Goal: Task Accomplishment & Management: Manage account settings

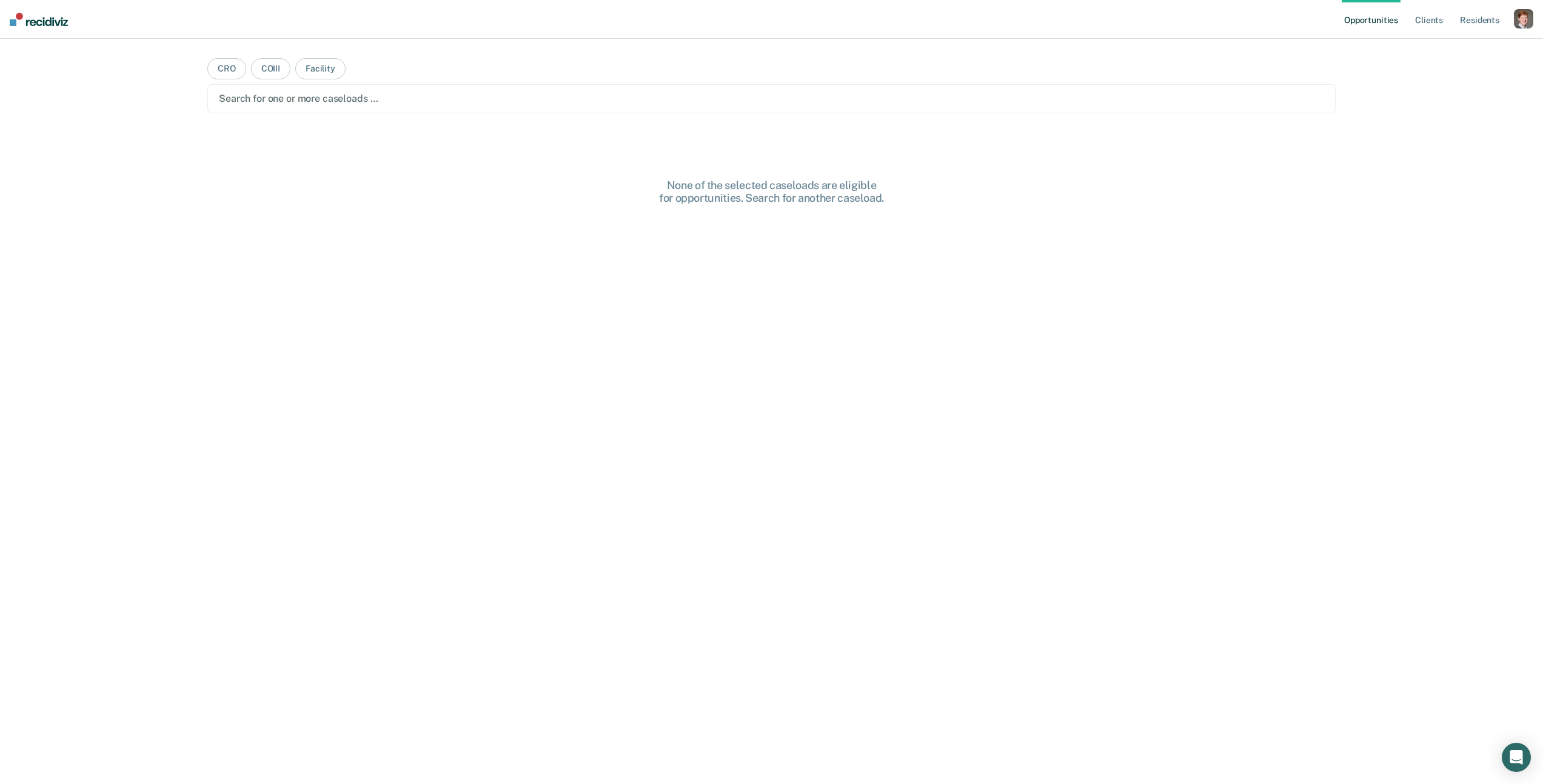
click at [1535, 20] on nav "Opportunities Client s Resident s Profile How it works Log Out" at bounding box center [772, 19] width 1543 height 38
click at [1529, 23] on div "button" at bounding box center [1523, 19] width 20 height 20
click at [1444, 47] on link "Profile" at bounding box center [1474, 50] width 97 height 11
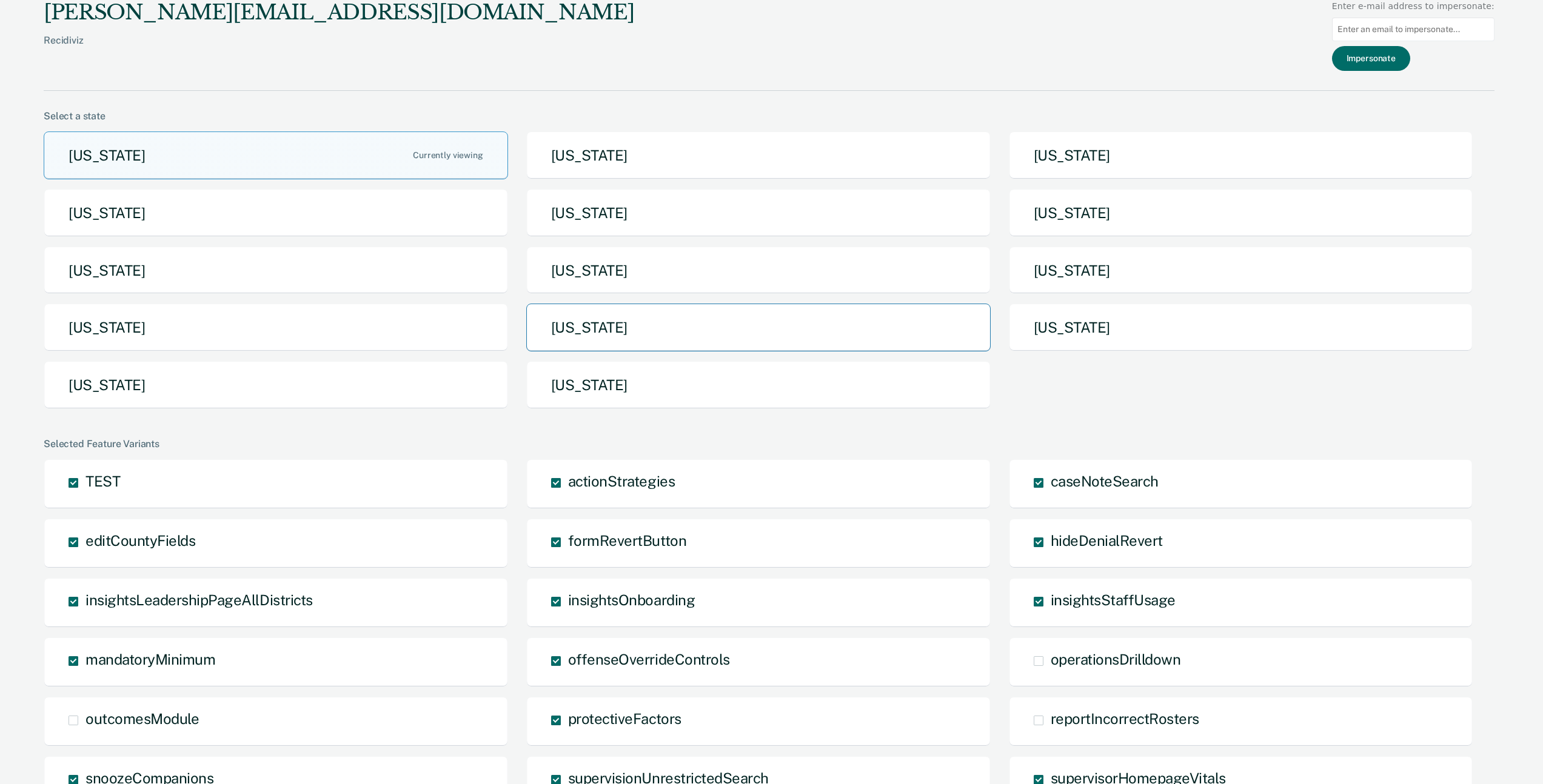
click at [676, 324] on button "[US_STATE]" at bounding box center [759, 328] width 465 height 48
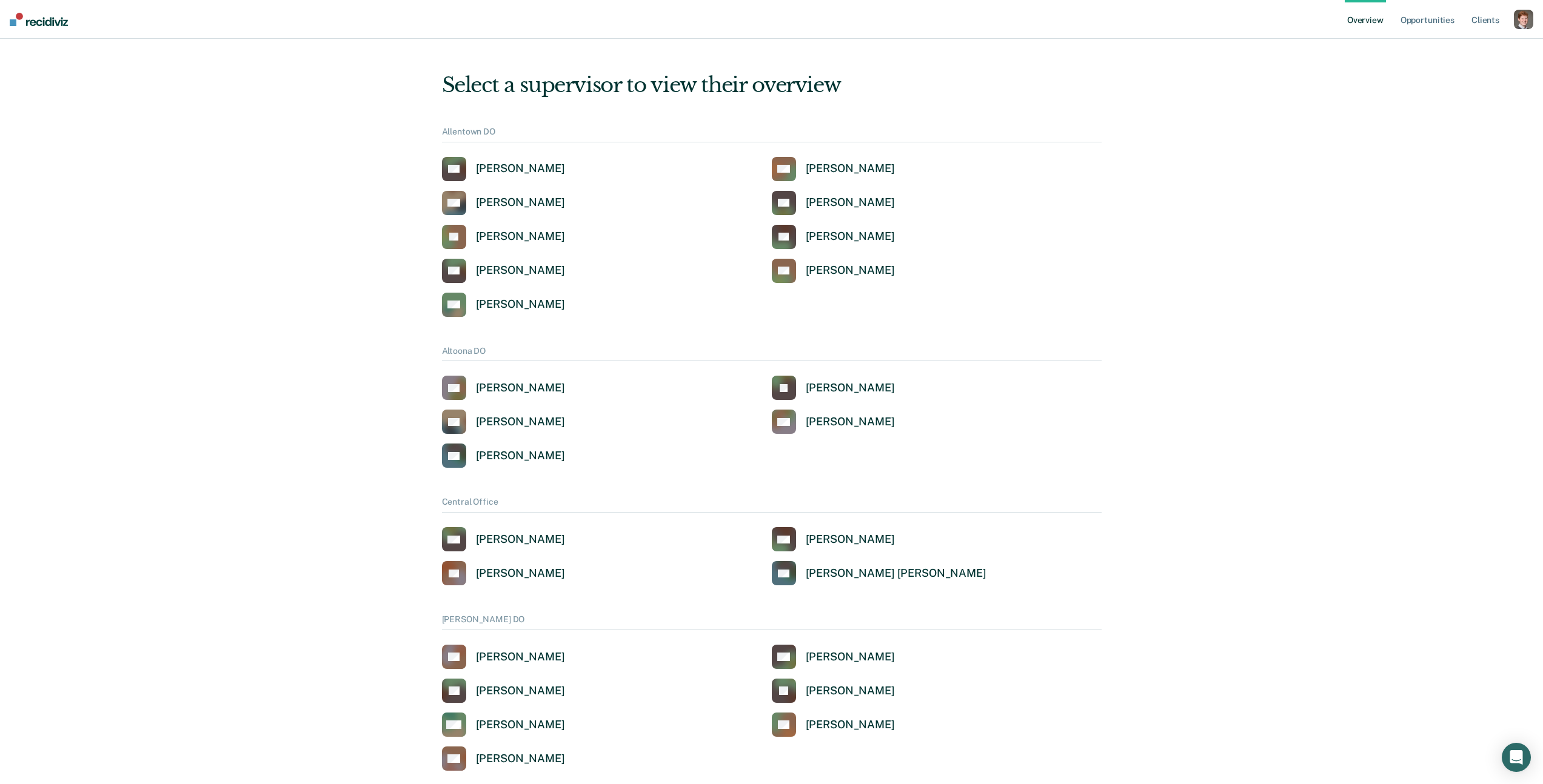
click at [1523, 18] on div "button" at bounding box center [1523, 20] width 20 height 20
click at [538, 179] on link "BG Benjamin Groves" at bounding box center [503, 169] width 123 height 24
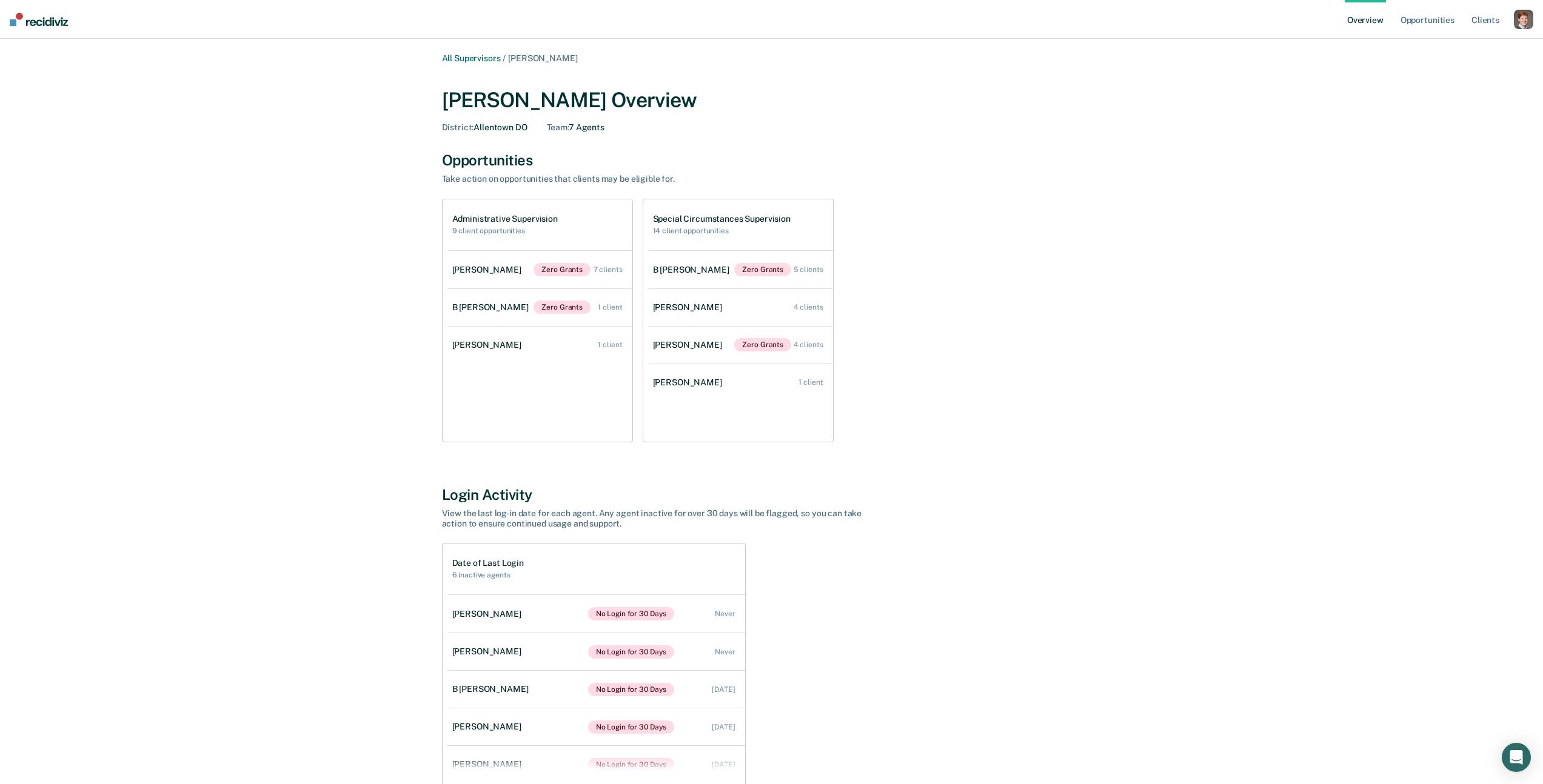
click at [1520, 23] on div "button" at bounding box center [1523, 20] width 20 height 20
click at [1443, 44] on link "Profile" at bounding box center [1474, 49] width 97 height 11
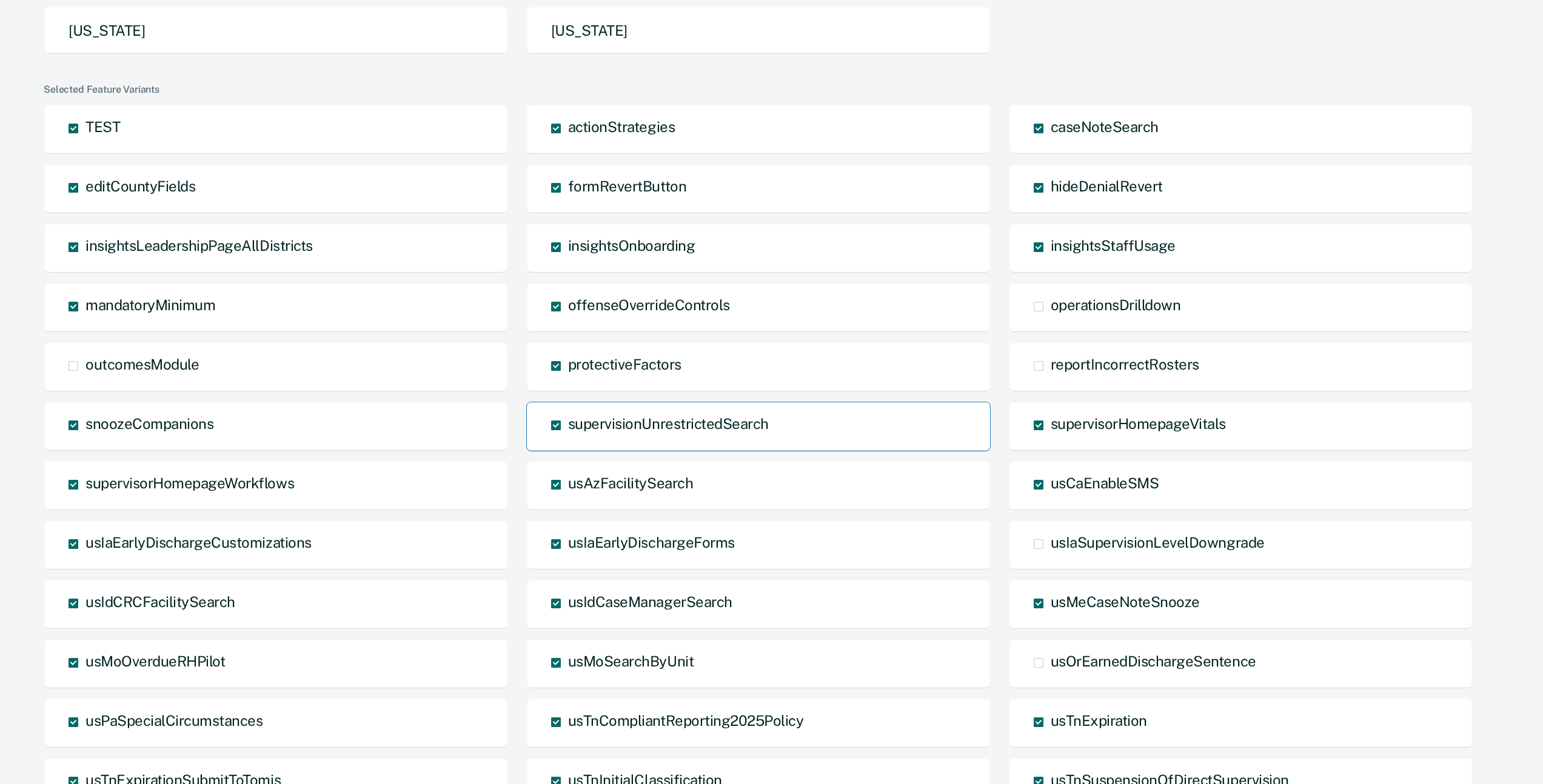
scroll to position [330, 0]
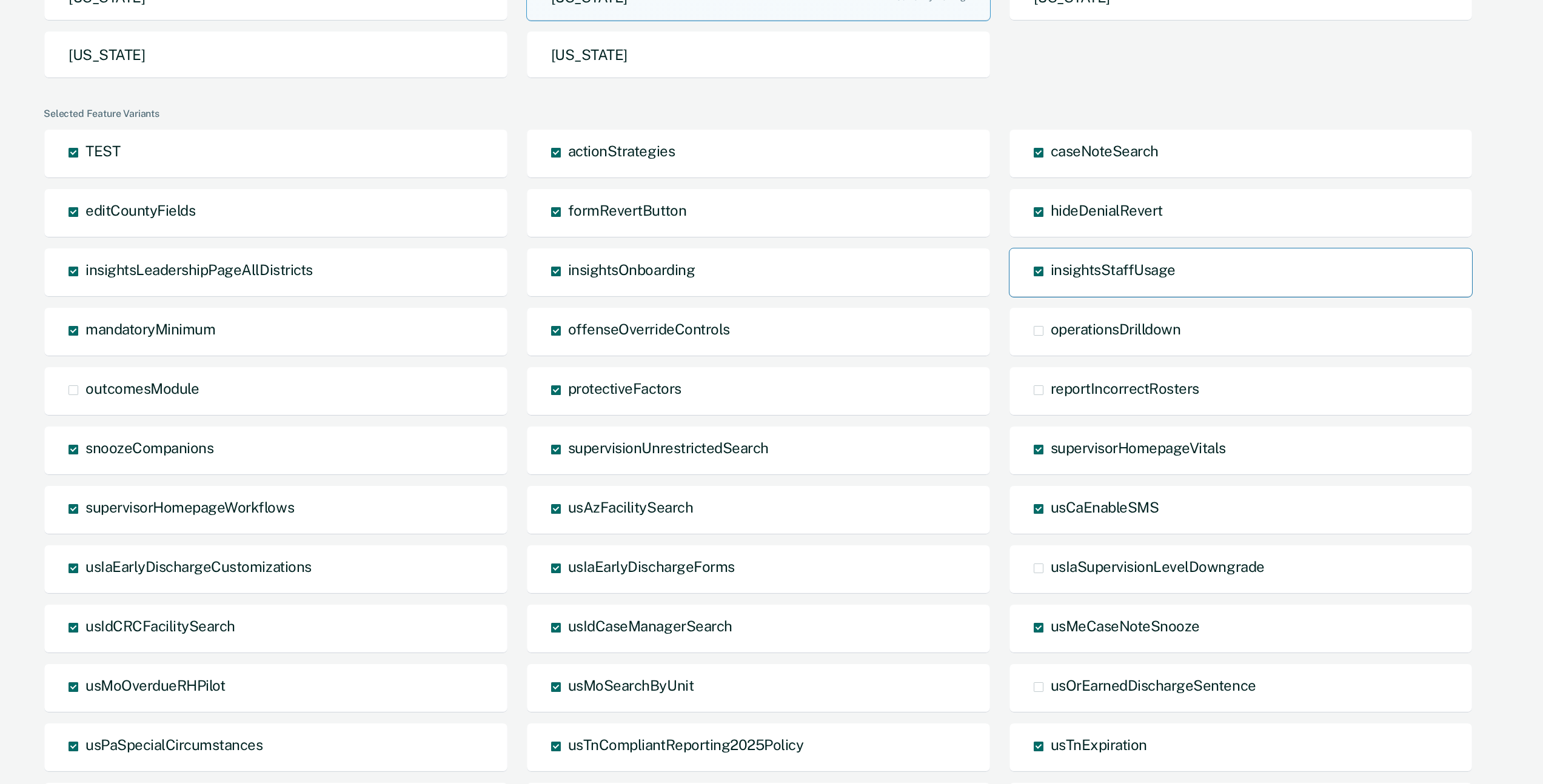
click at [1036, 270] on span at bounding box center [1038, 271] width 10 height 10
click at [1051, 280] on input "insightsStaffUsage" at bounding box center [1051, 280] width 0 height 0
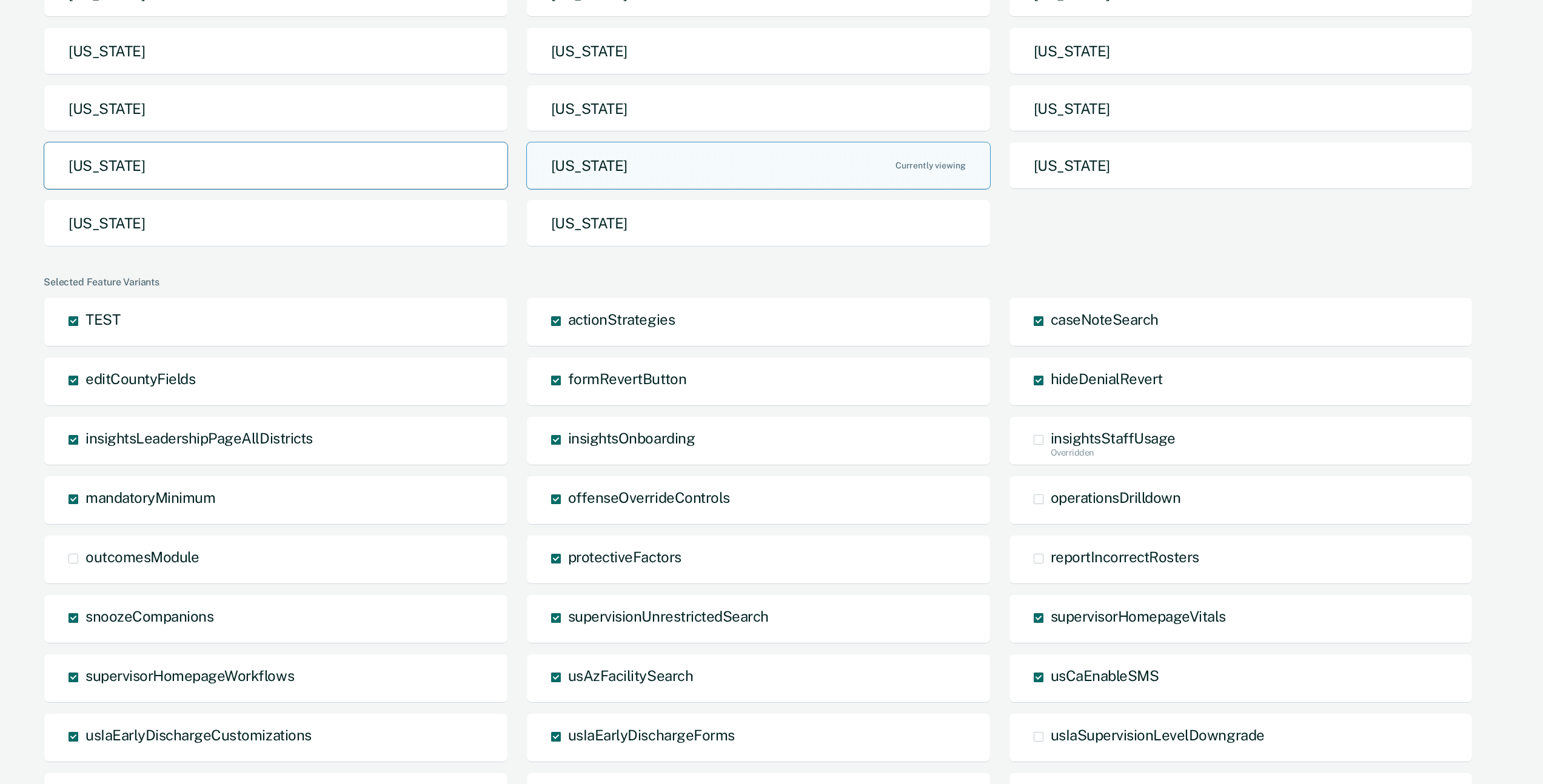
scroll to position [0, 0]
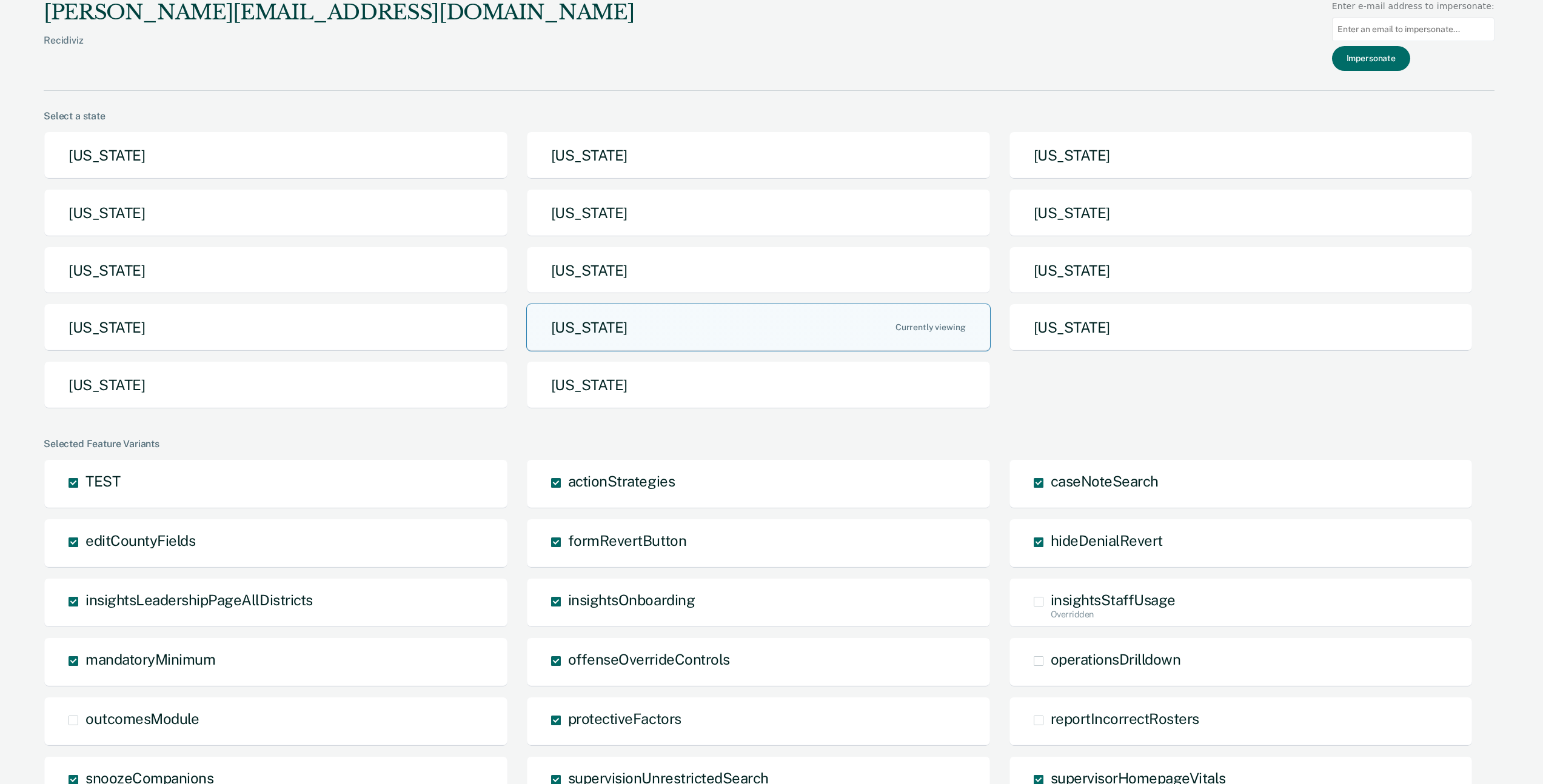
click at [667, 326] on button "[US_STATE]" at bounding box center [759, 328] width 465 height 48
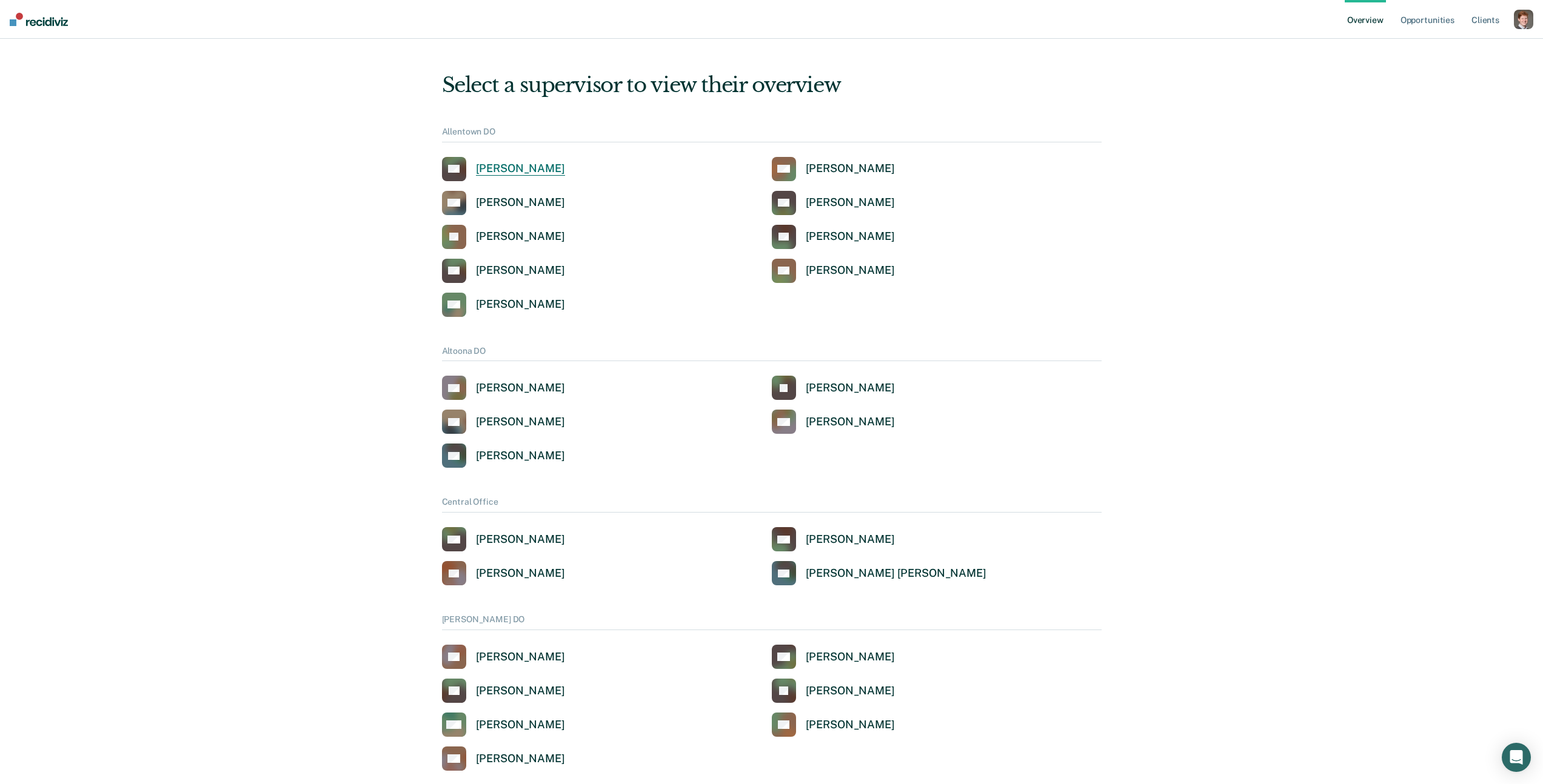
click at [515, 168] on div "Benjamin Groves" at bounding box center [520, 169] width 89 height 14
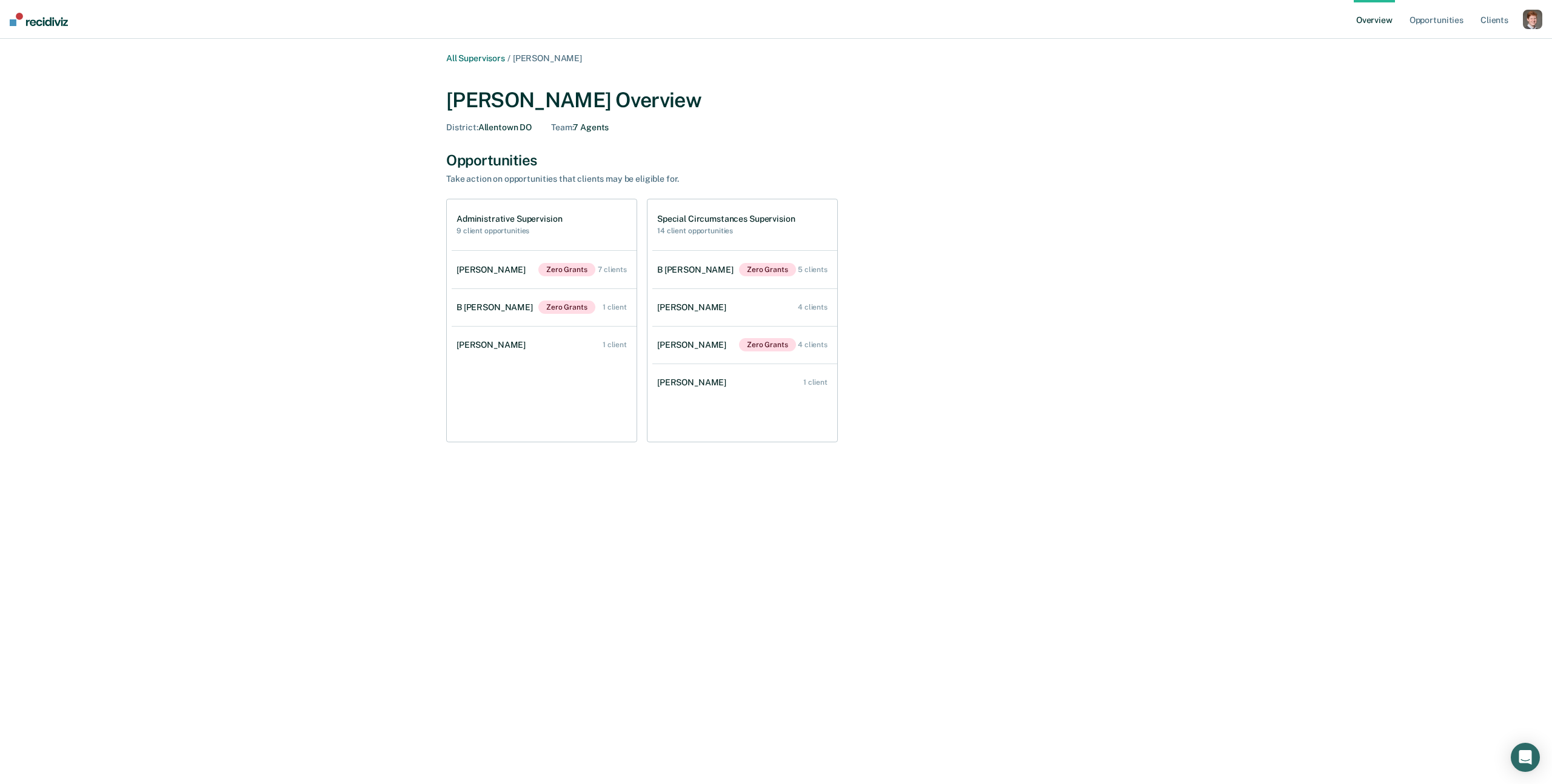
click at [1526, 24] on div "button" at bounding box center [1532, 20] width 20 height 20
click at [1458, 47] on link "Profile" at bounding box center [1483, 49] width 97 height 11
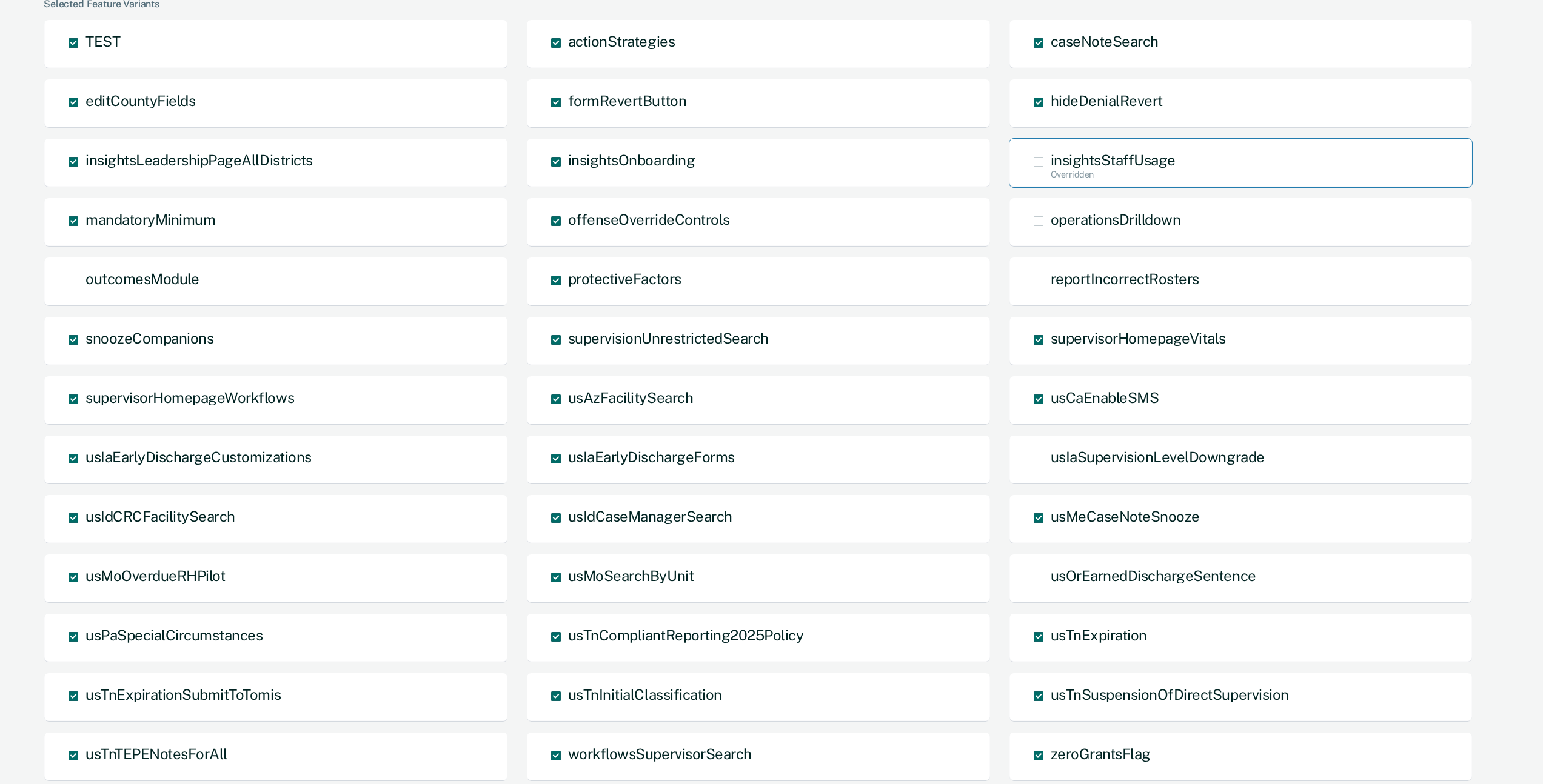
scroll to position [431, 0]
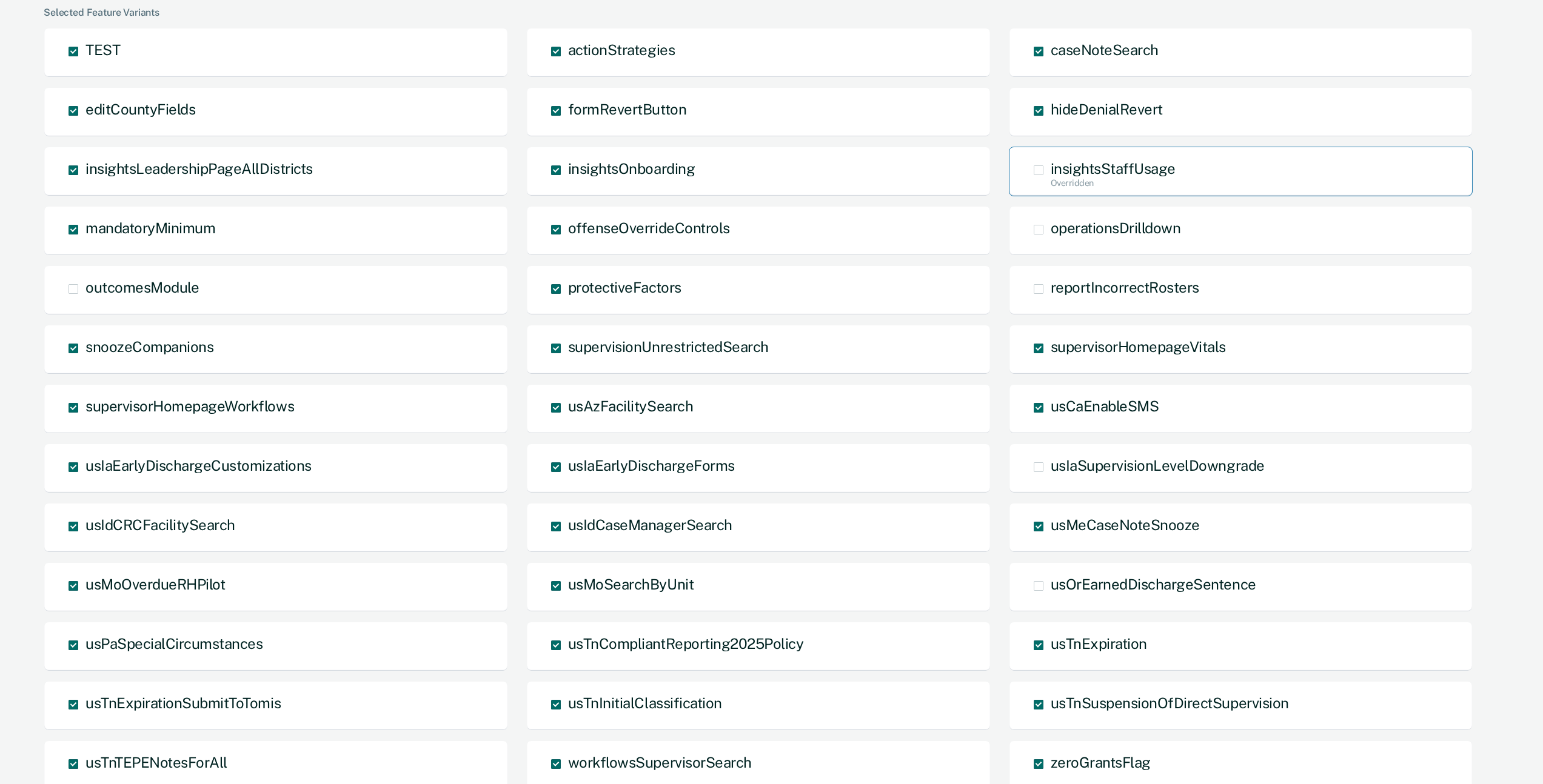
click at [1035, 161] on div "insightsStaffUsage Overridden" at bounding box center [1241, 172] width 465 height 50
click at [1041, 172] on span at bounding box center [1038, 170] width 10 height 10
click at [1051, 190] on input "insightsStaffUsage Overridden" at bounding box center [1051, 190] width 0 height 0
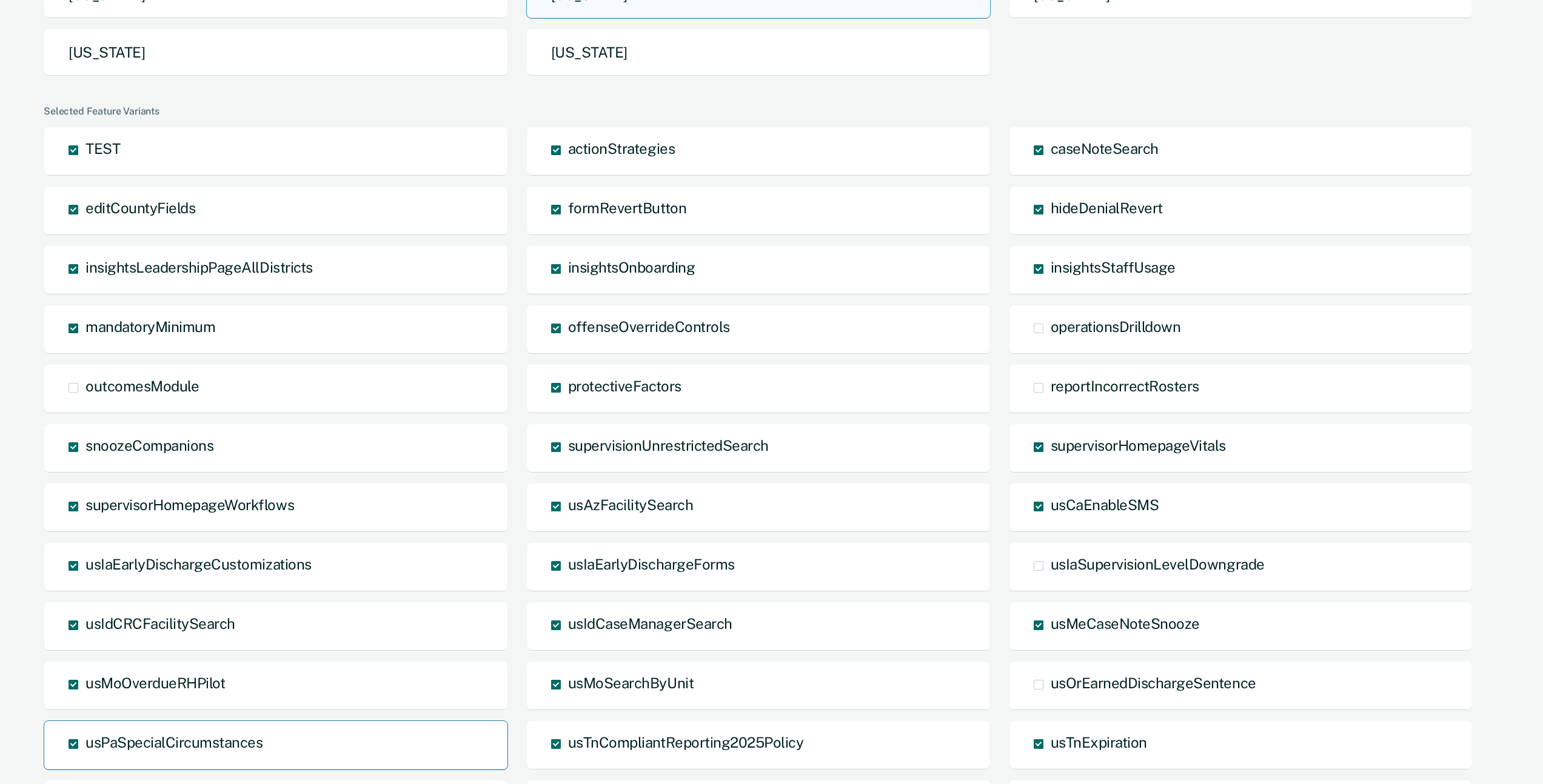
scroll to position [547, 0]
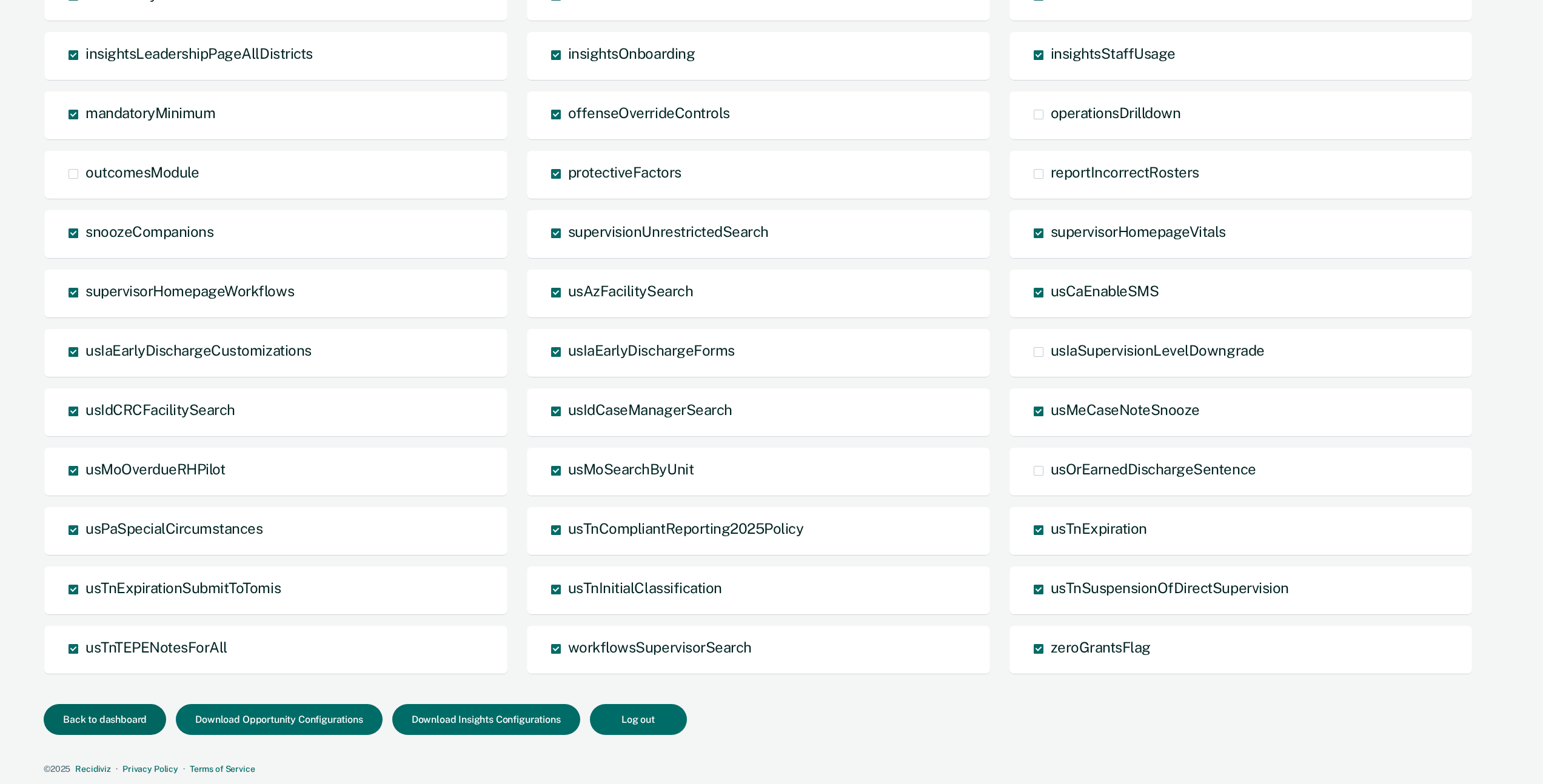
click at [126, 724] on button "Back to dashboard" at bounding box center [105, 719] width 122 height 31
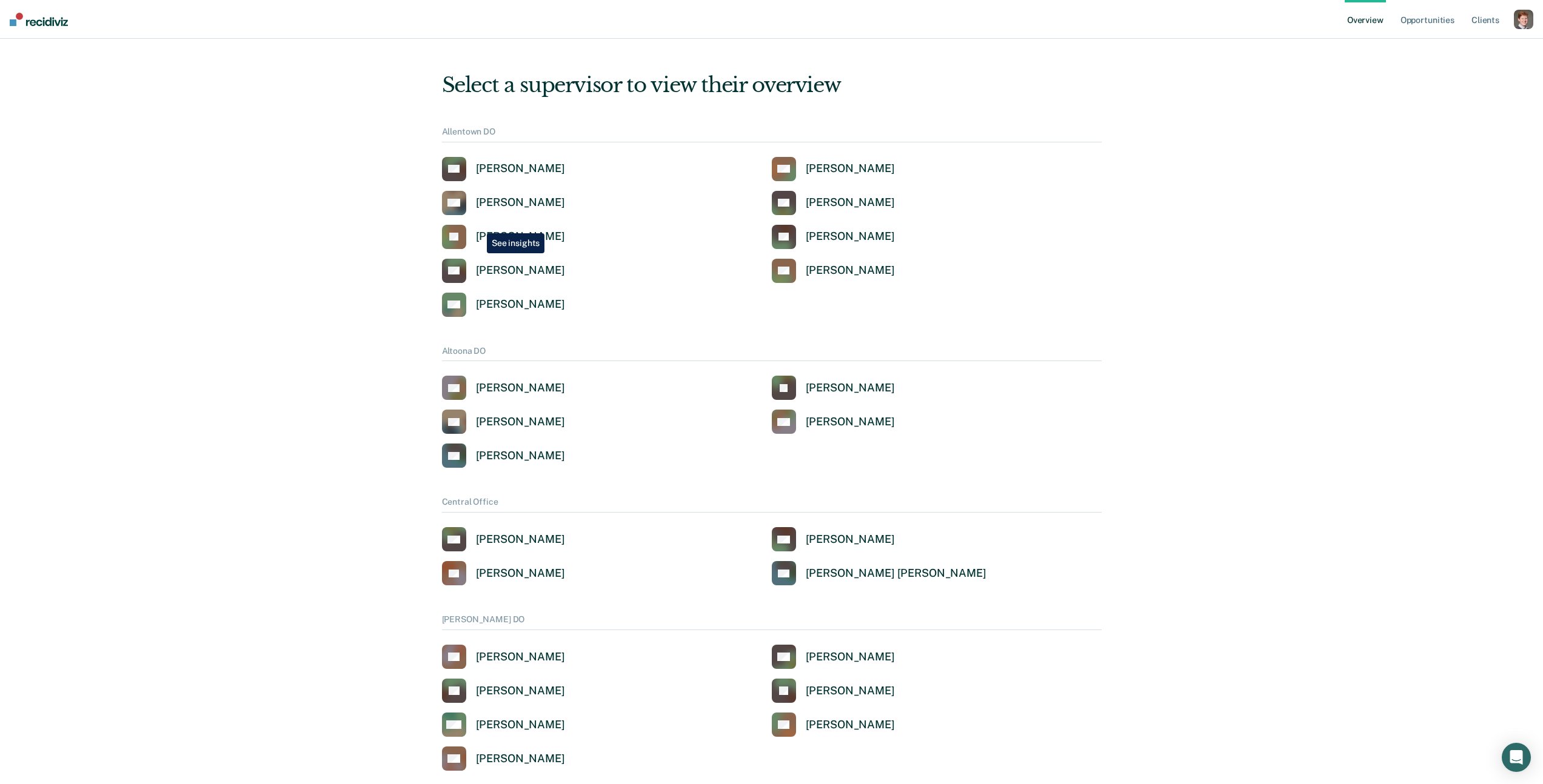
click at [500, 185] on div "BG Benjamin Groves DM Daniel Mccartin DW Deana Welch KH Kyle Hartman LE Leshia …" at bounding box center [772, 237] width 660 height 160
click at [498, 196] on div "Deana Welch" at bounding box center [520, 203] width 89 height 14
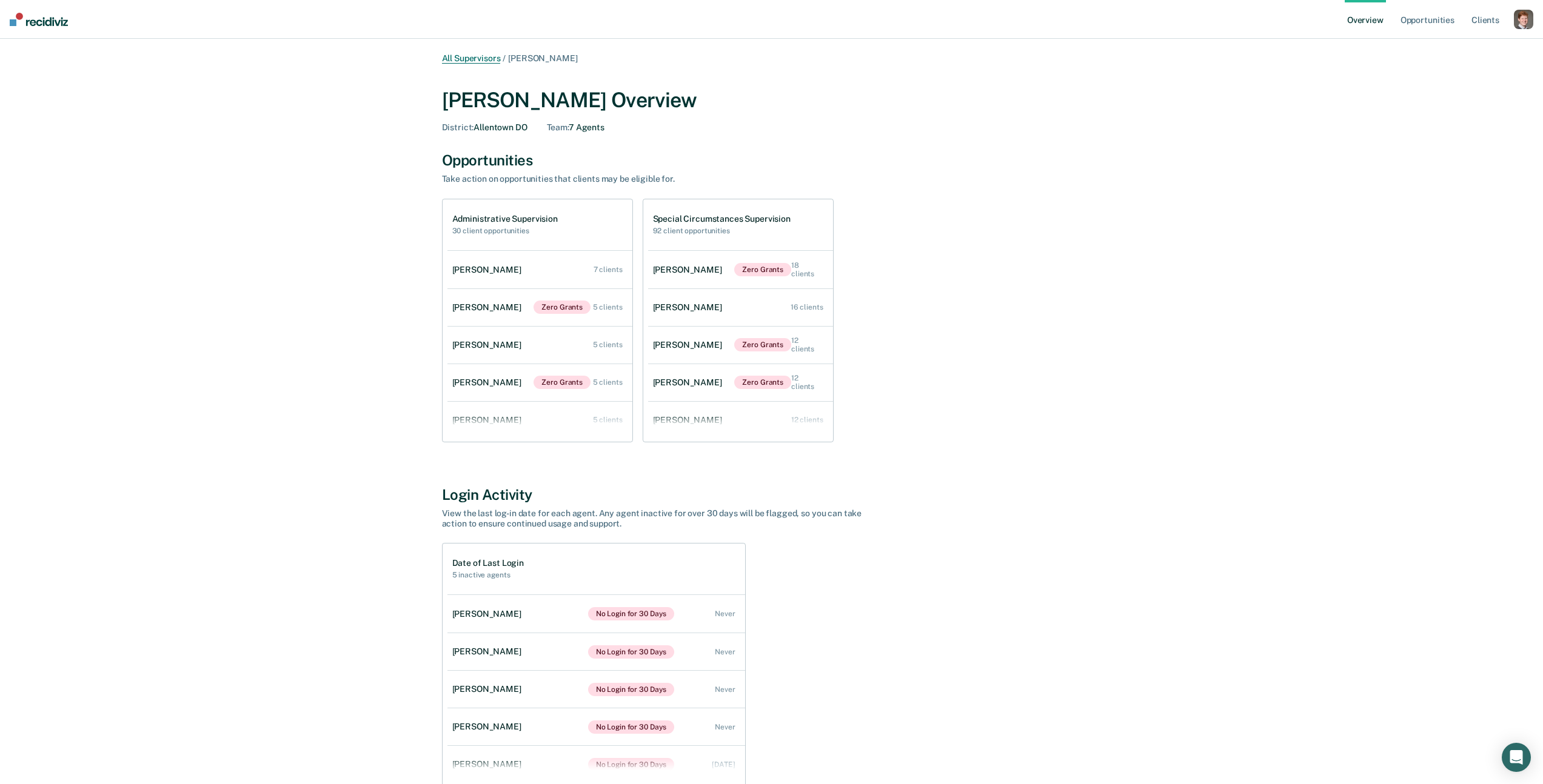
click at [473, 60] on link "All Supervisors" at bounding box center [471, 59] width 59 height 11
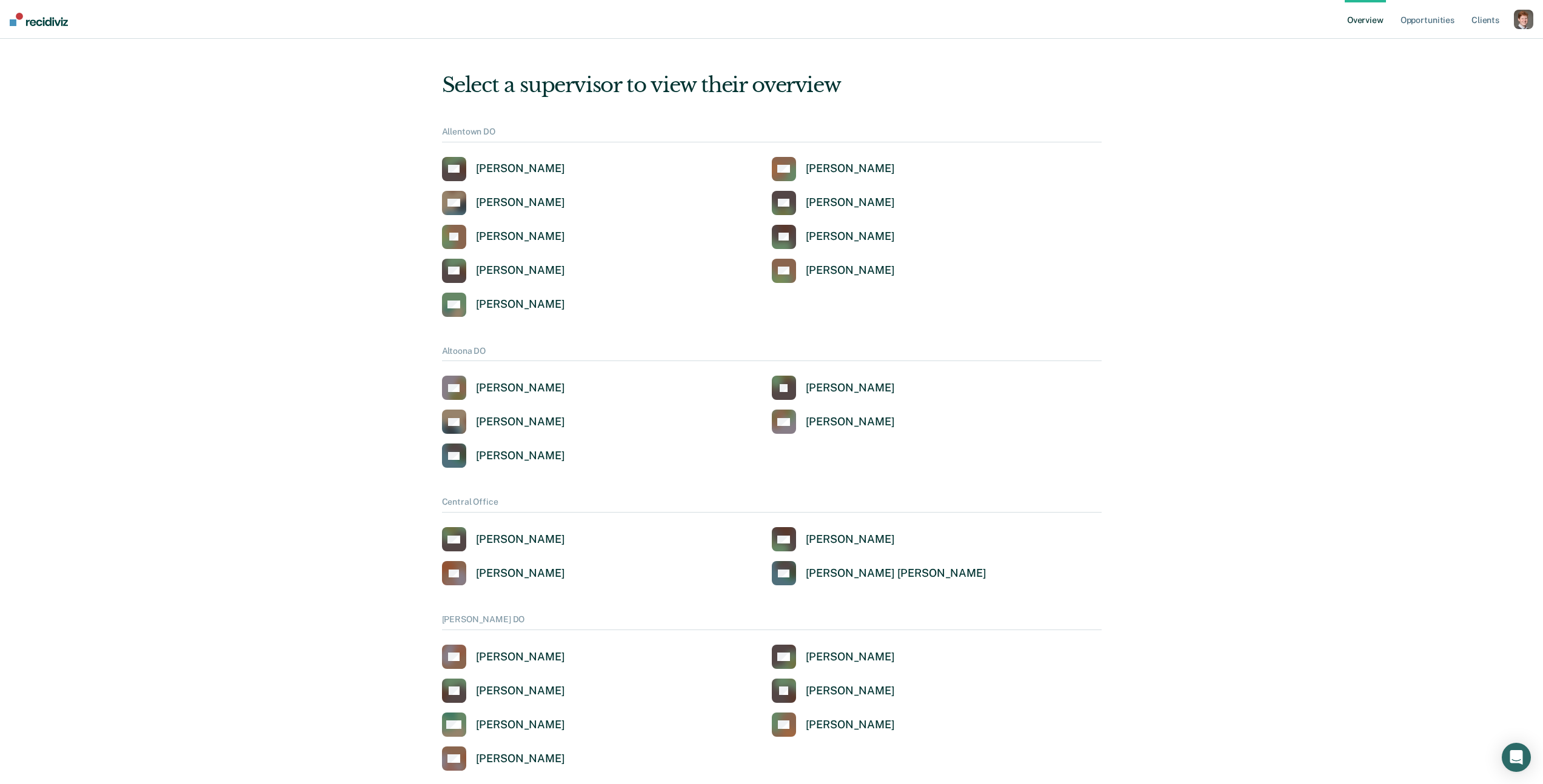
scroll to position [1879, 0]
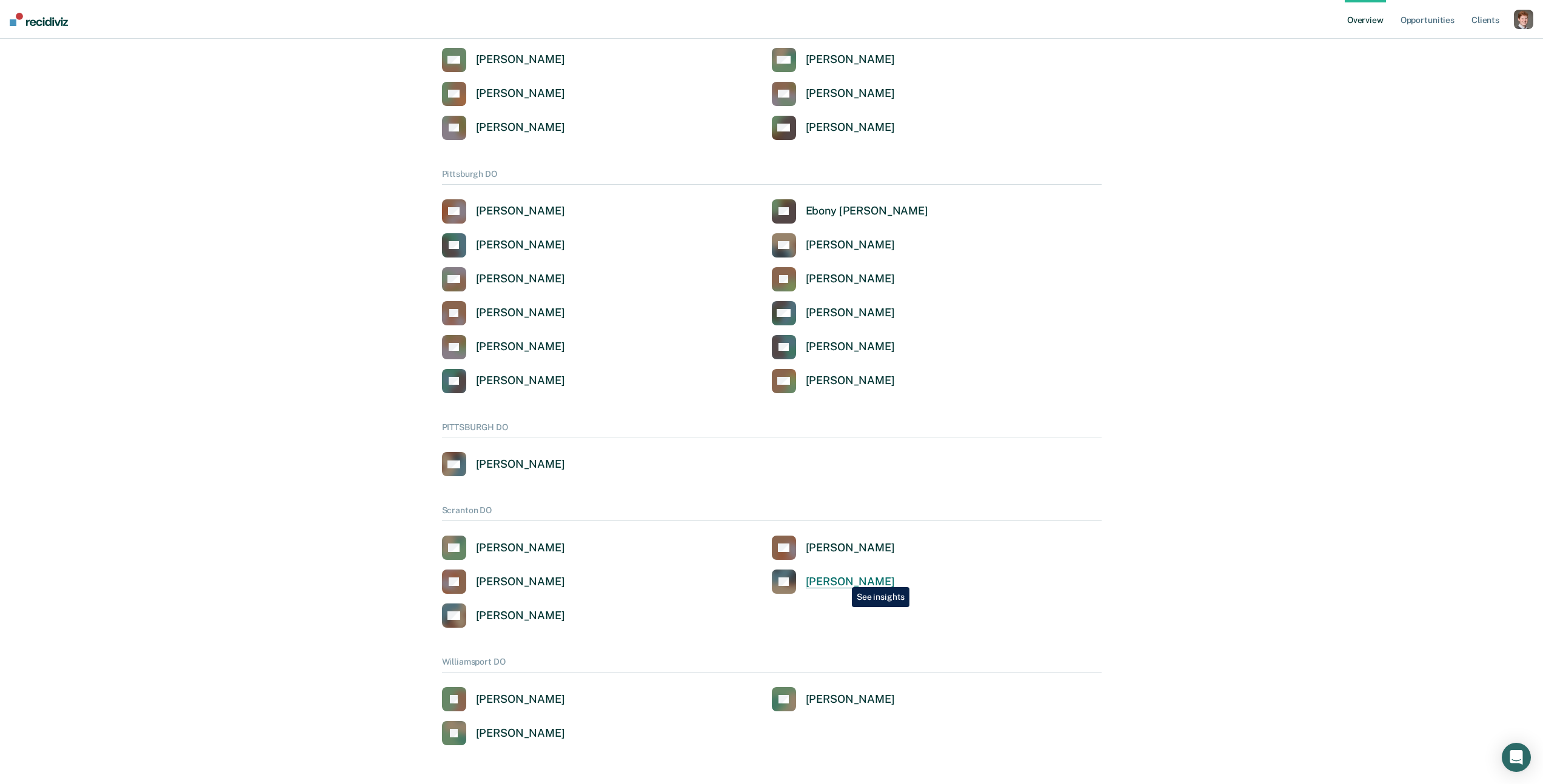
click at [842, 578] on div "Paul Serock" at bounding box center [850, 582] width 89 height 14
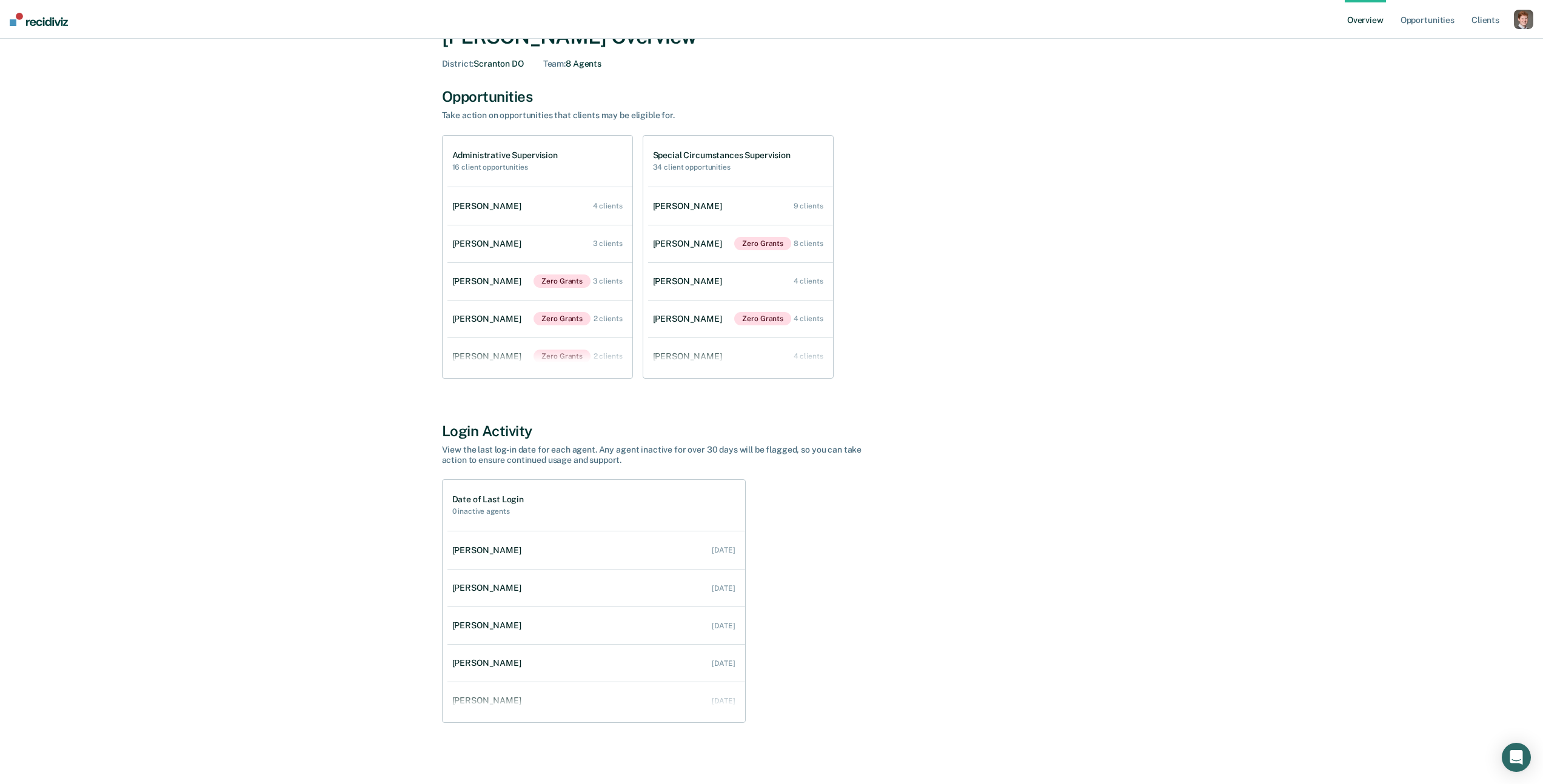
scroll to position [63, 0]
drag, startPoint x: 655, startPoint y: 462, endPoint x: 567, endPoint y: 447, distance: 89.3
click at [567, 447] on div "View the last log-in date for each agent. Any agent inactive for over 30 days w…" at bounding box center [654, 455] width 425 height 20
drag, startPoint x: 659, startPoint y: 452, endPoint x: 605, endPoint y: 443, distance: 54.7
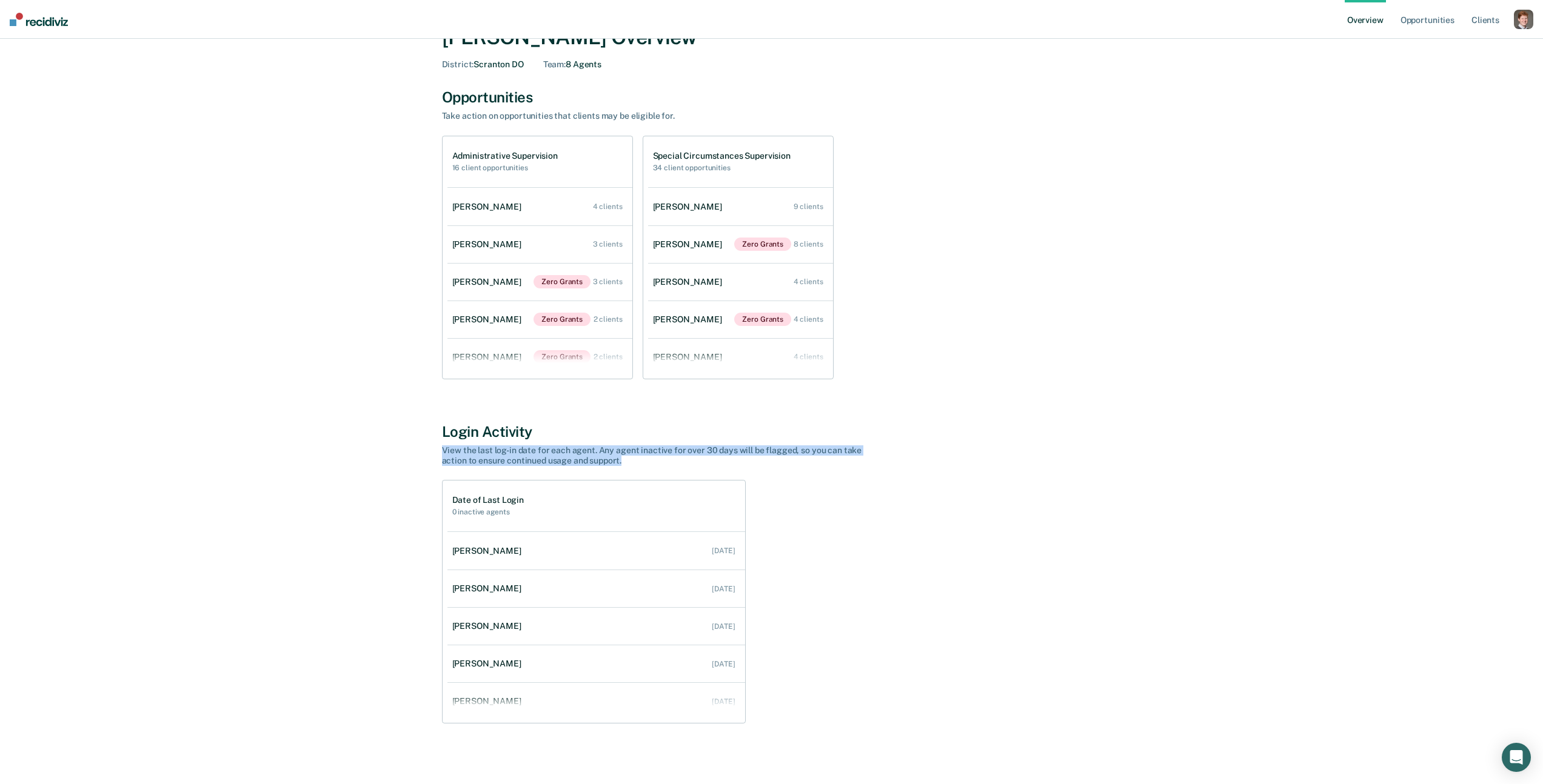
click at [606, 443] on div "Login Activity View the last log-in date for each agent. Any agent inactive for…" at bounding box center [772, 444] width 660 height 42
click at [605, 443] on div "Login Activity View the last log-in date for each agent. Any agent inactive for…" at bounding box center [772, 444] width 660 height 42
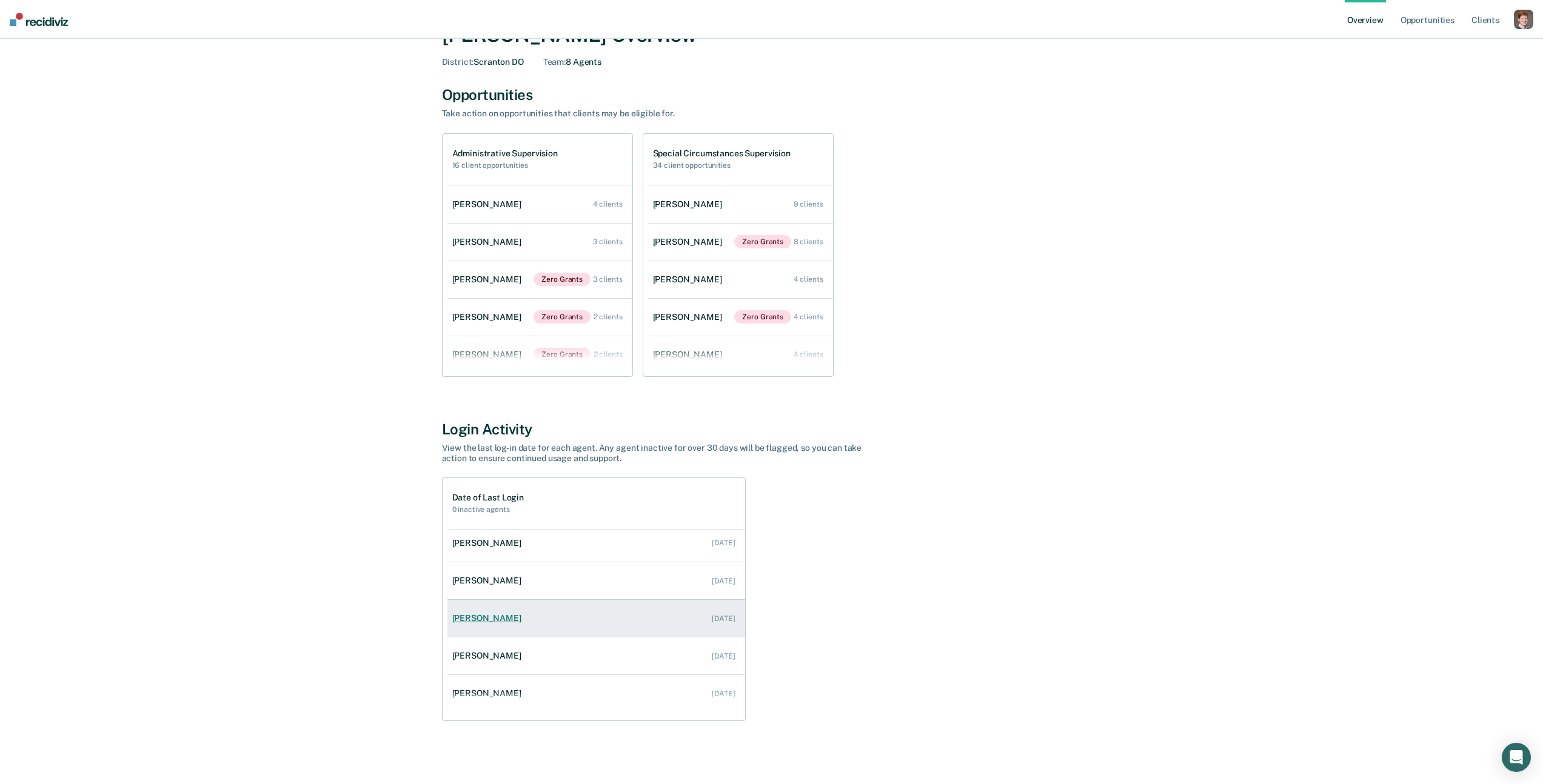
scroll to position [0, 0]
click at [348, 197] on div "All Supervisors / Paul Serock Paul Serock Overview District : Scranton DO Team …" at bounding box center [771, 366] width 1514 height 758
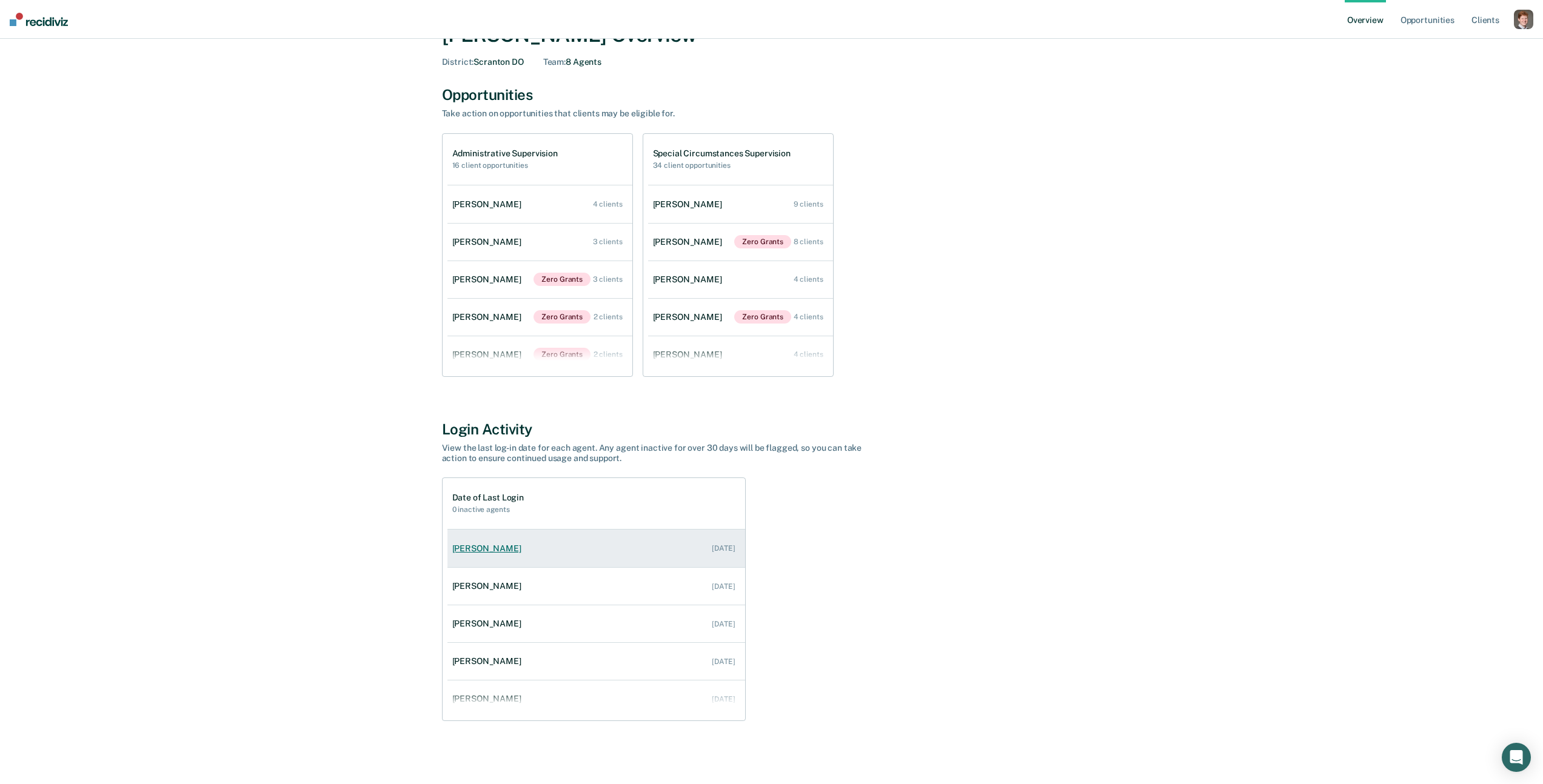
click at [468, 546] on div "Josef Milunic" at bounding box center [489, 549] width 74 height 11
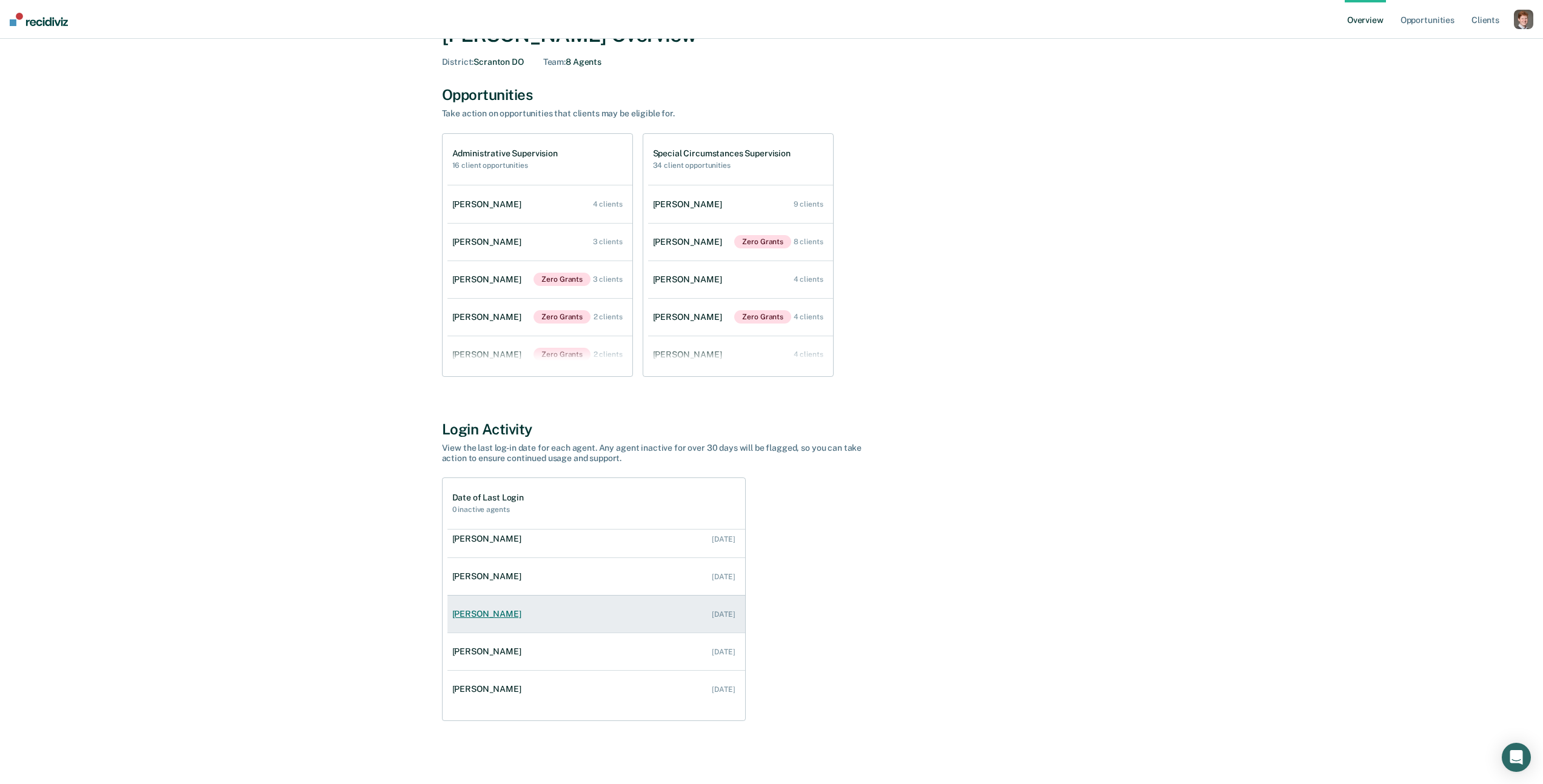
scroll to position [124, 0]
drag, startPoint x: 451, startPoint y: 496, endPoint x: 620, endPoint y: 708, distance: 271.1
click at [620, 708] on div "Date of Last Login 0 inactive agents Josef Milunic Jul 24, 2025 Michael Roberts…" at bounding box center [594, 599] width 304 height 243
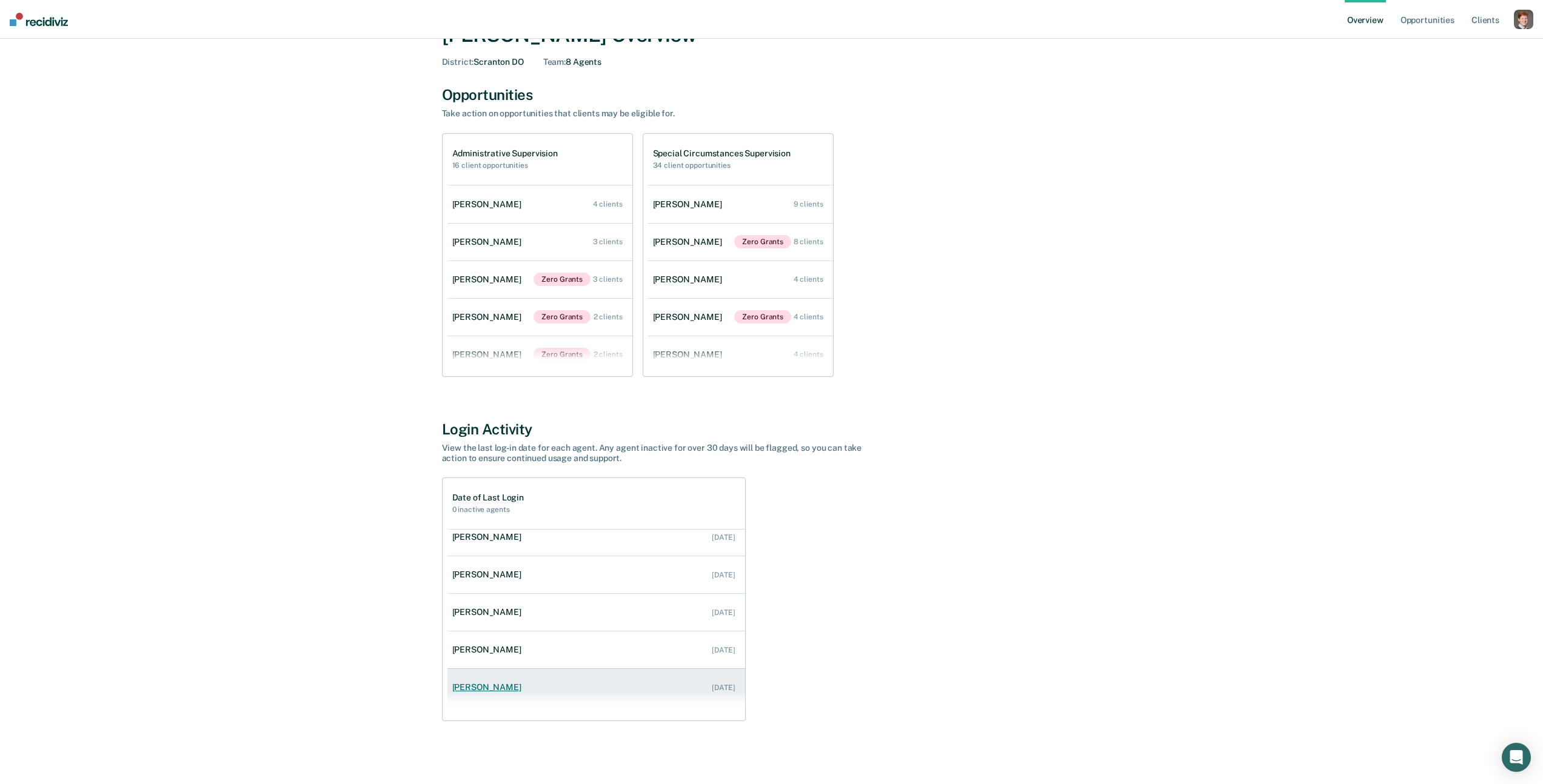
copy div "Date of Last Login 0 inactive agents Josef Milunic Jul 24, 2025 Michael Roberts…"
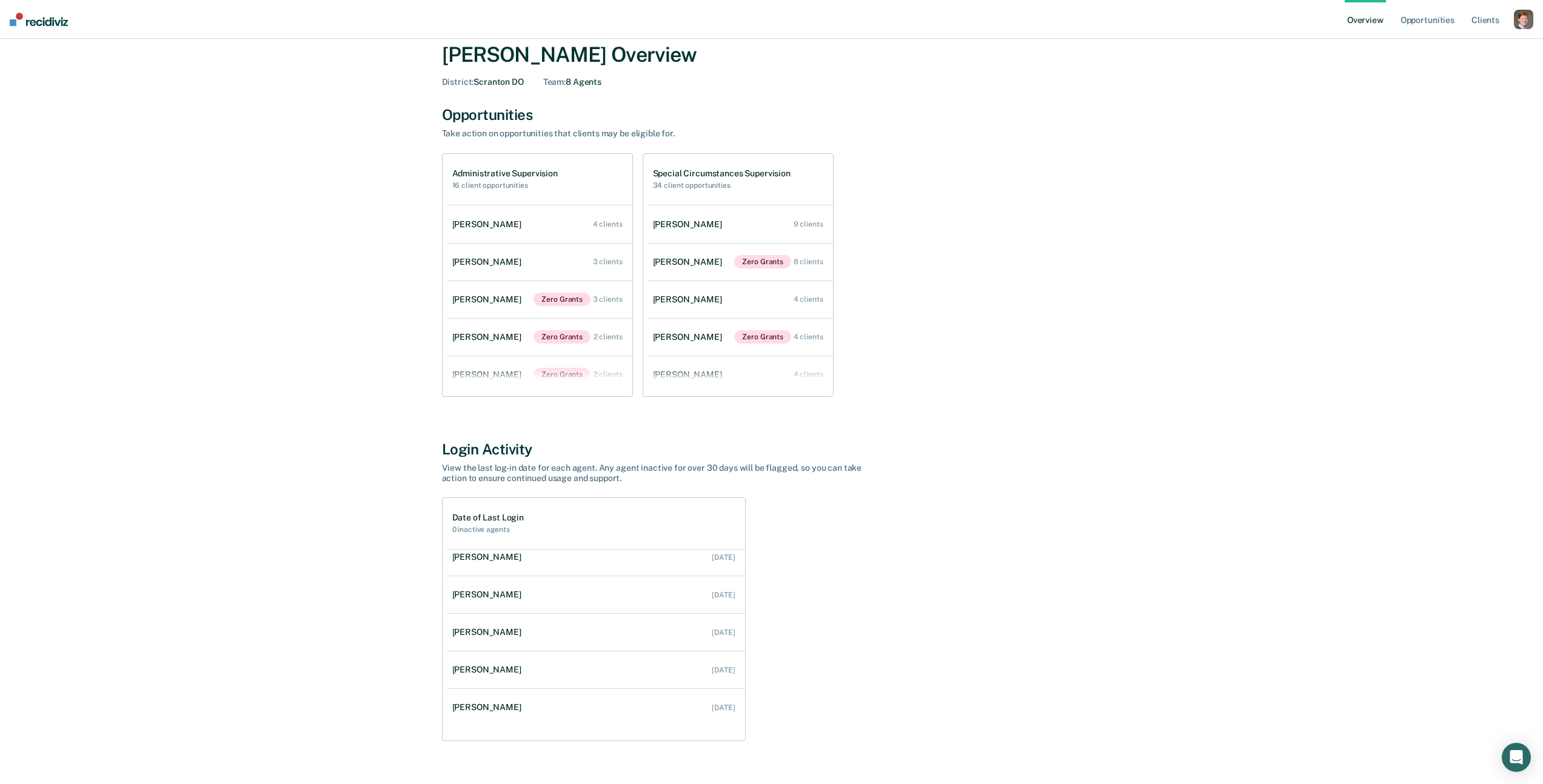
click at [289, 431] on div "All Supervisors / Paul Serock Paul Serock Overview District : Scranton DO Team …" at bounding box center [771, 386] width 1514 height 758
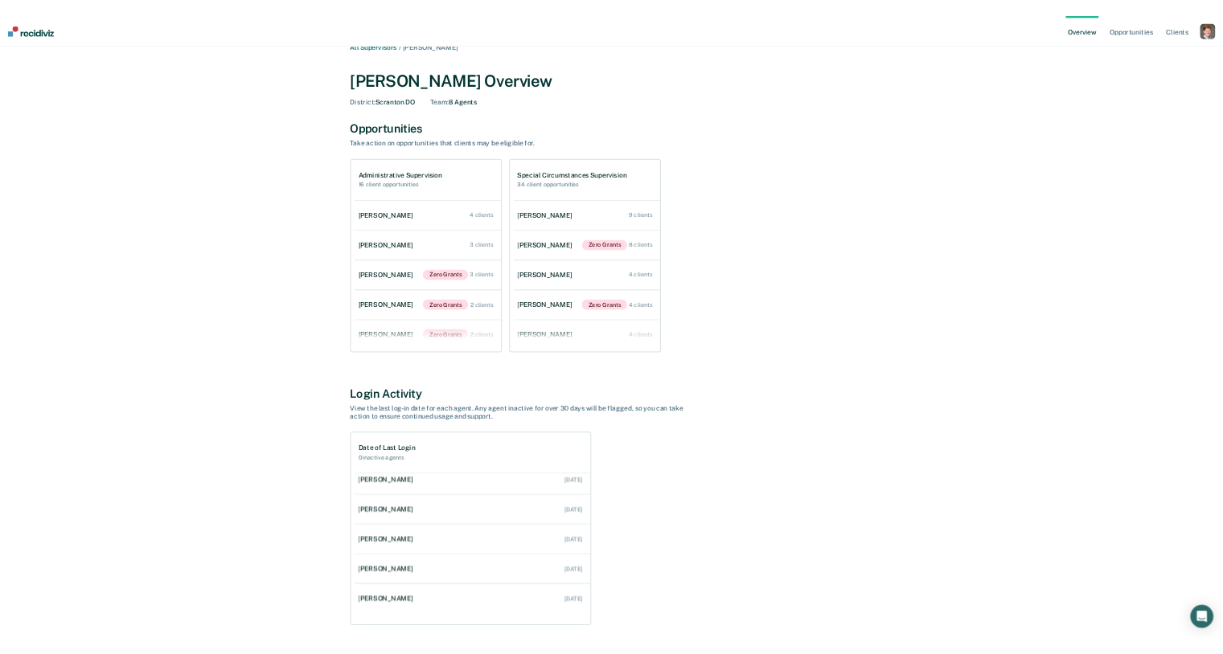
scroll to position [0, 0]
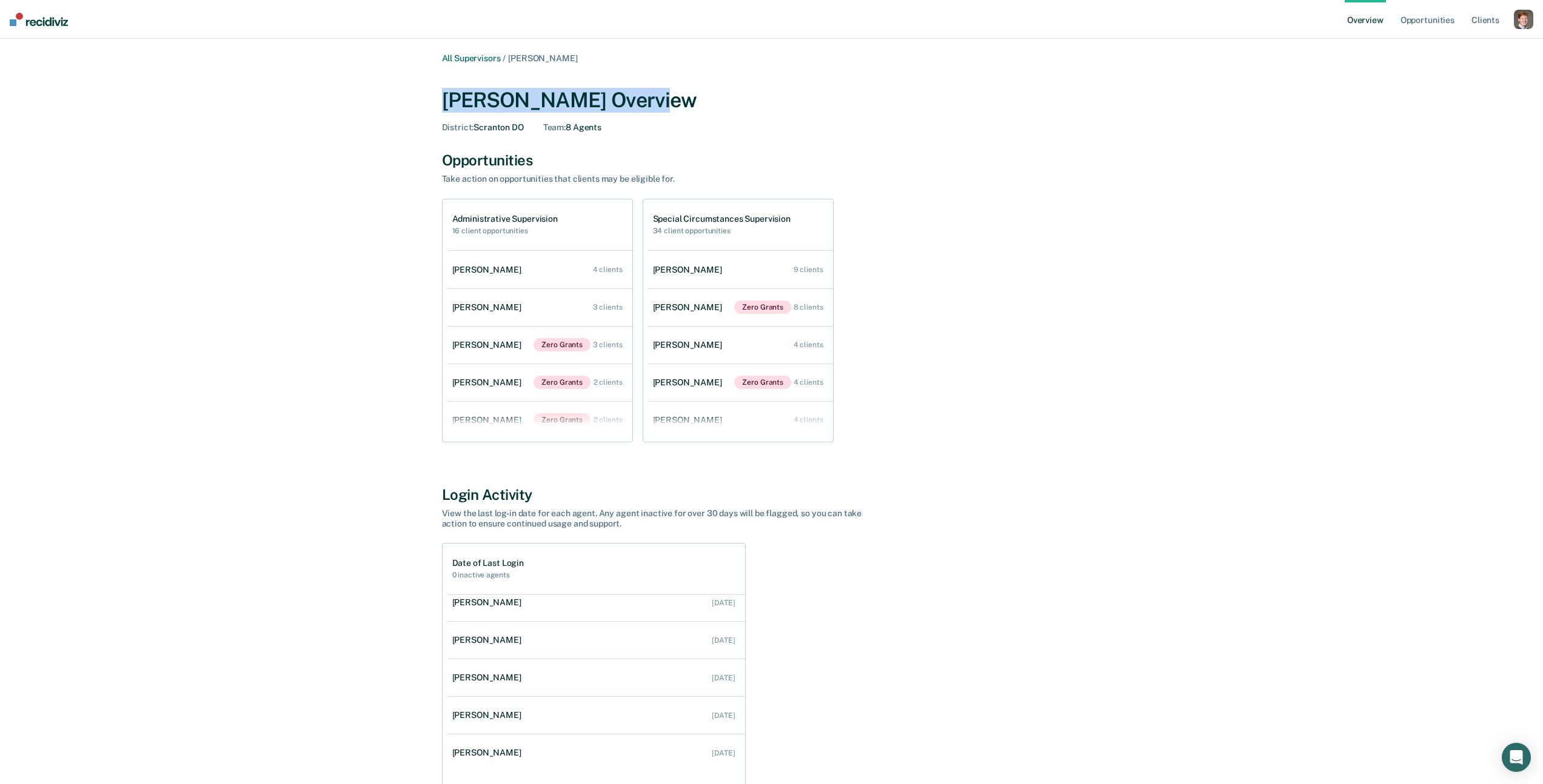
drag, startPoint x: 434, startPoint y: 96, endPoint x: 726, endPoint y: 108, distance: 292.2
click at [726, 108] on div "All Supervisors / Paul Serock Paul Serock Overview District : Scranton DO Team …" at bounding box center [772, 432] width 728 height 758
copy div "Paul Serock Overview"
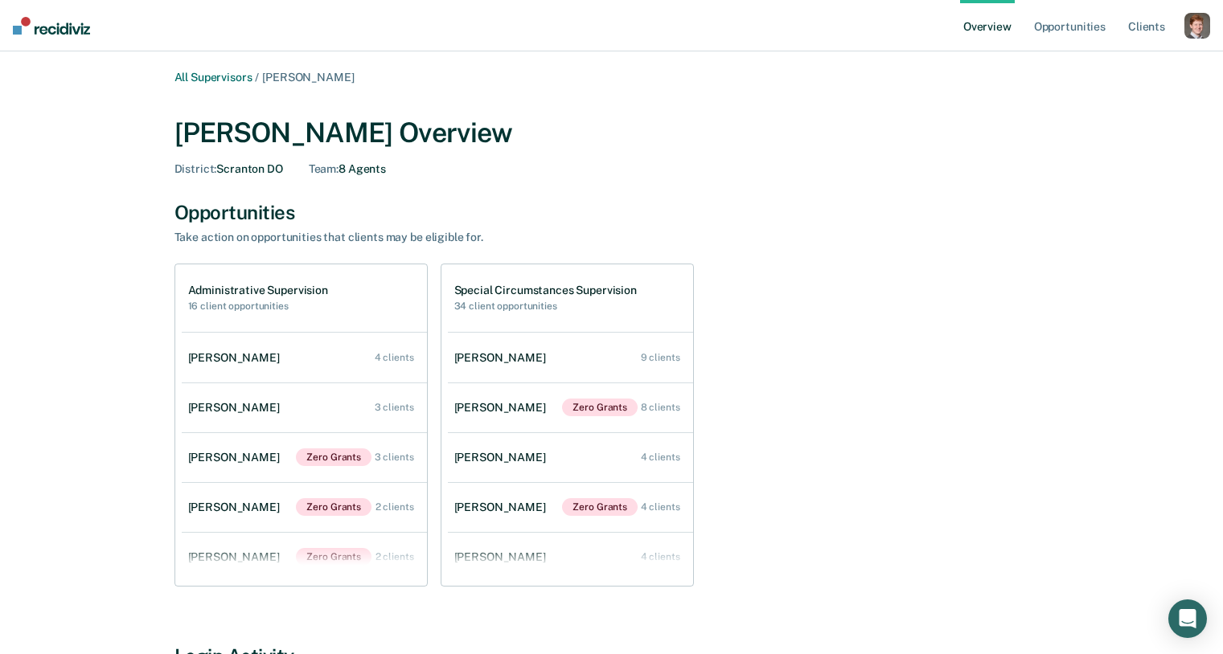
click at [895, 220] on div "Opportunities" at bounding box center [611, 212] width 875 height 23
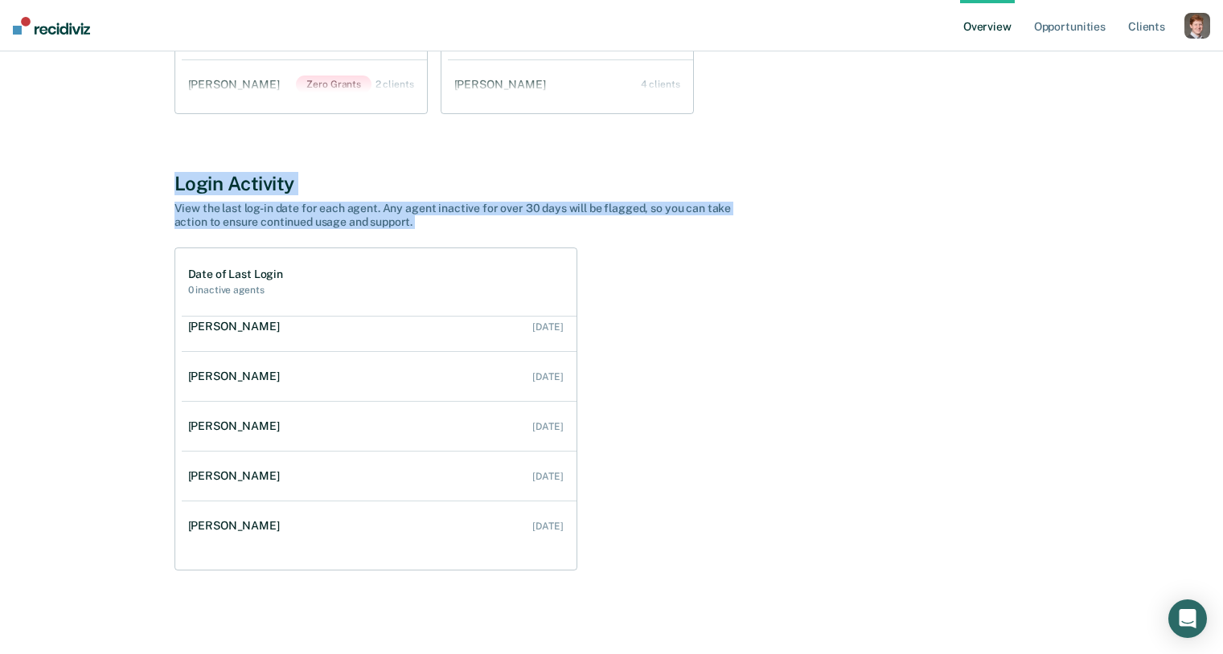
drag, startPoint x: 175, startPoint y: 162, endPoint x: 660, endPoint y: 243, distance: 491.5
click at [660, 243] on div "All Supervisors / Paul Serock Paul Serock Overview District : Scranton DO Team …" at bounding box center [611, 100] width 965 height 1005
click at [468, 228] on div "Login Activity View the last log-in date for each agent. Any agent inactive for…" at bounding box center [611, 371] width 875 height 399
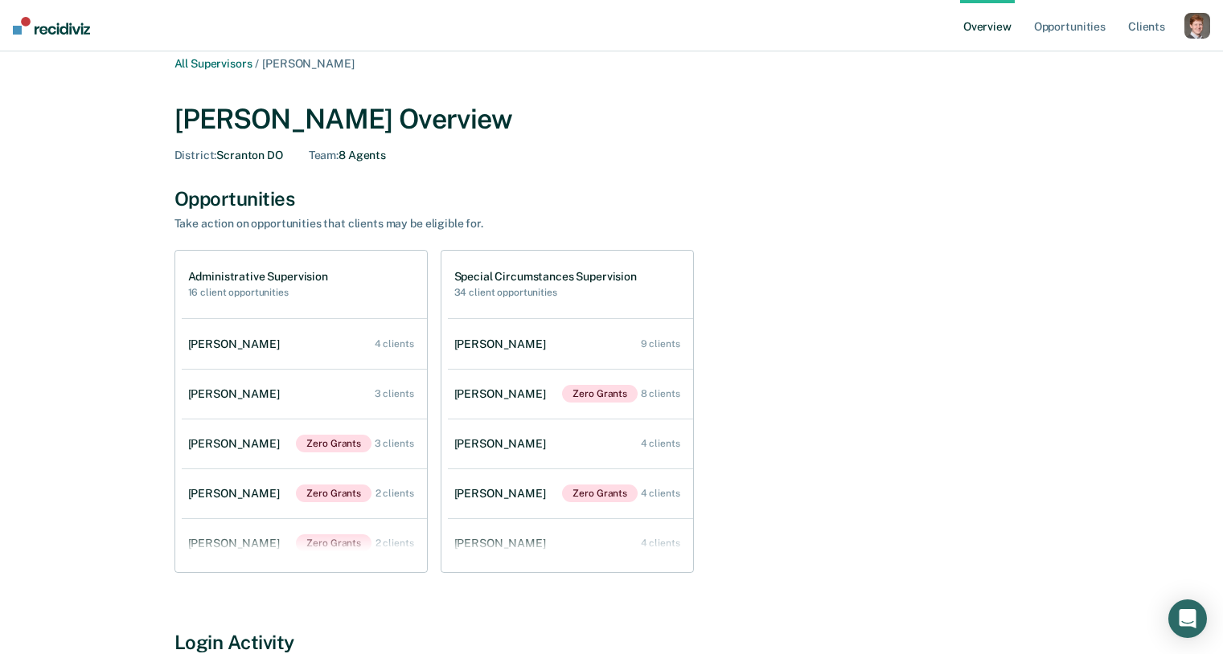
scroll to position [0, 0]
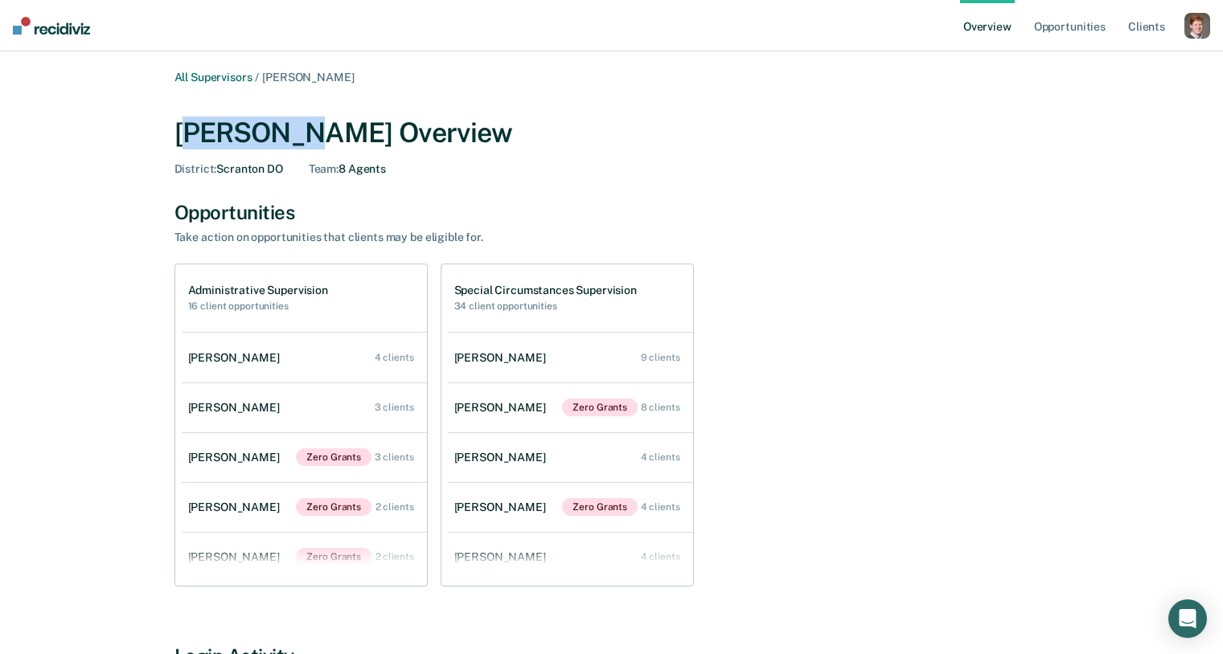
drag, startPoint x: 192, startPoint y: 133, endPoint x: 289, endPoint y: 134, distance: 97.3
click at [289, 134] on div "Paul Serock Overview" at bounding box center [611, 133] width 875 height 33
click at [215, 75] on link "All Supervisors" at bounding box center [213, 78] width 78 height 14
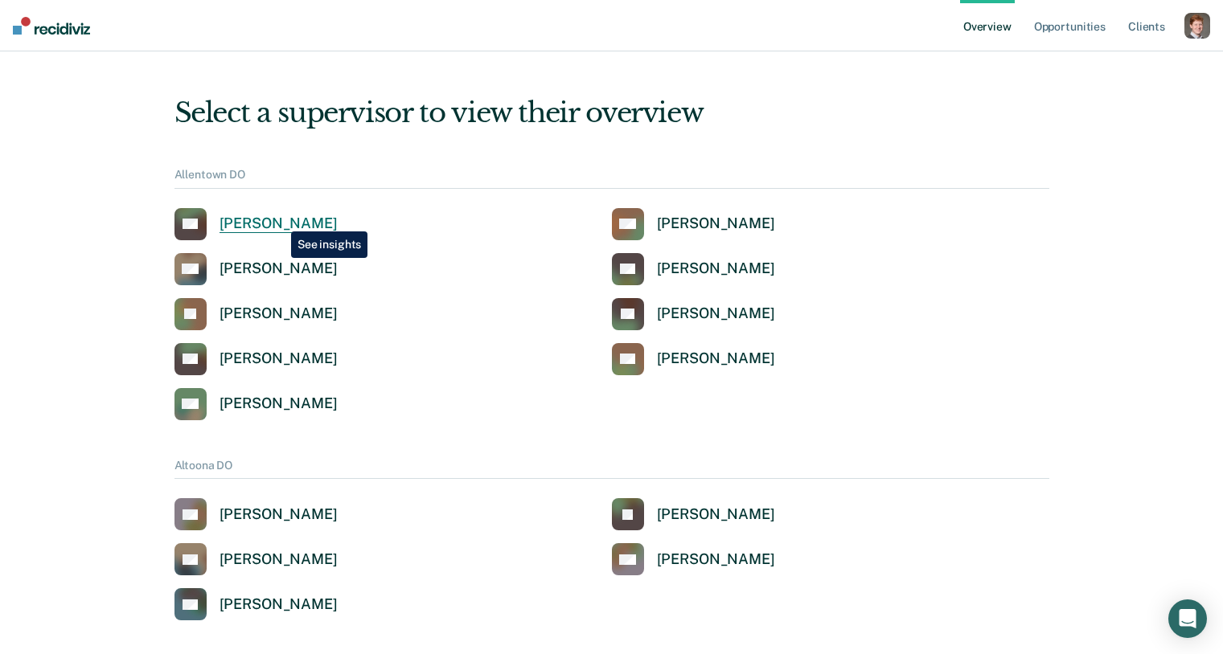
click at [273, 221] on div "Benjamin Groves" at bounding box center [278, 224] width 118 height 18
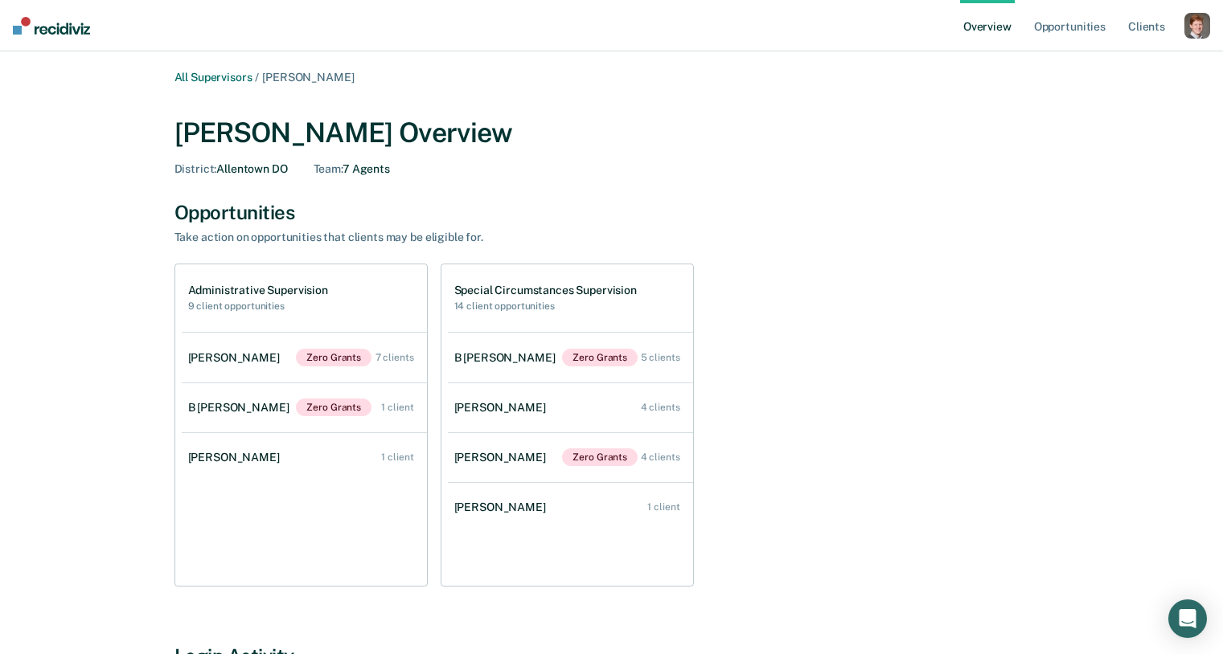
click at [1197, 35] on div "button" at bounding box center [1197, 26] width 26 height 26
click at [1084, 64] on link "Profile" at bounding box center [1132, 65] width 129 height 14
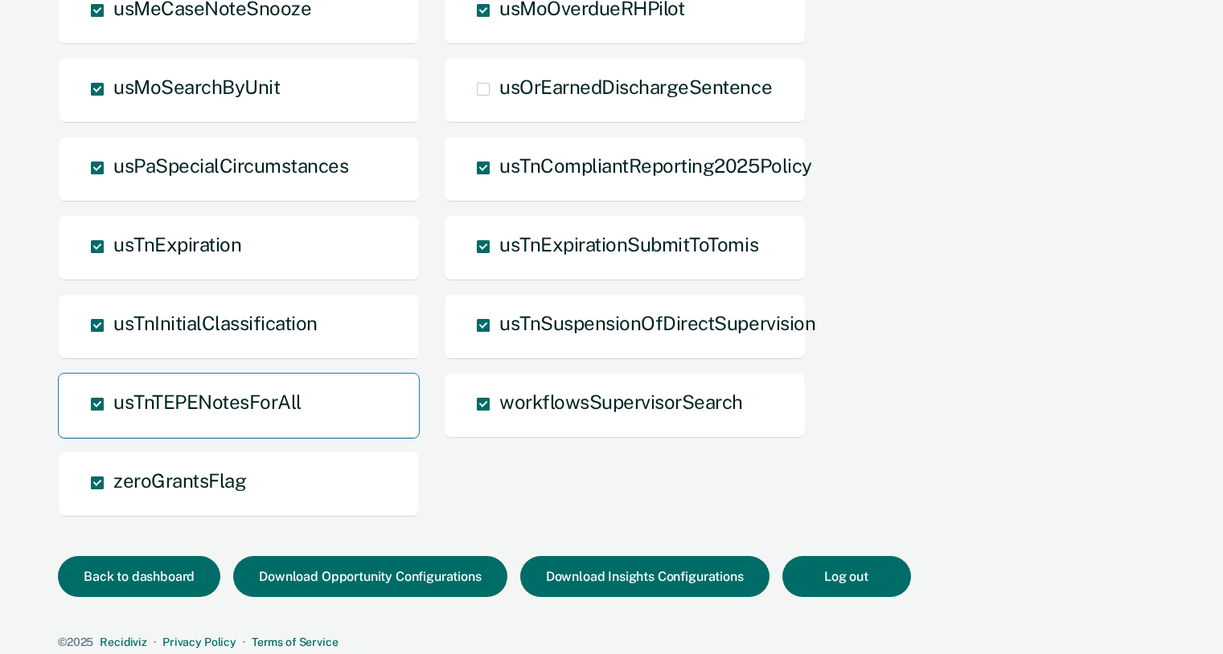
scroll to position [1815, 0]
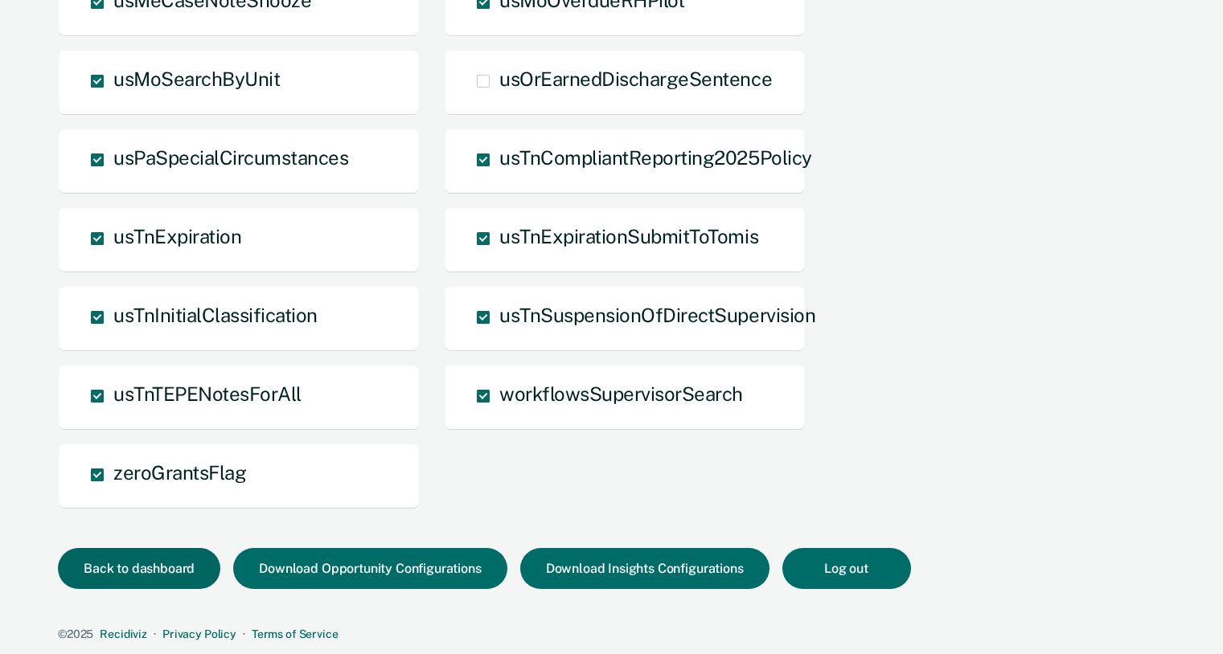
click at [179, 556] on button "Back to dashboard" at bounding box center [139, 568] width 162 height 41
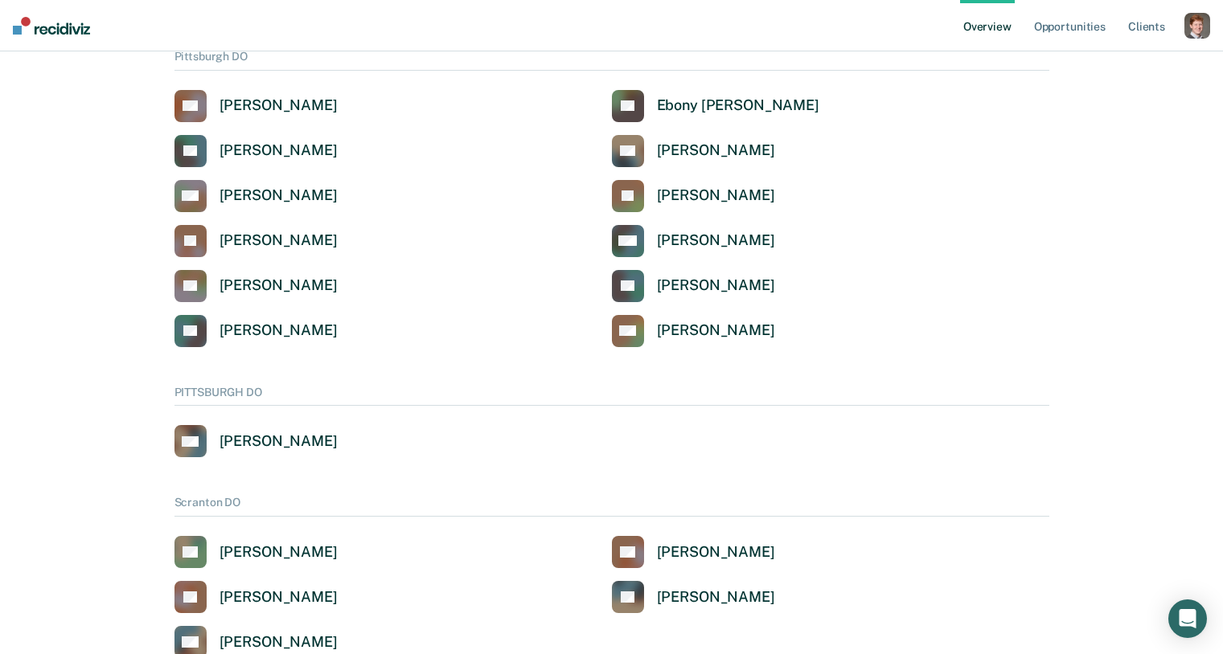
scroll to position [2878, 0]
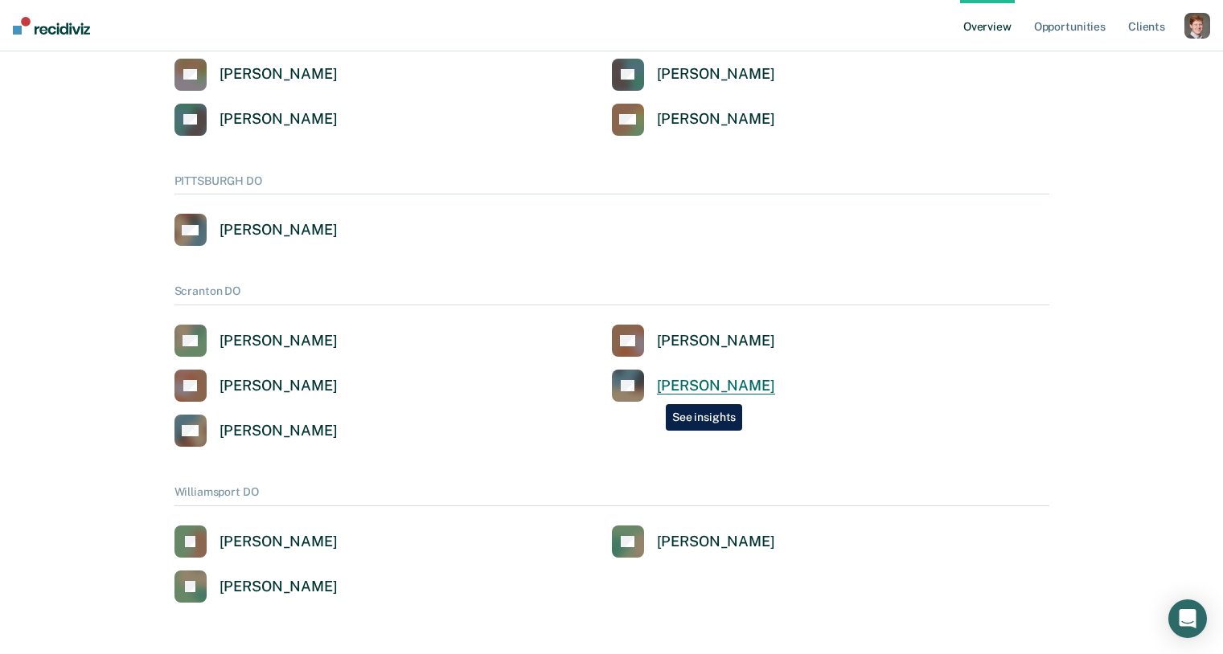
click at [686, 387] on div "Paul Serock" at bounding box center [716, 386] width 118 height 18
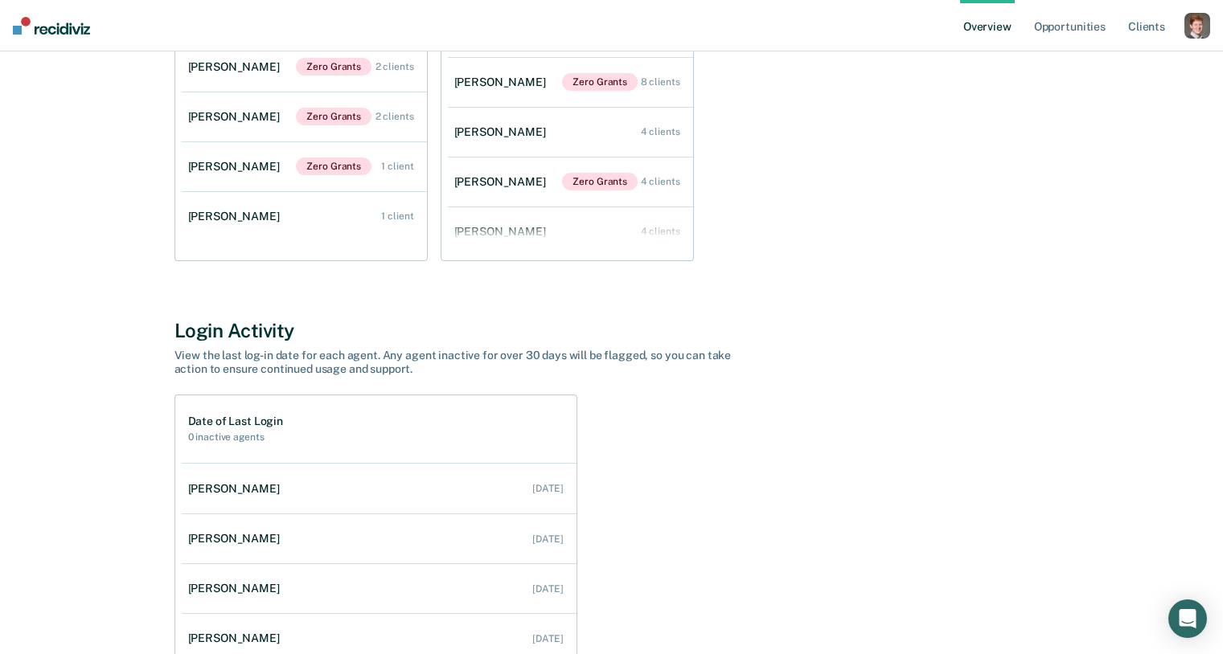
scroll to position [408, 0]
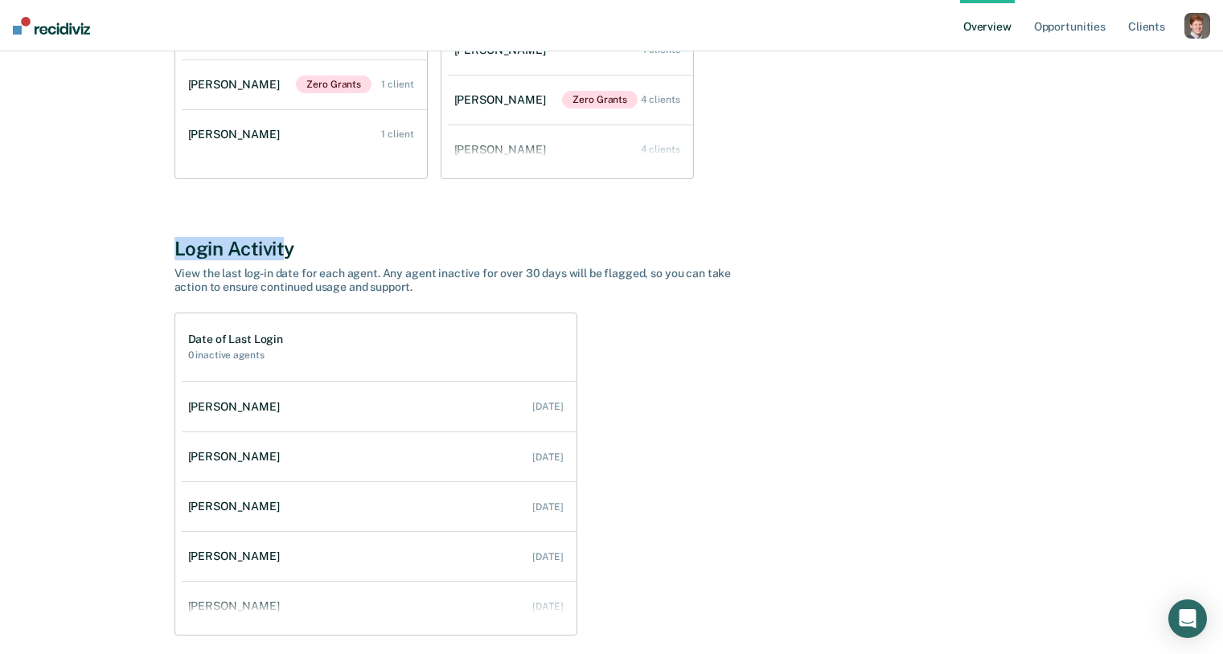
drag, startPoint x: 167, startPoint y: 248, endPoint x: 284, endPoint y: 256, distance: 116.8
click at [284, 256] on div "All Supervisors / Paul Serock Paul Serock Overview District : Scranton DO Team …" at bounding box center [611, 165] width 965 height 1005
click at [286, 254] on div "Login Activity" at bounding box center [611, 248] width 875 height 23
drag, startPoint x: 166, startPoint y: 247, endPoint x: 358, endPoint y: 244, distance: 192.2
click at [358, 244] on div "All Supervisors / Paul Serock Paul Serock Overview District : Scranton DO Team …" at bounding box center [611, 165] width 965 height 1005
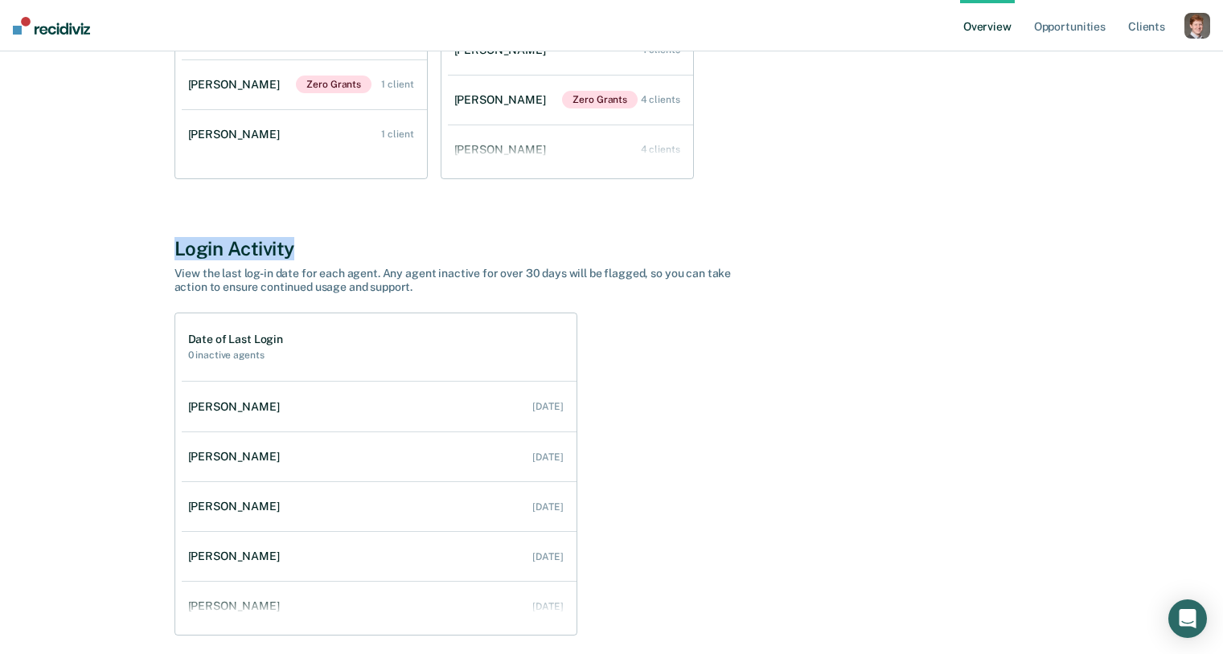
click at [358, 244] on div "Login Activity" at bounding box center [611, 248] width 875 height 23
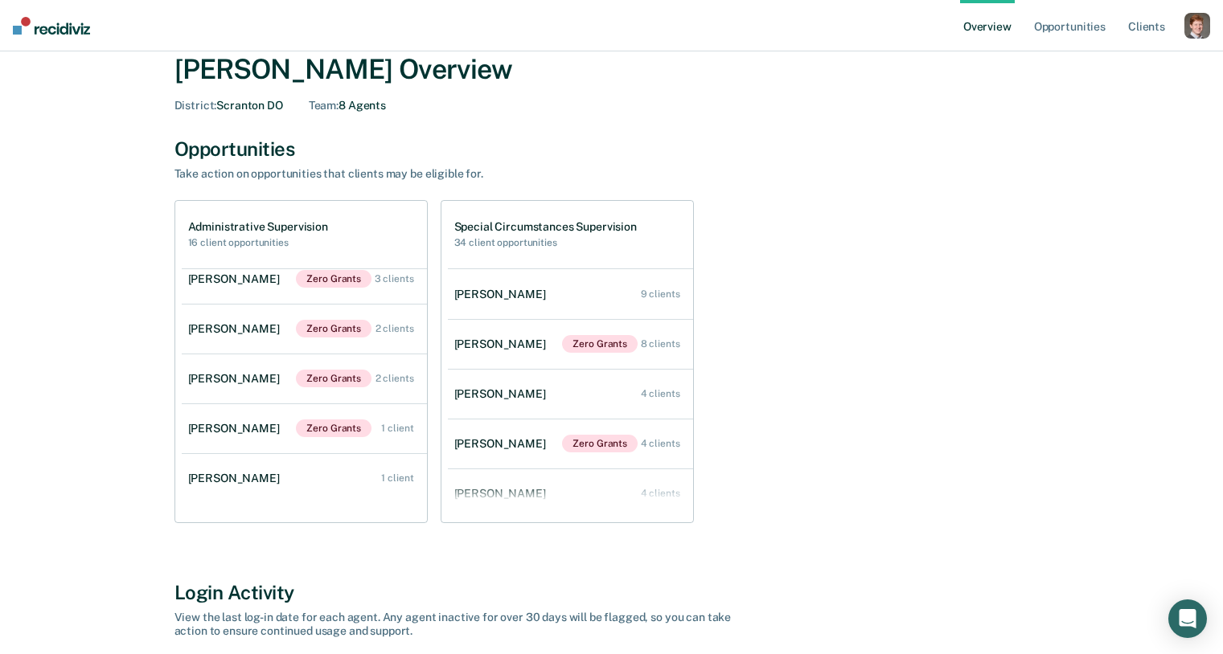
scroll to position [0, 0]
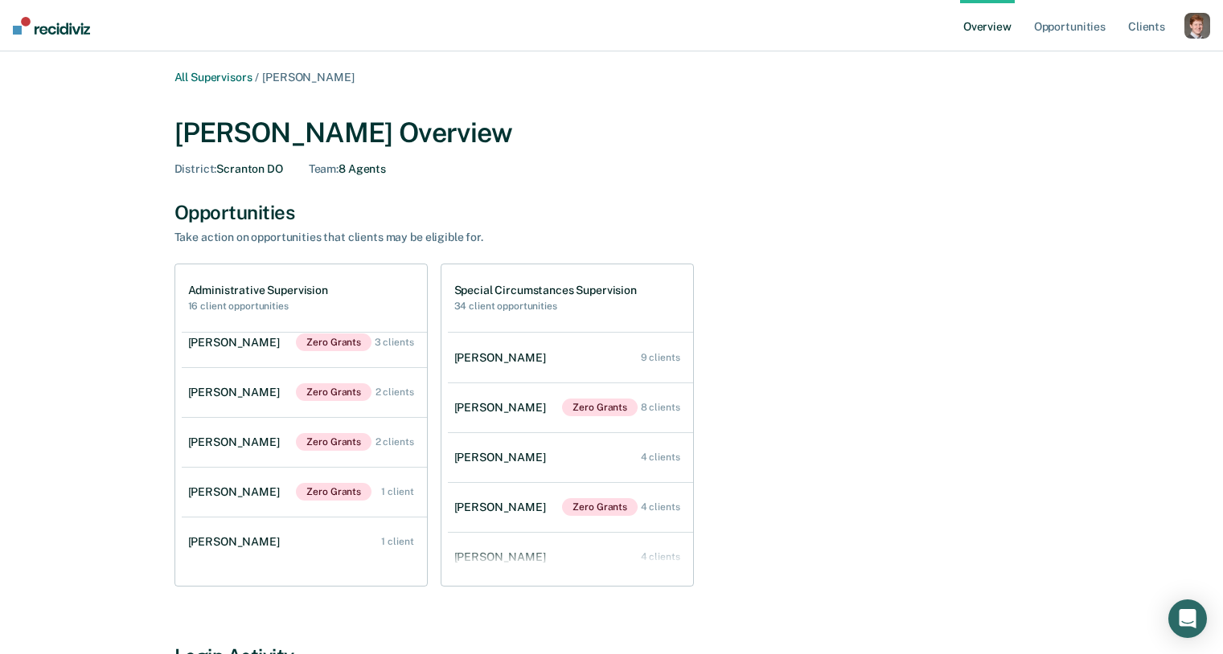
click at [1202, 27] on div "button" at bounding box center [1197, 26] width 26 height 26
click at [1072, 64] on link "Profile" at bounding box center [1132, 65] width 129 height 14
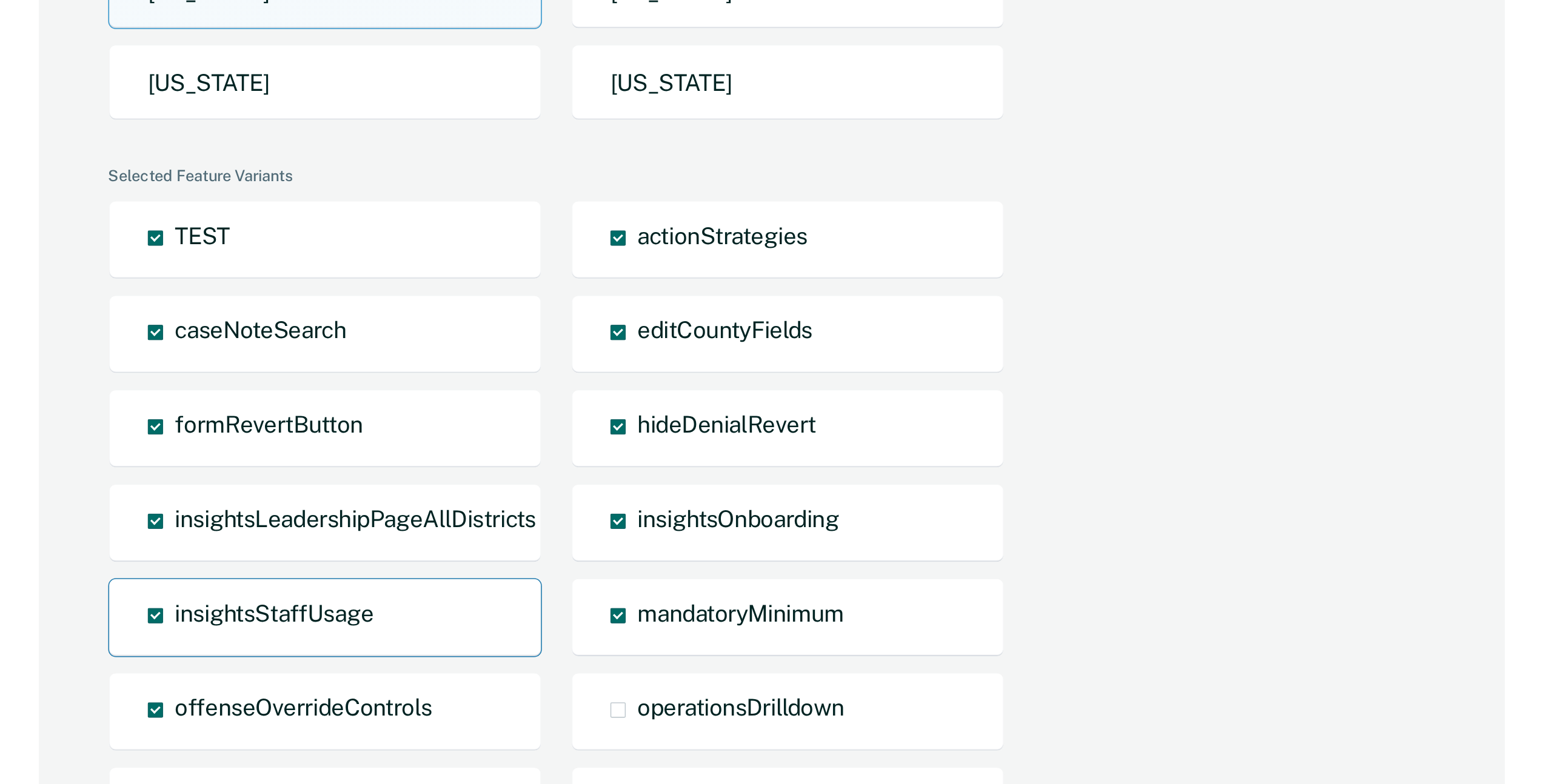
scroll to position [539, 0]
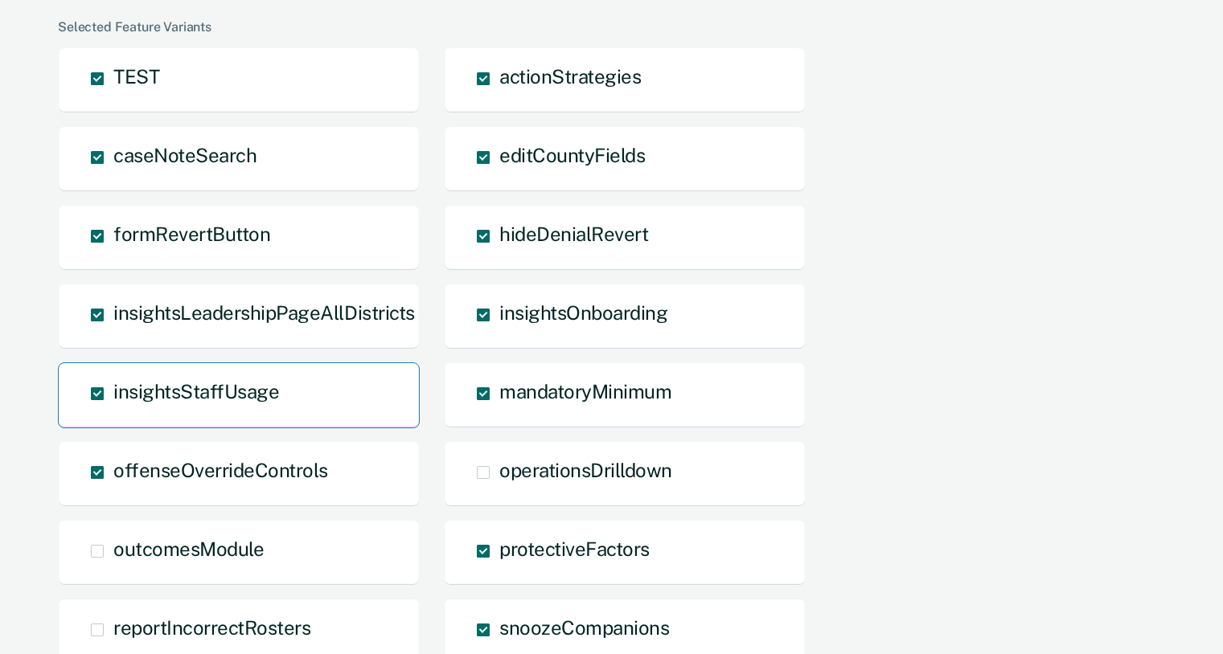
drag, startPoint x: 290, startPoint y: 396, endPoint x: 117, endPoint y: 392, distance: 173.7
click at [101, 402] on div "insightsStaffUsage" at bounding box center [239, 396] width 362 height 66
drag, startPoint x: 124, startPoint y: 388, endPoint x: 318, endPoint y: 389, distance: 193.7
click at [318, 389] on div "insightsStaffUsage" at bounding box center [239, 396] width 362 height 66
drag, startPoint x: 16, startPoint y: 385, endPoint x: 277, endPoint y: 396, distance: 261.5
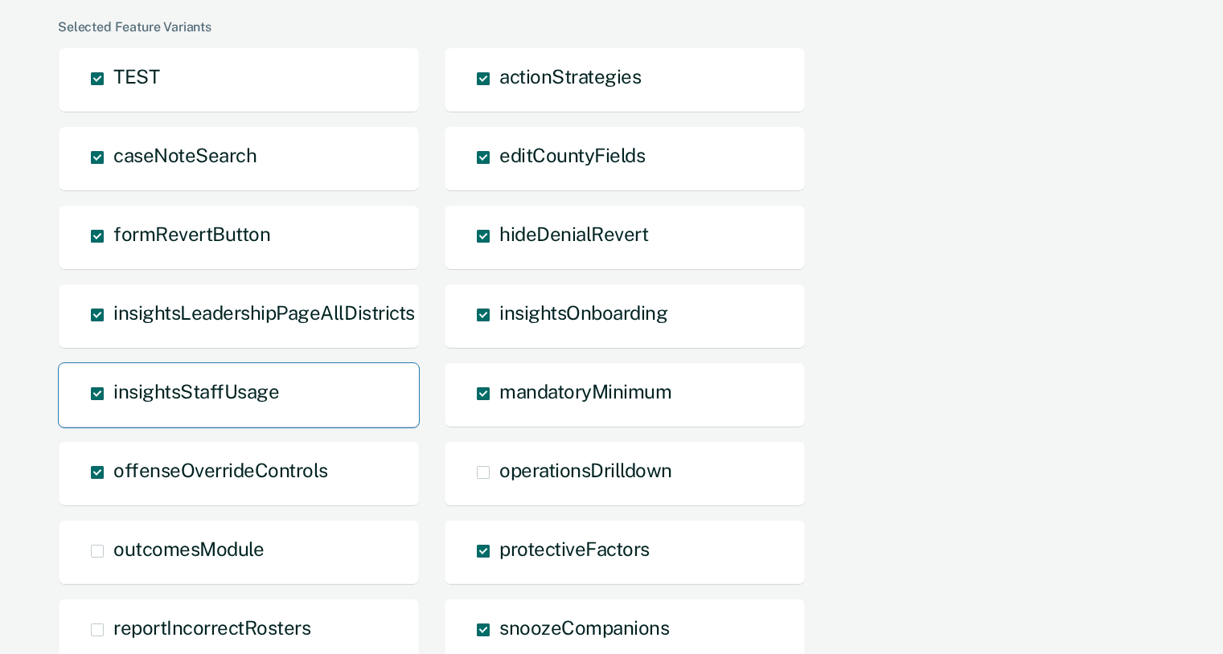
click at [277, 396] on div "kris@recidiviz.org Recidiviz Enter e-mail address to impersonate: Impersonate S…" at bounding box center [611, 520] width 1223 height 2470
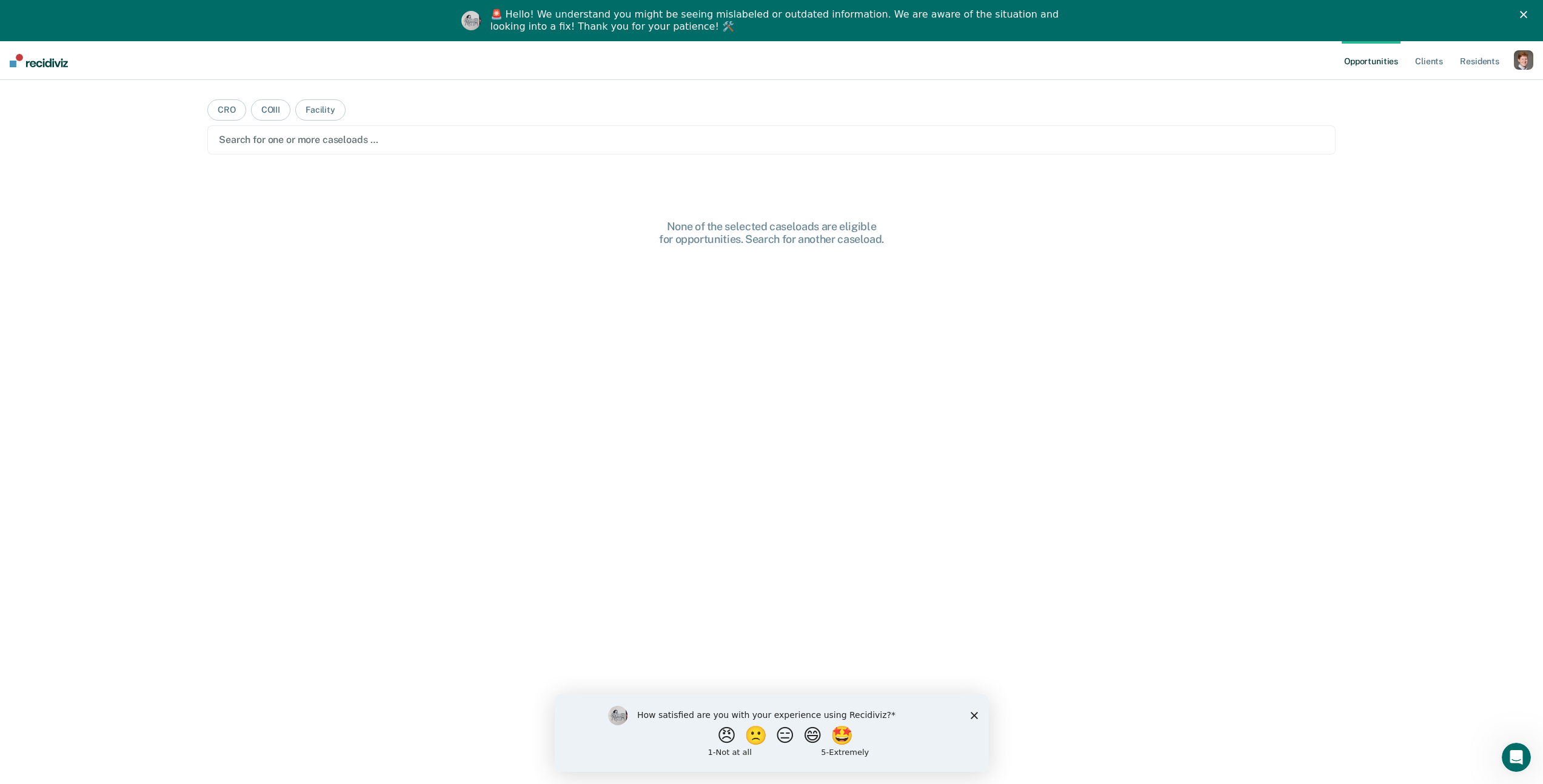
click at [1520, 58] on div "button" at bounding box center [1523, 60] width 20 height 20
click at [1449, 86] on link "Profile" at bounding box center [1474, 90] width 97 height 11
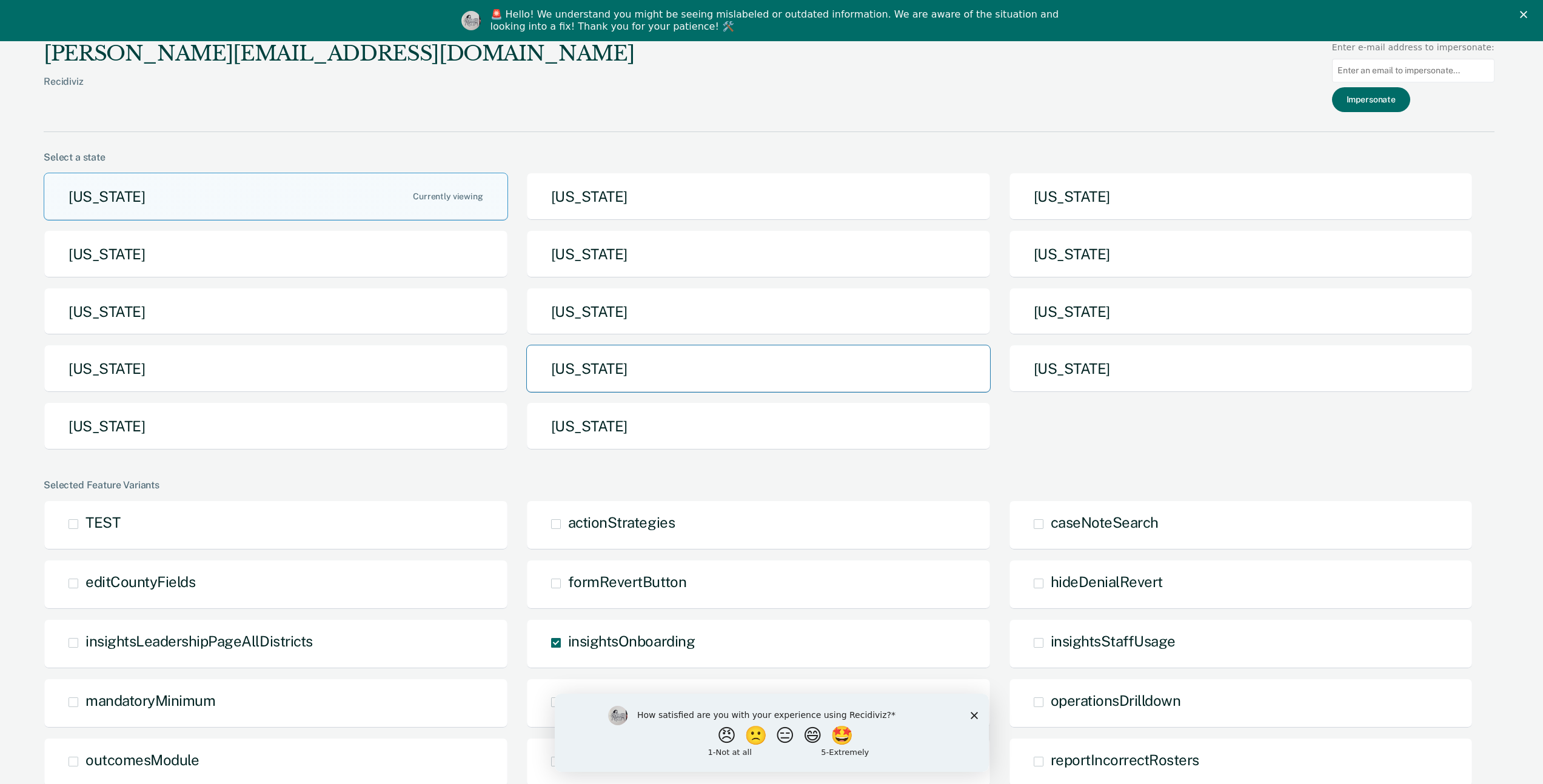
click at [638, 372] on button "[US_STATE]" at bounding box center [759, 369] width 465 height 48
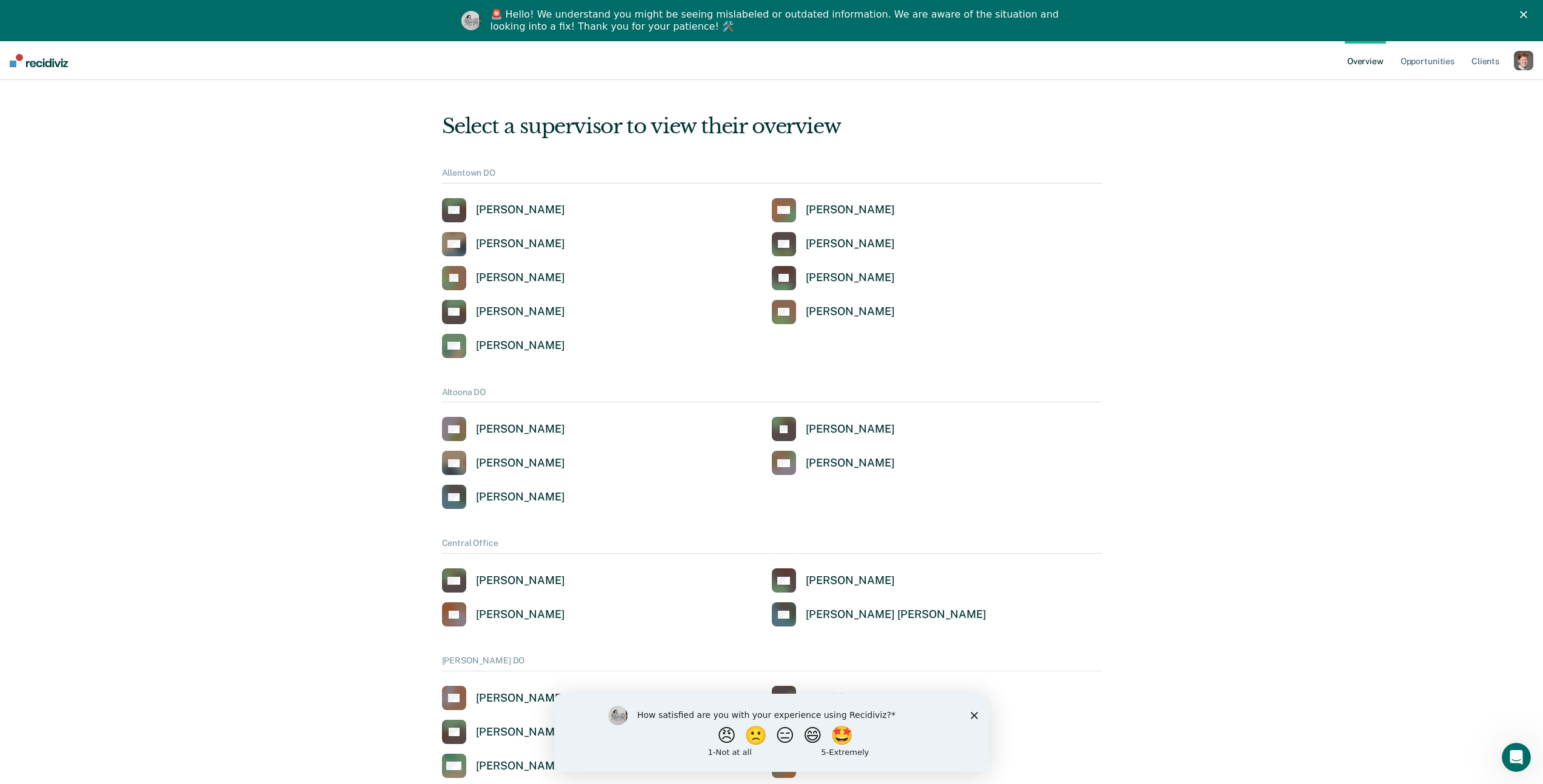
click at [976, 714] on icon "Close survey" at bounding box center [974, 715] width 8 height 8
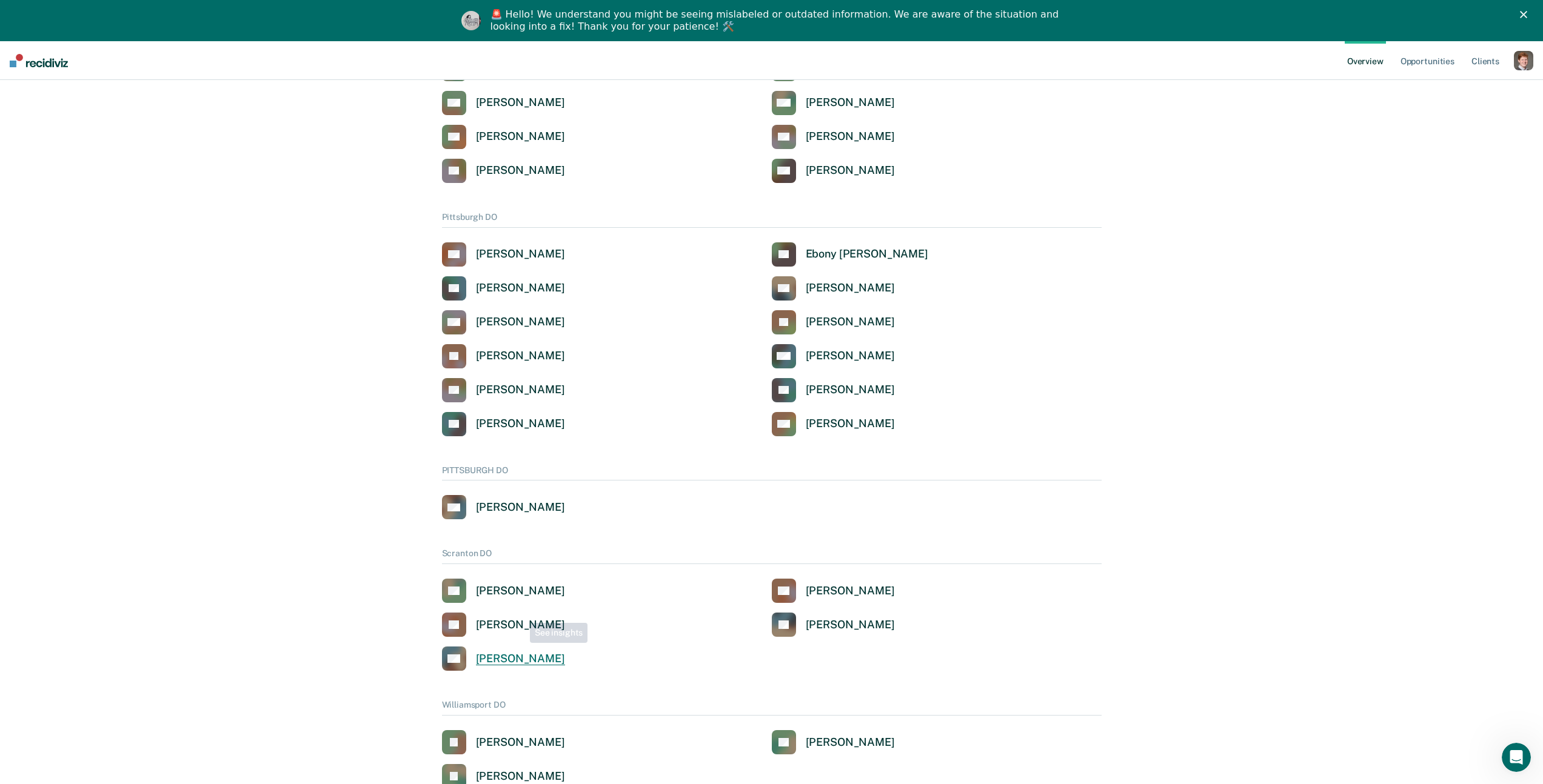
scroll to position [1920, 0]
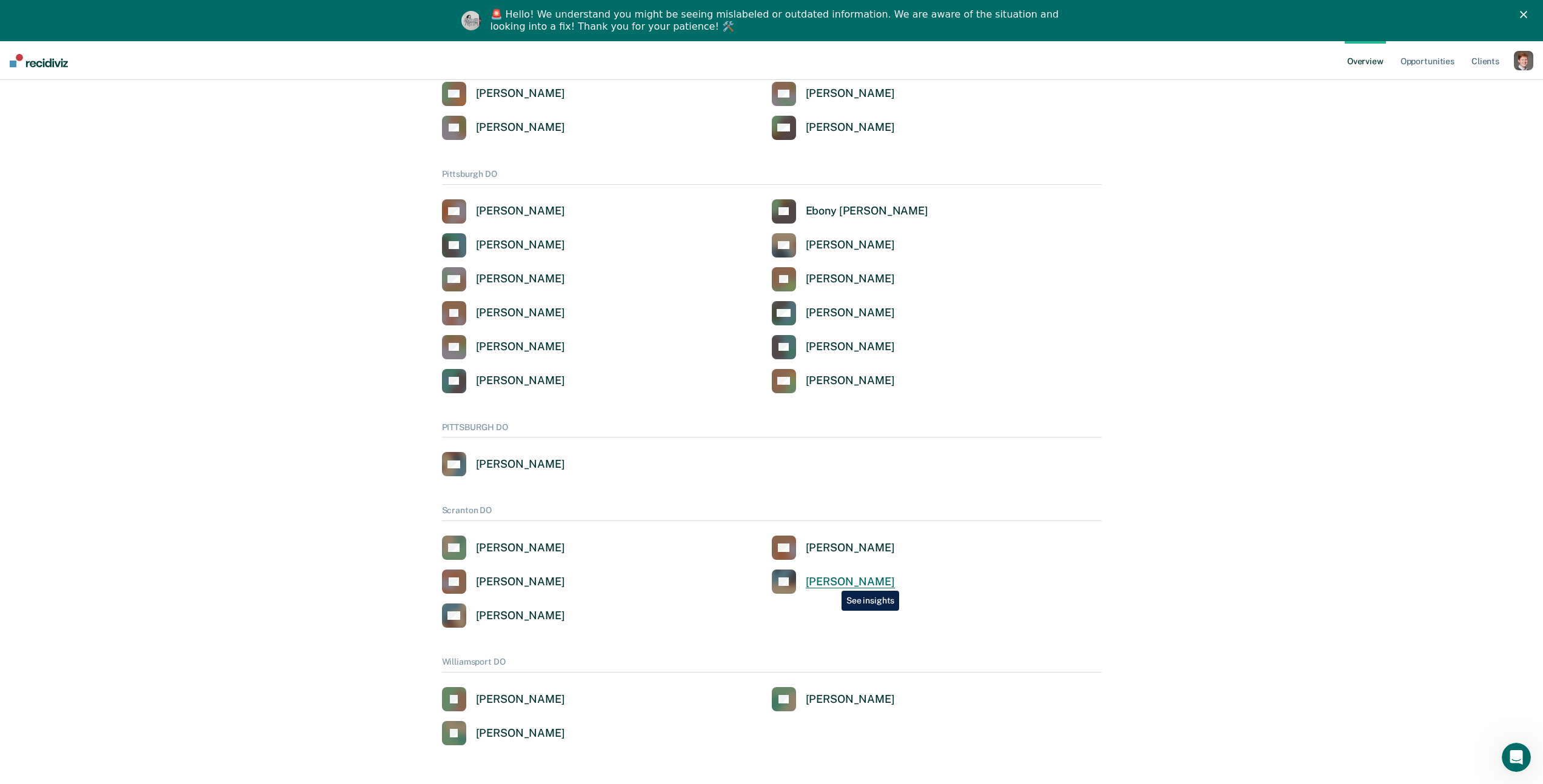
click at [833, 582] on div "Paul Serock" at bounding box center [850, 582] width 89 height 14
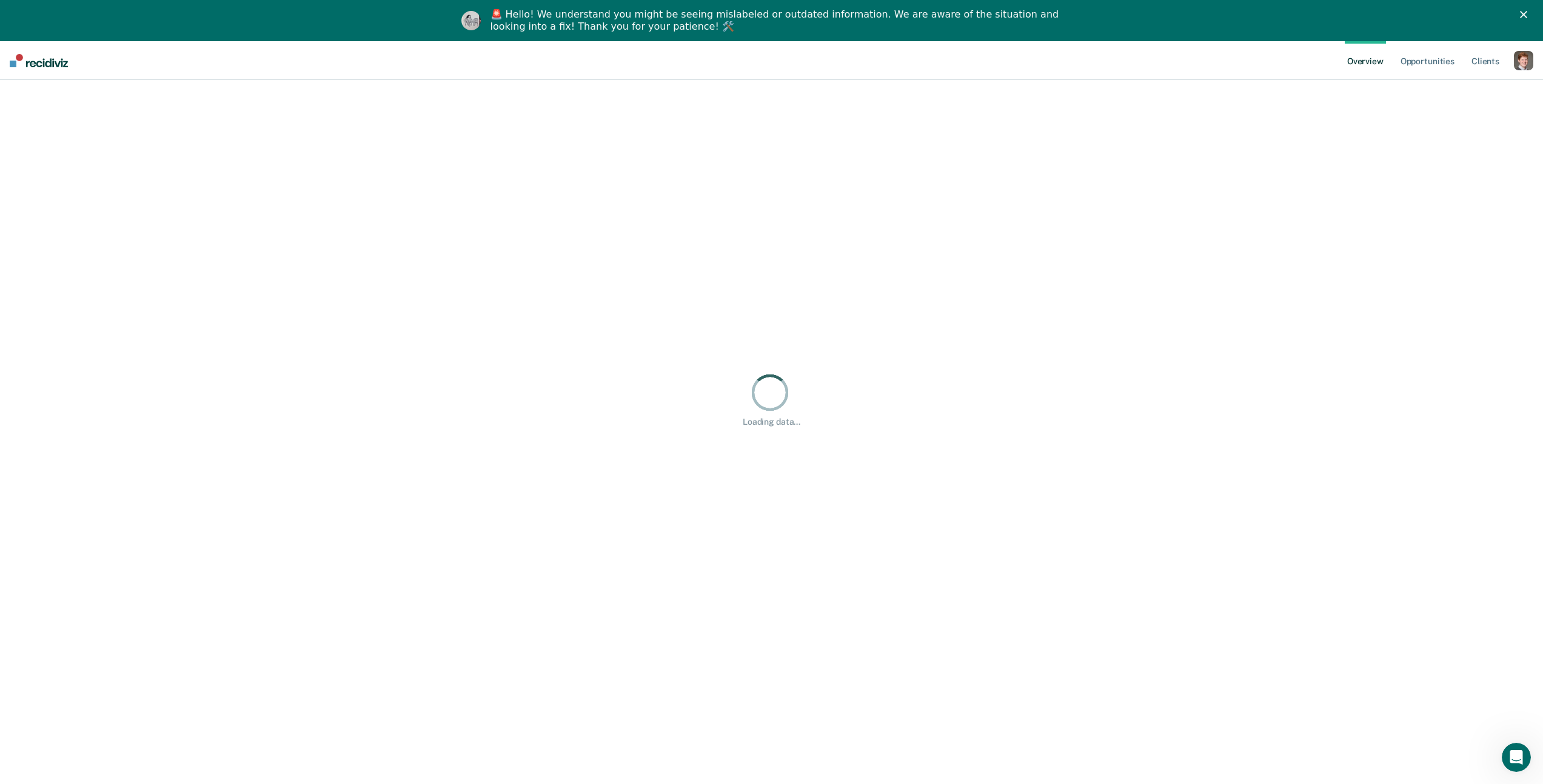
scroll to position [41, 0]
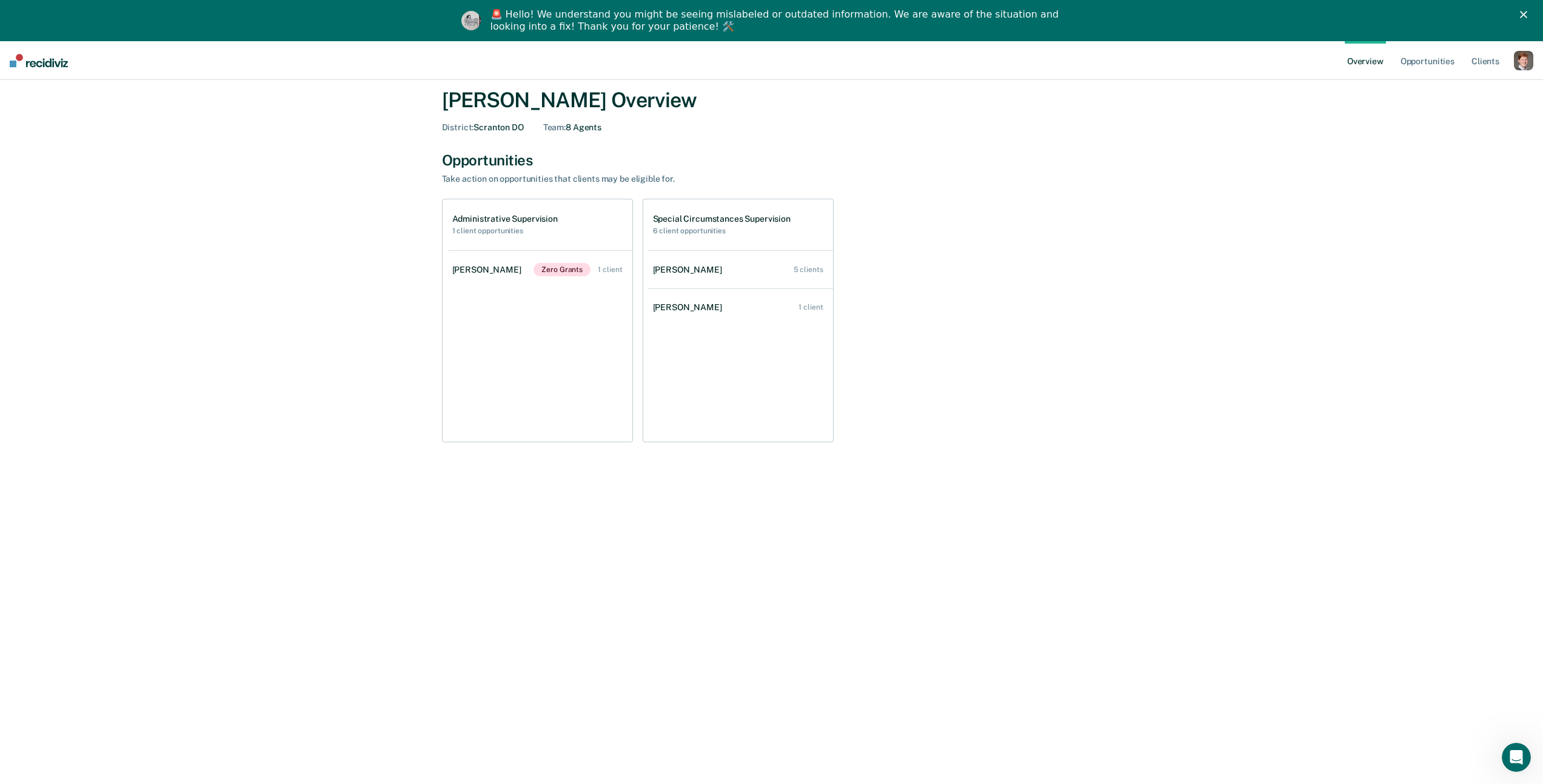
click at [1526, 62] on div "button" at bounding box center [1523, 61] width 20 height 20
click at [1446, 90] on link "Profile" at bounding box center [1474, 90] width 97 height 11
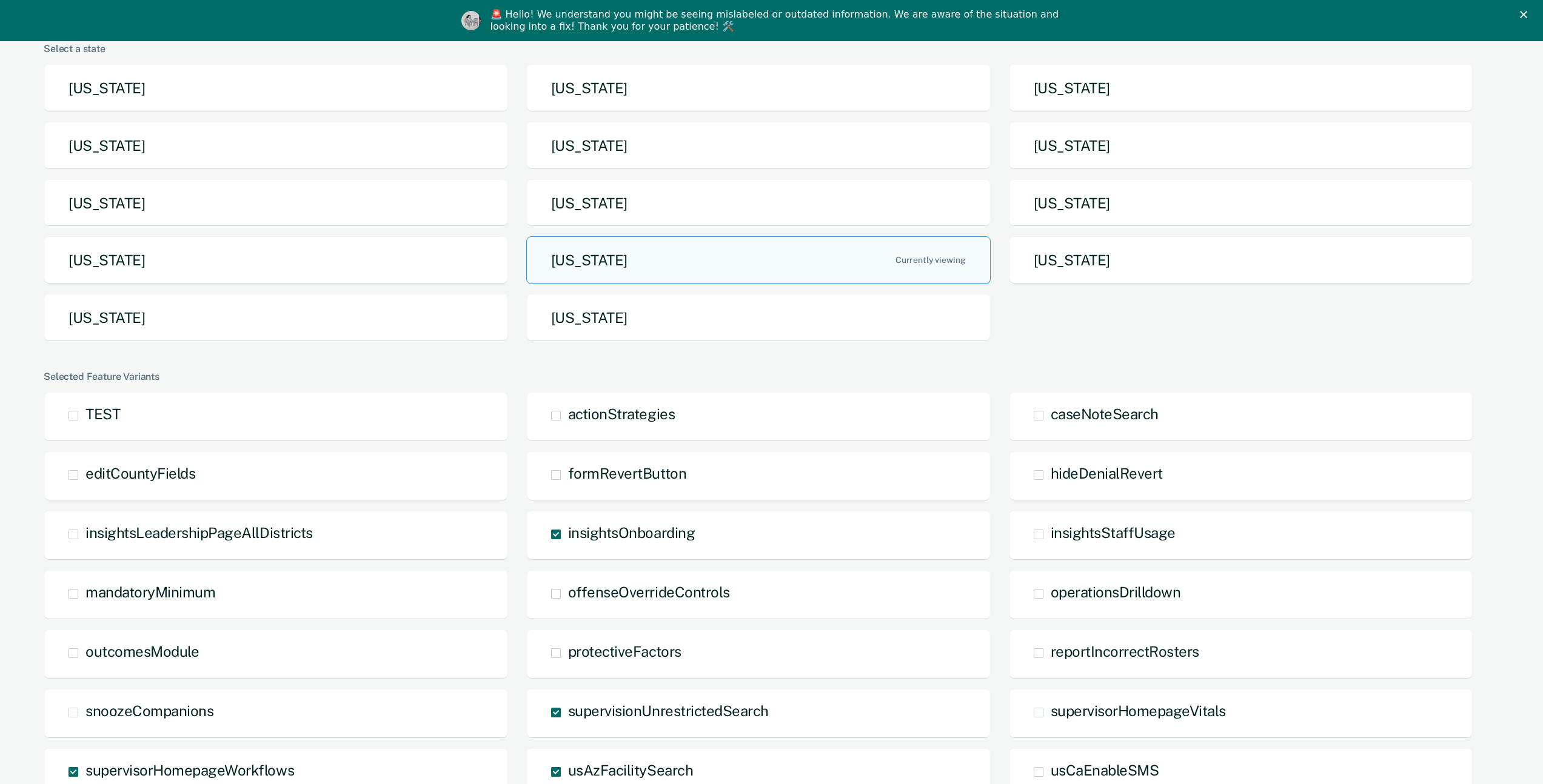
scroll to position [125, 0]
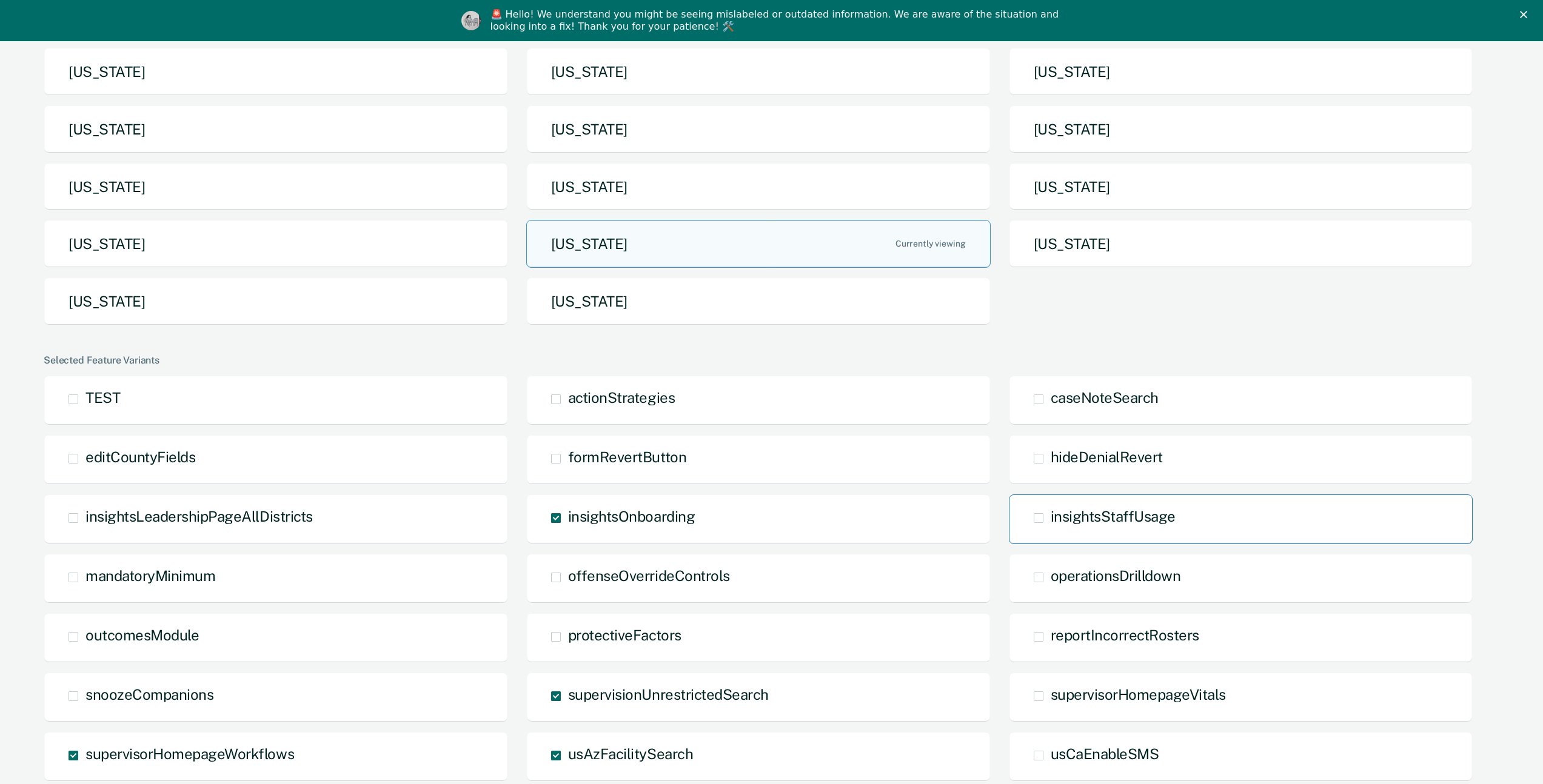
click at [1036, 518] on span at bounding box center [1038, 518] width 10 height 10
click at [1051, 527] on input "insightsStaffUsage" at bounding box center [1051, 527] width 0 height 0
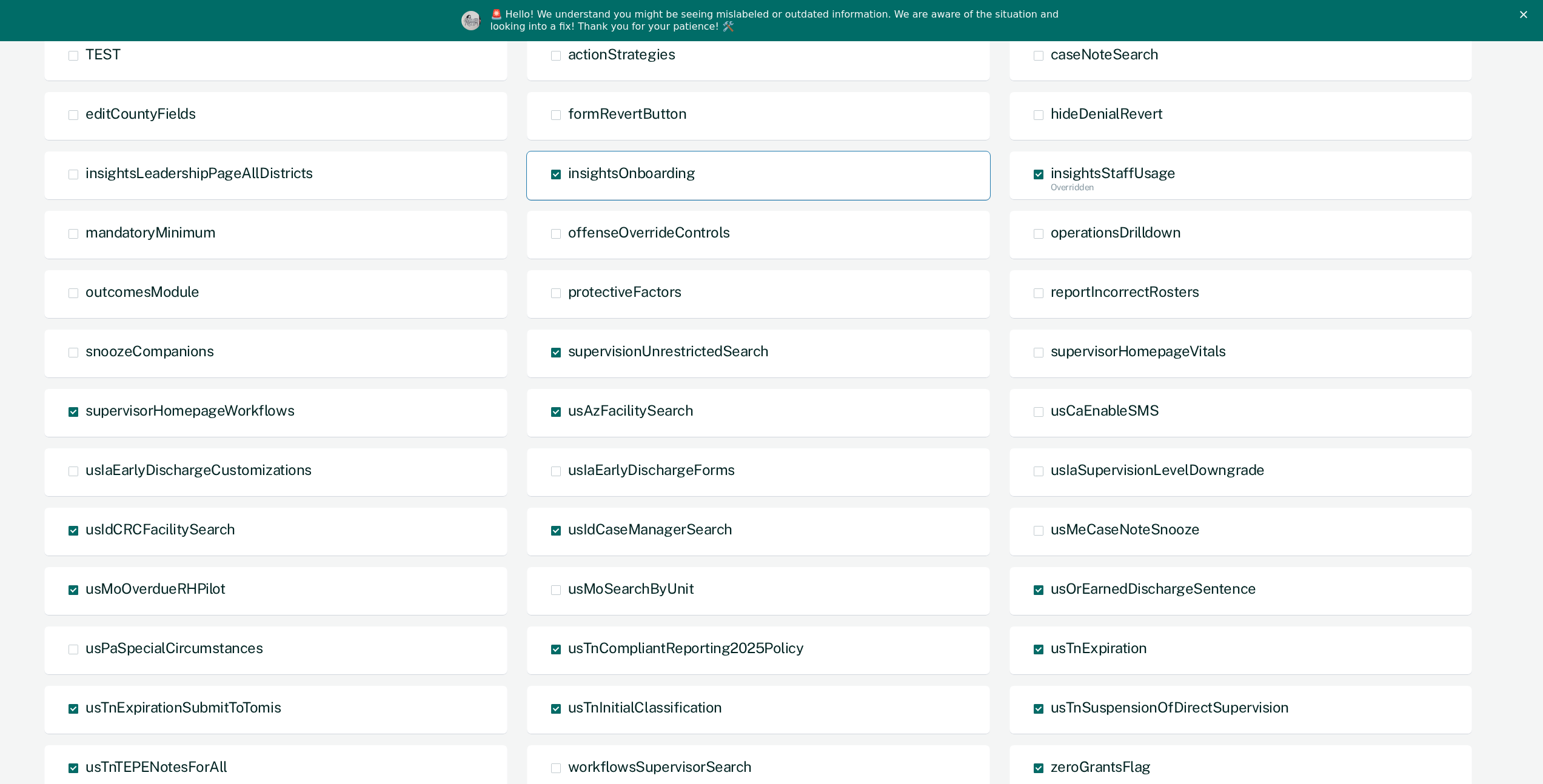
scroll to position [588, 0]
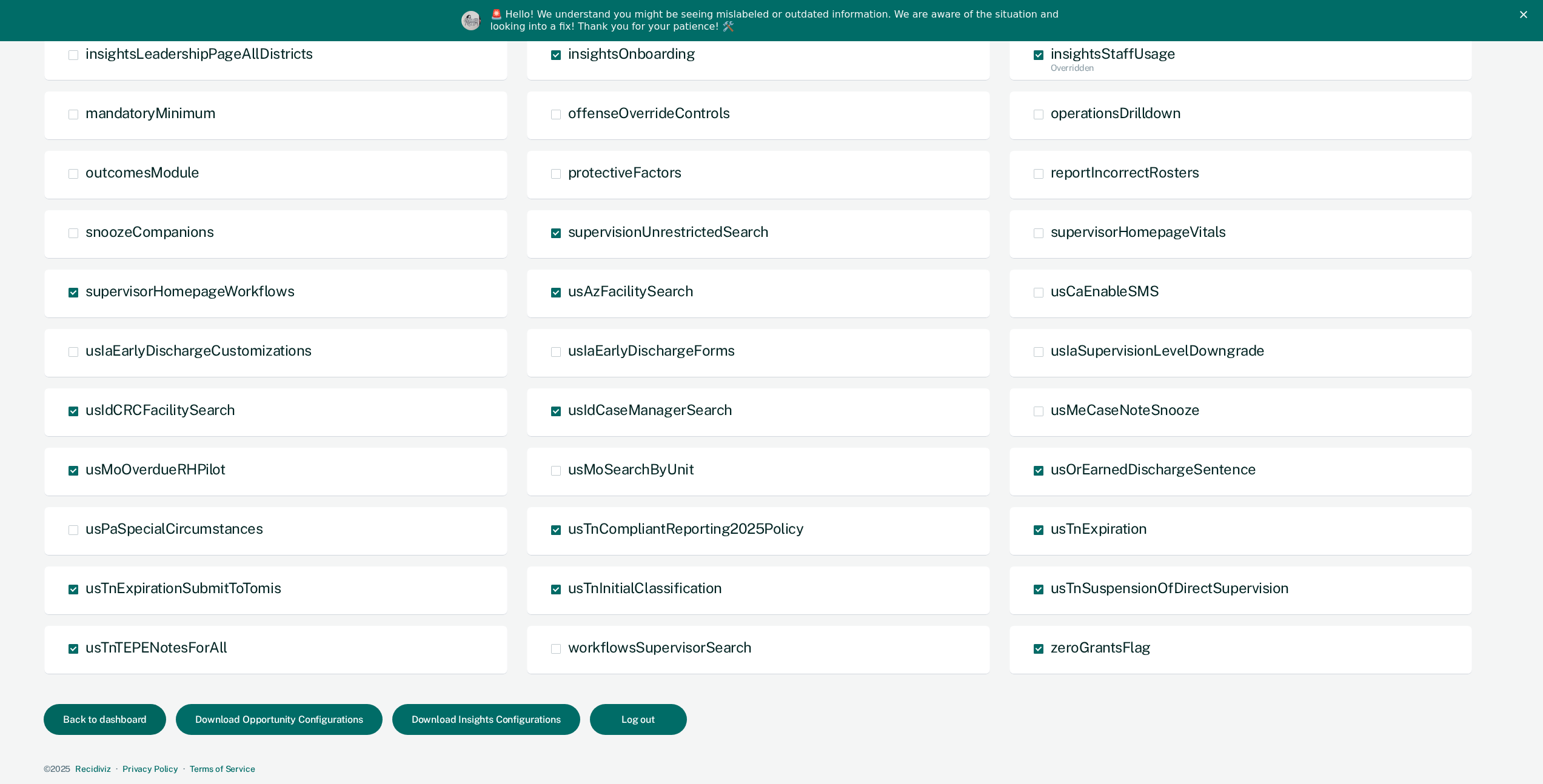
click at [127, 718] on button "Back to dashboard" at bounding box center [105, 719] width 122 height 31
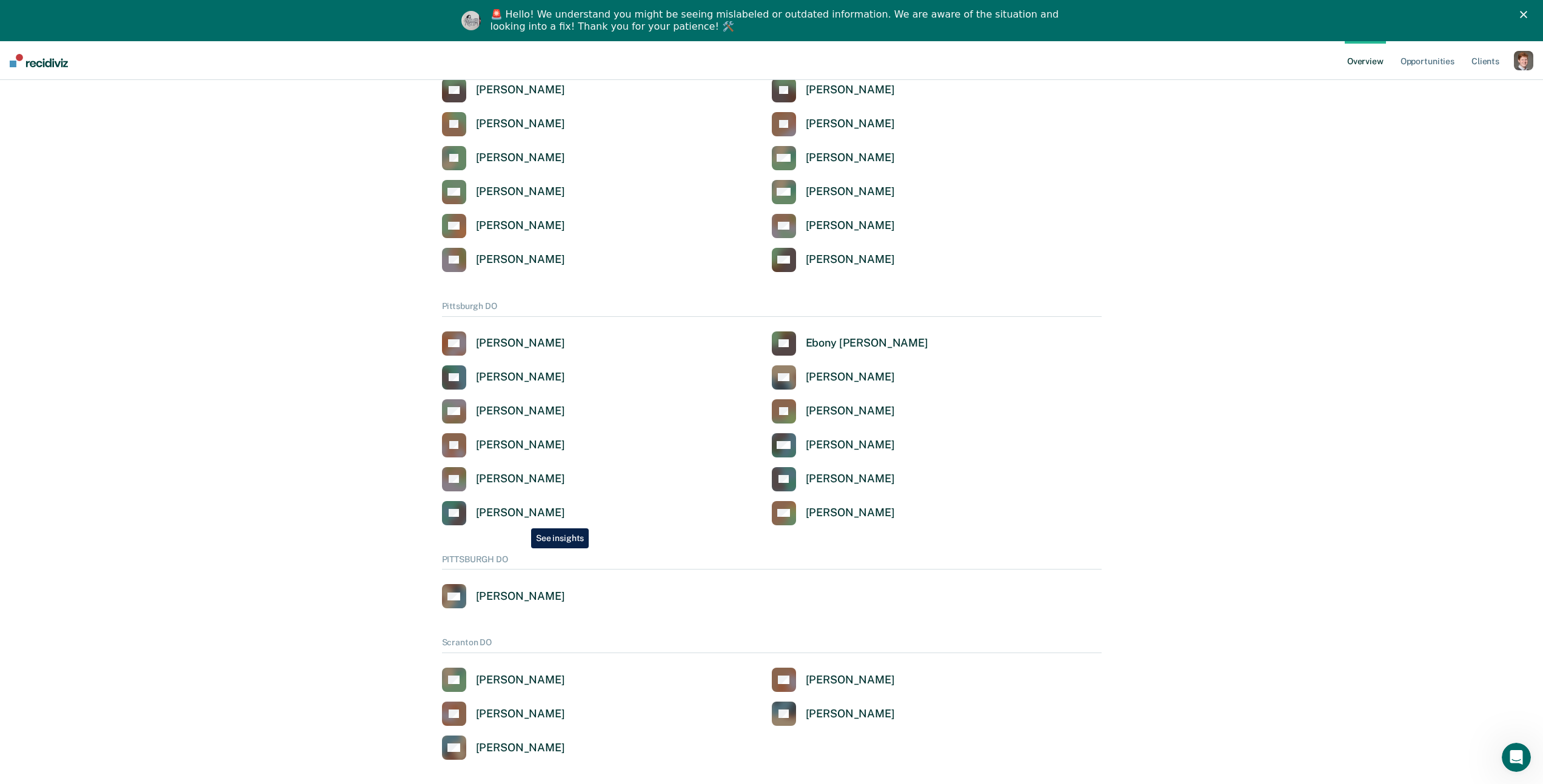
scroll to position [1920, 0]
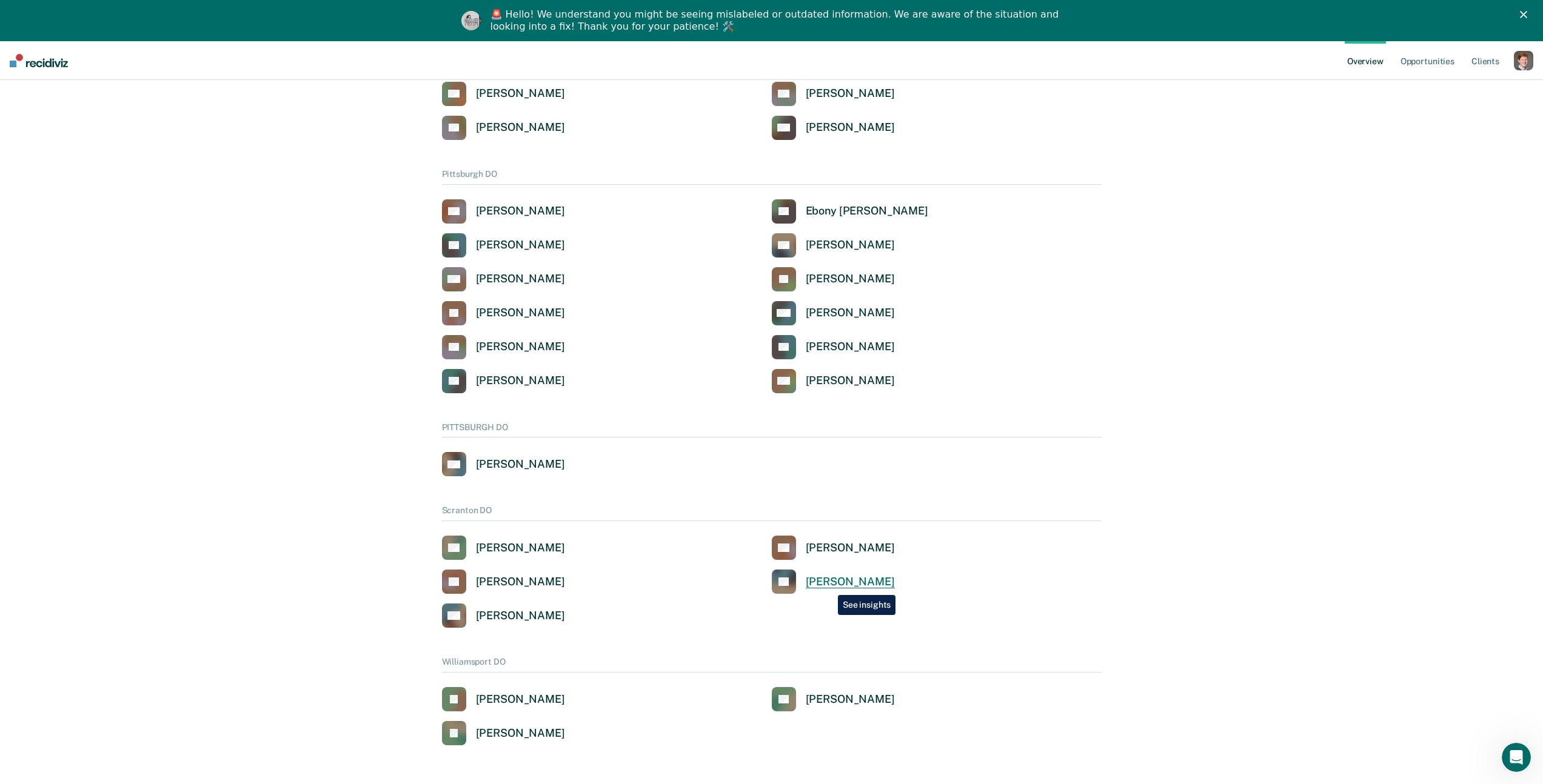
click at [829, 586] on div "Paul Serock" at bounding box center [850, 582] width 89 height 14
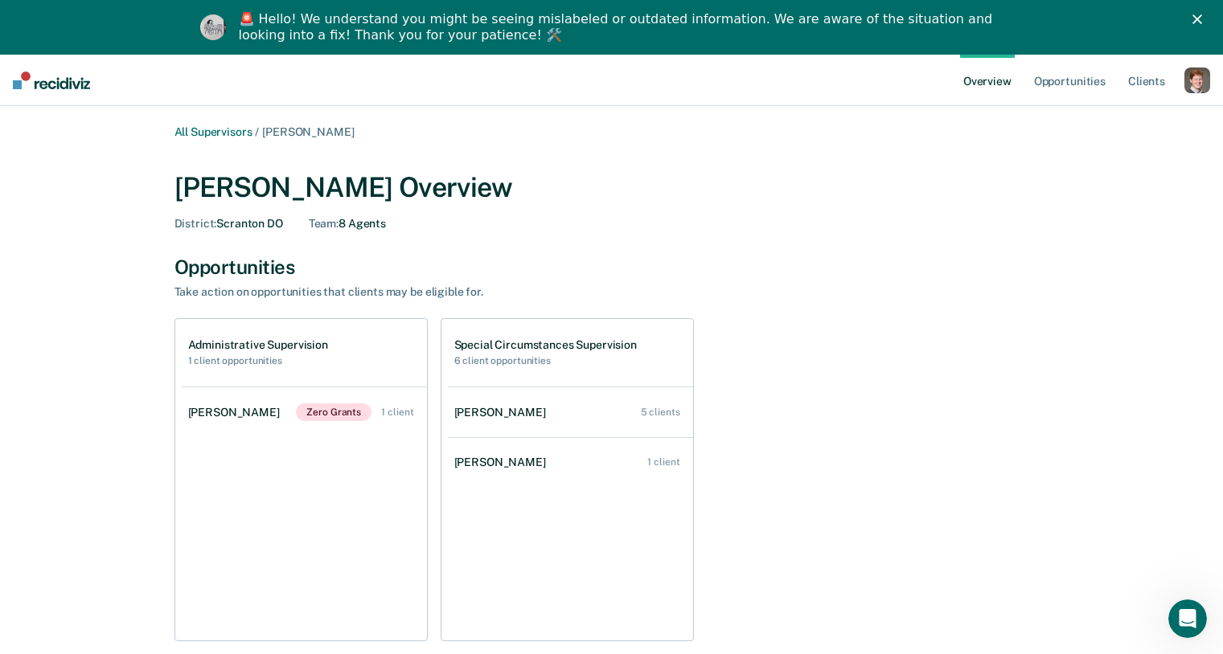
click at [1202, 19] on icon "Close" at bounding box center [1197, 19] width 10 height 10
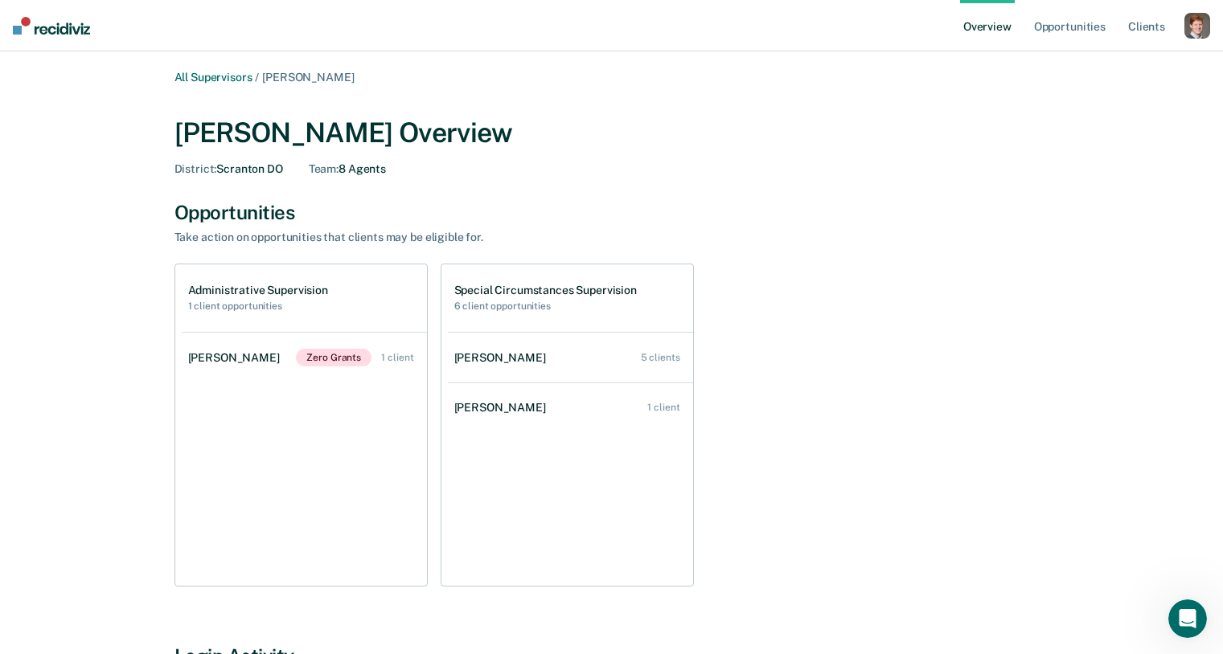
click at [1191, 29] on div "button" at bounding box center [1197, 26] width 26 height 26
click at [1095, 65] on link "Profile" at bounding box center [1132, 65] width 129 height 14
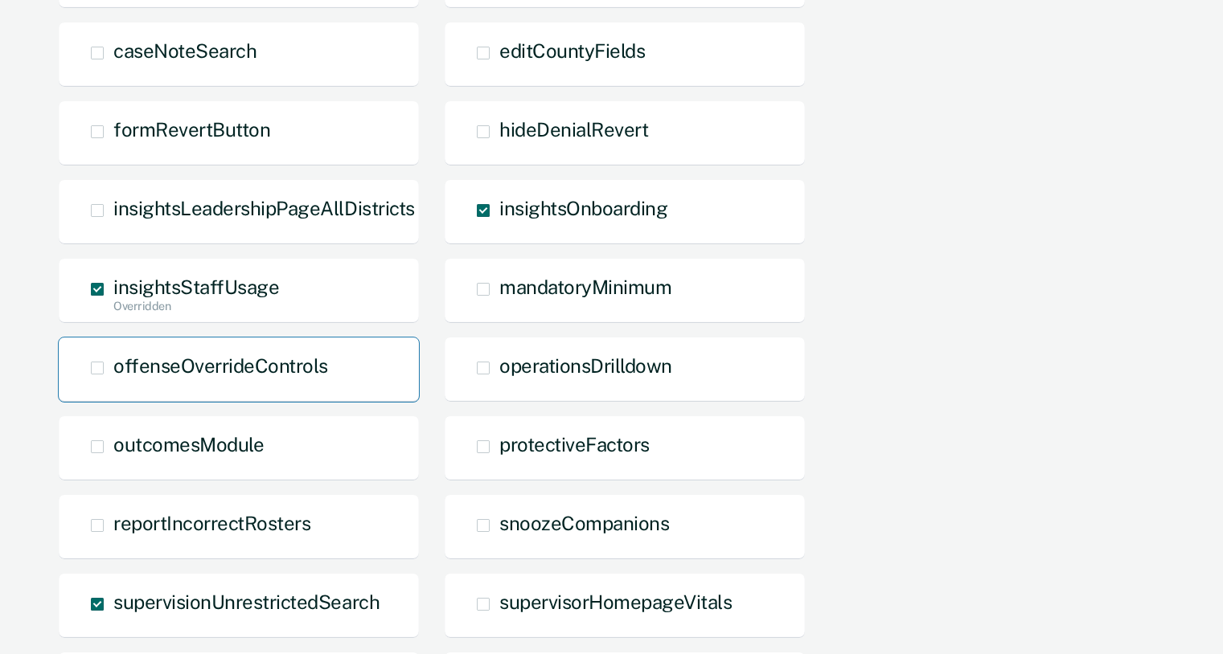
scroll to position [819, 0]
click at [93, 285] on span at bounding box center [97, 289] width 13 height 13
click at [113, 315] on input "insightsStaffUsage Overridden" at bounding box center [113, 315] width 0 height 0
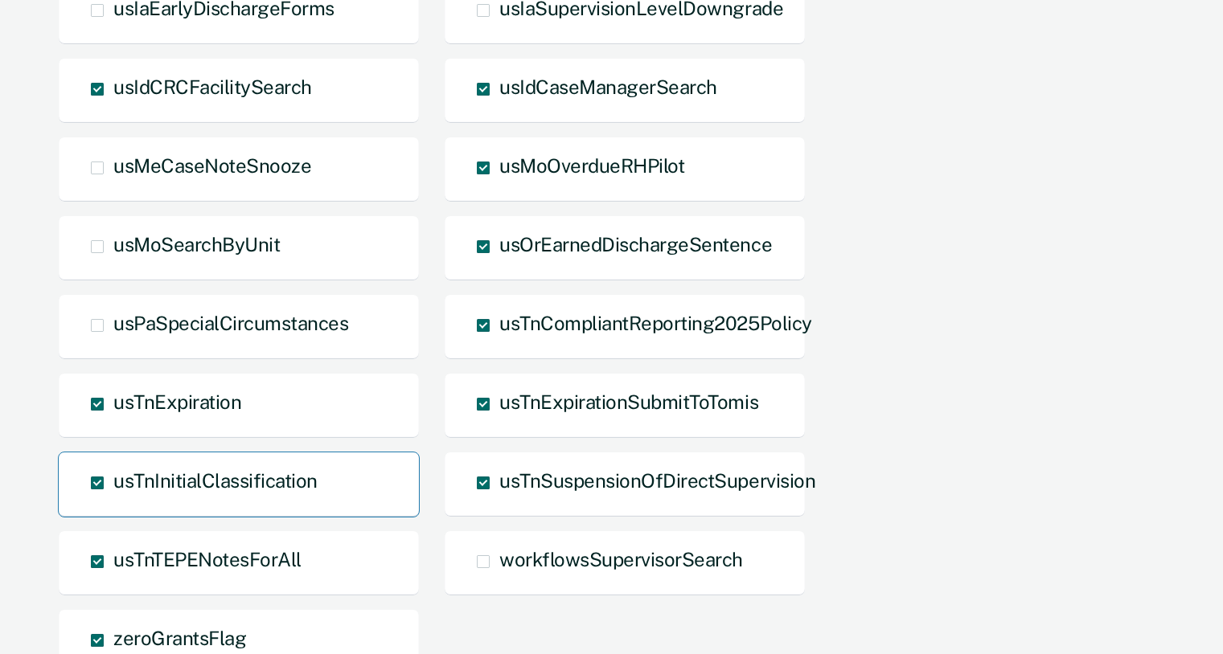
scroll to position [1815, 0]
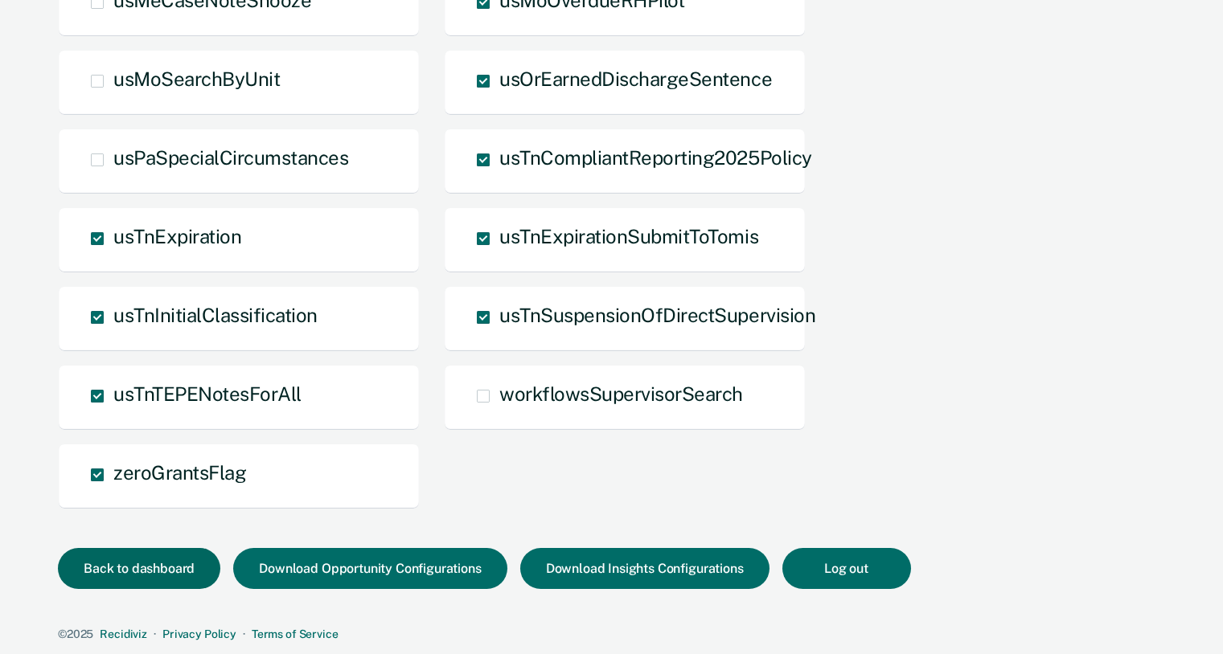
click at [152, 565] on button "Back to dashboard" at bounding box center [139, 568] width 162 height 41
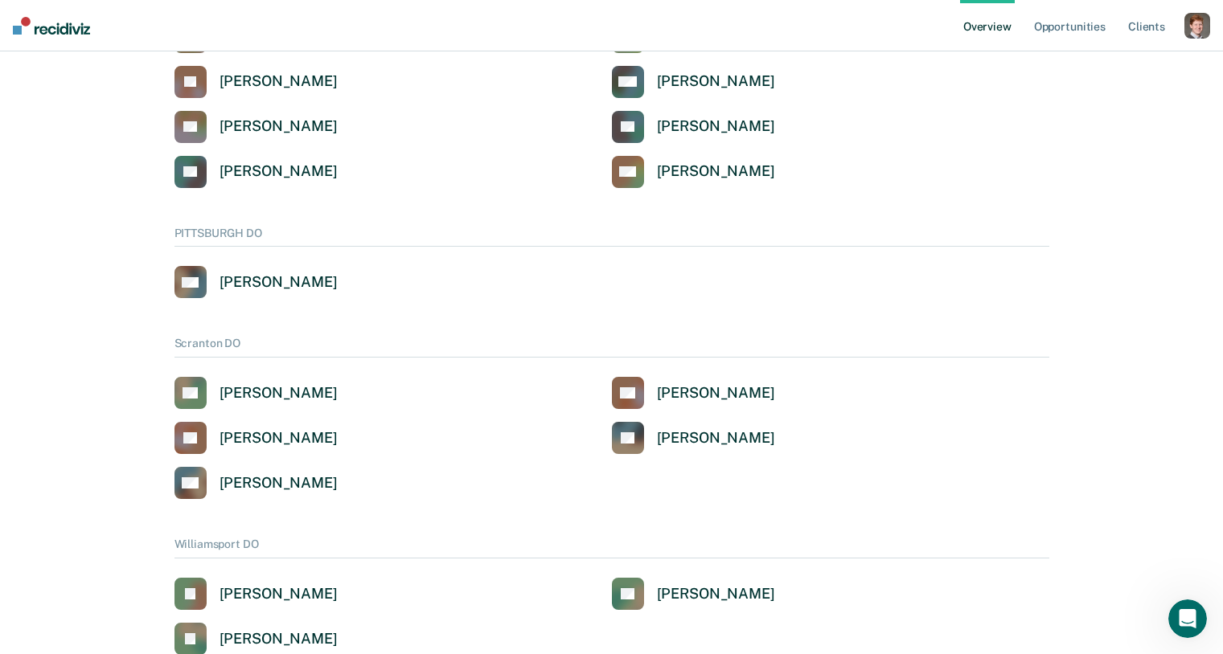
scroll to position [2878, 0]
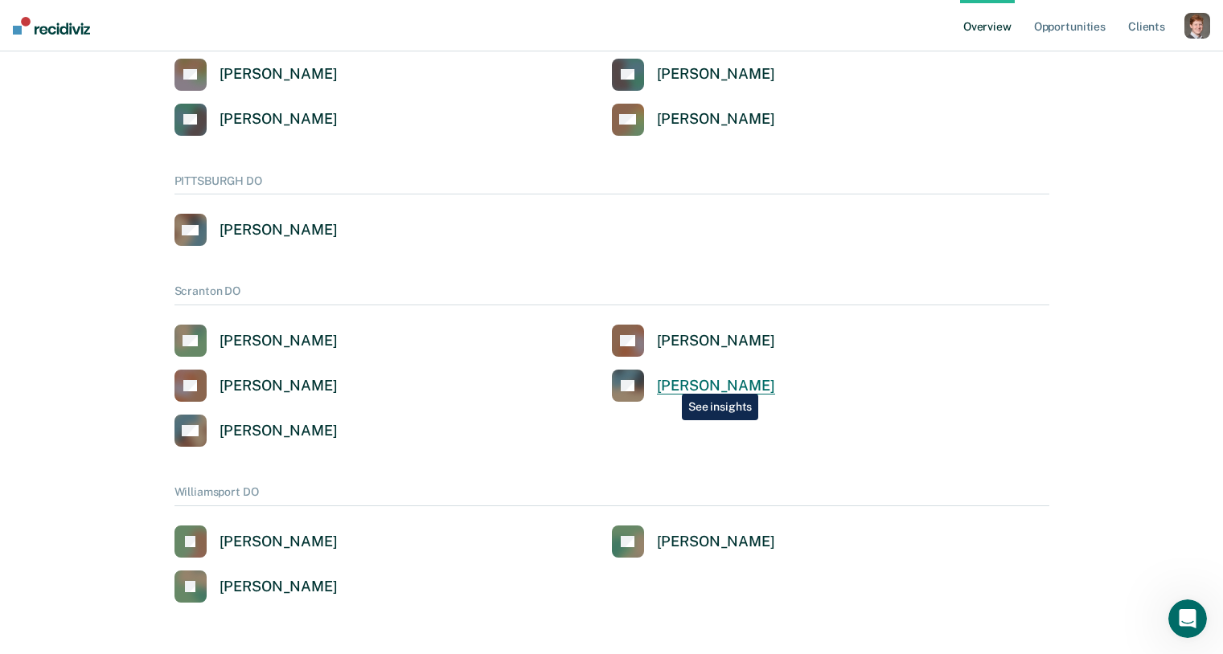
click at [670, 382] on div "Paul Serock" at bounding box center [716, 386] width 118 height 18
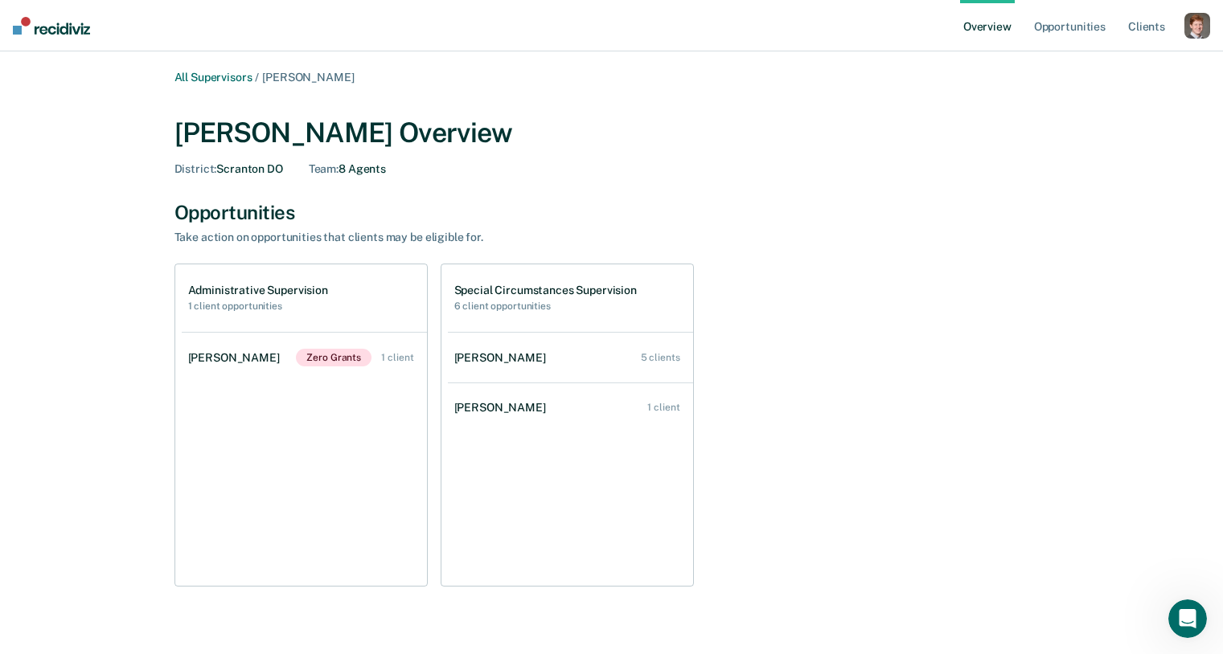
click at [1203, 26] on div "button" at bounding box center [1197, 26] width 26 height 26
click at [1096, 63] on link "Profile" at bounding box center [1132, 65] width 129 height 14
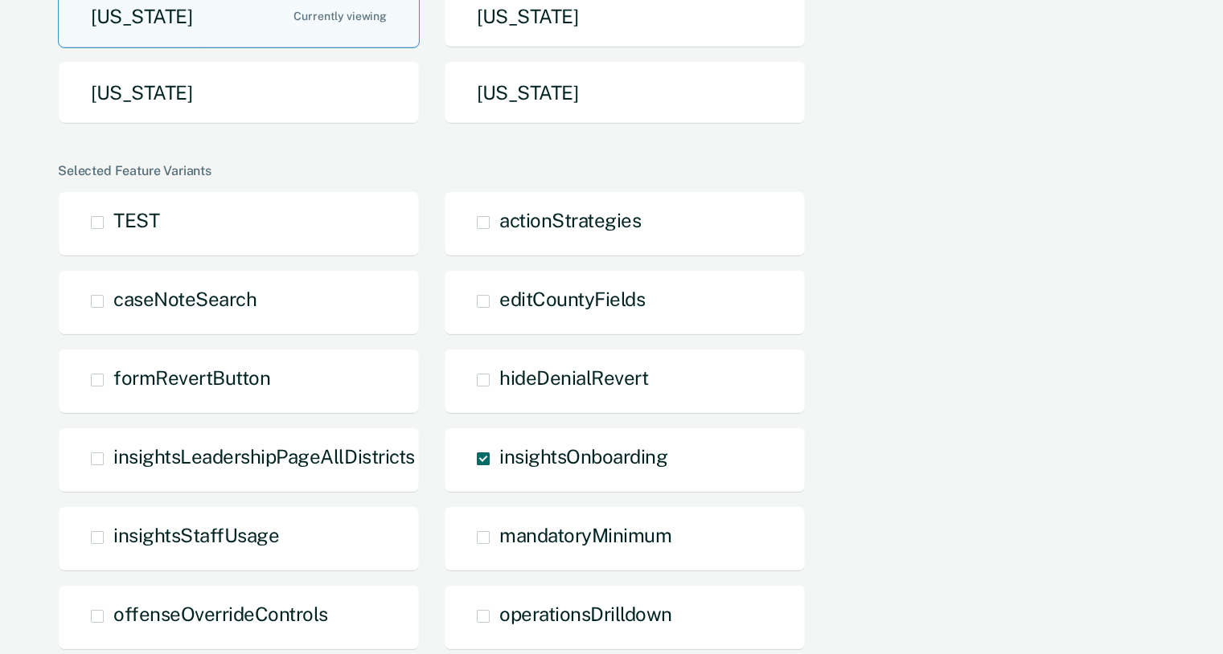
scroll to position [573, 0]
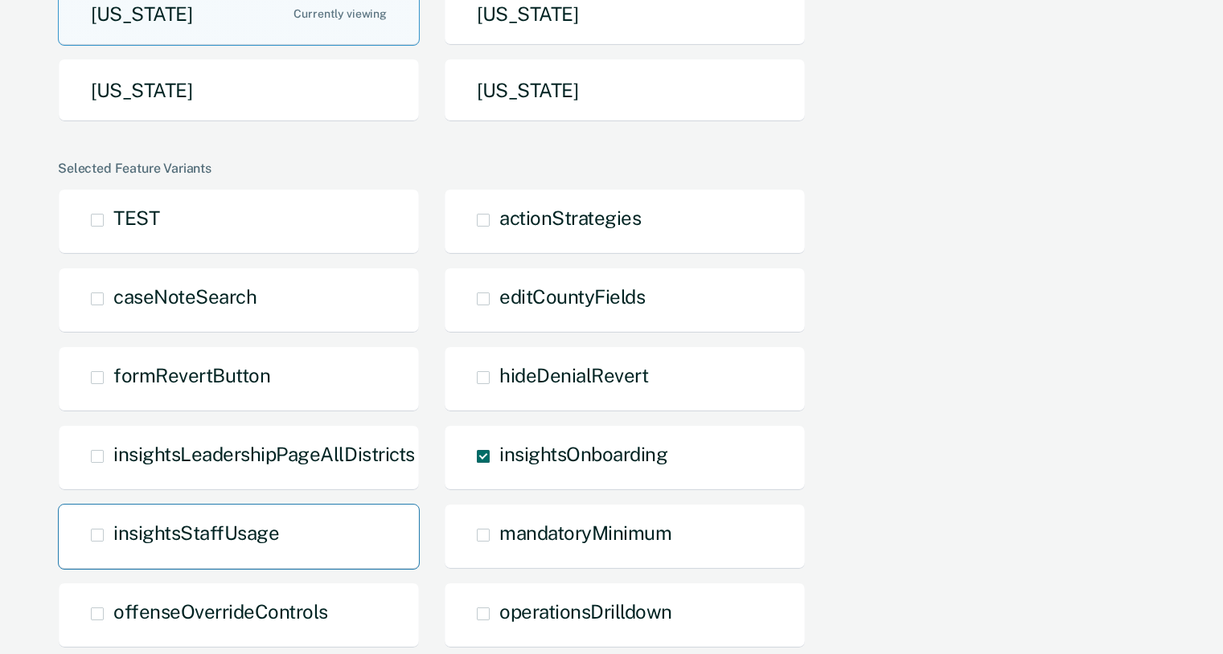
click at [100, 535] on span at bounding box center [97, 535] width 13 height 13
click at [113, 547] on input "insightsStaffUsage" at bounding box center [113, 547] width 0 height 0
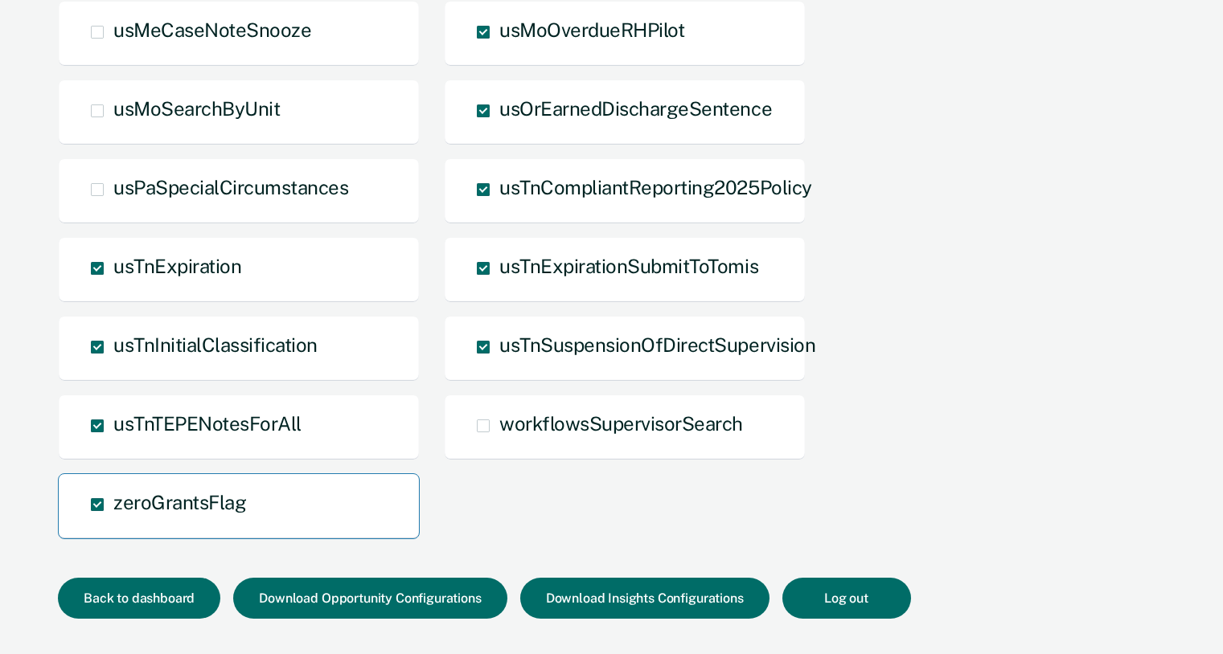
scroll to position [1815, 0]
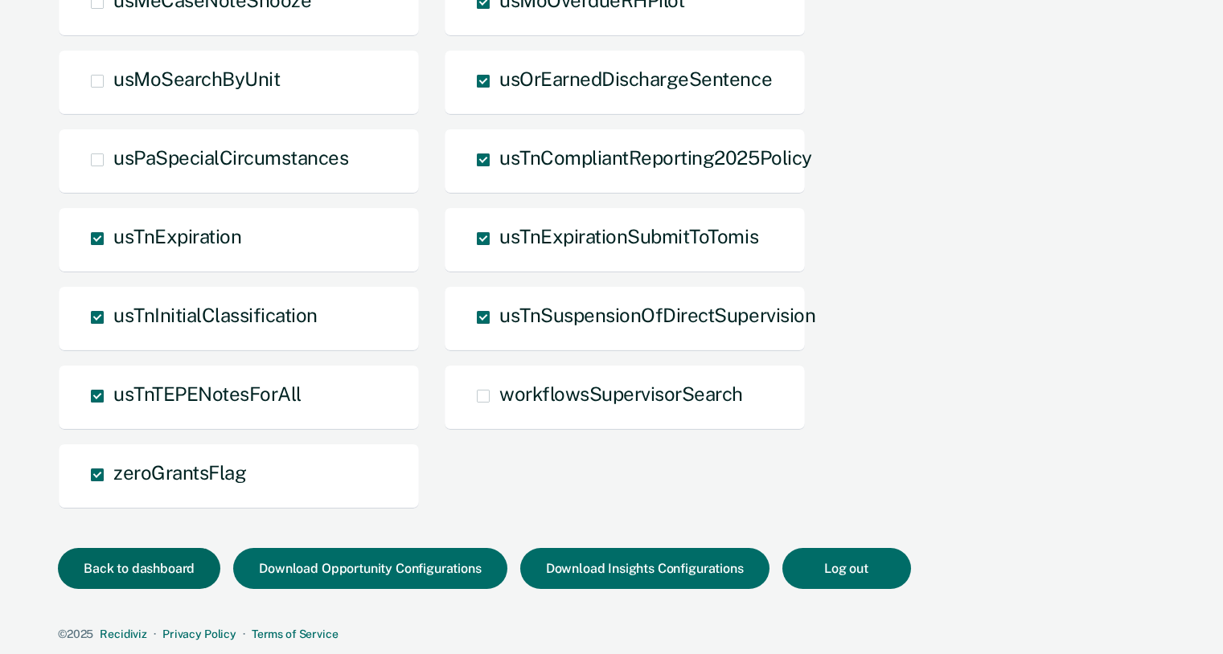
click at [162, 564] on button "Back to dashboard" at bounding box center [139, 568] width 162 height 41
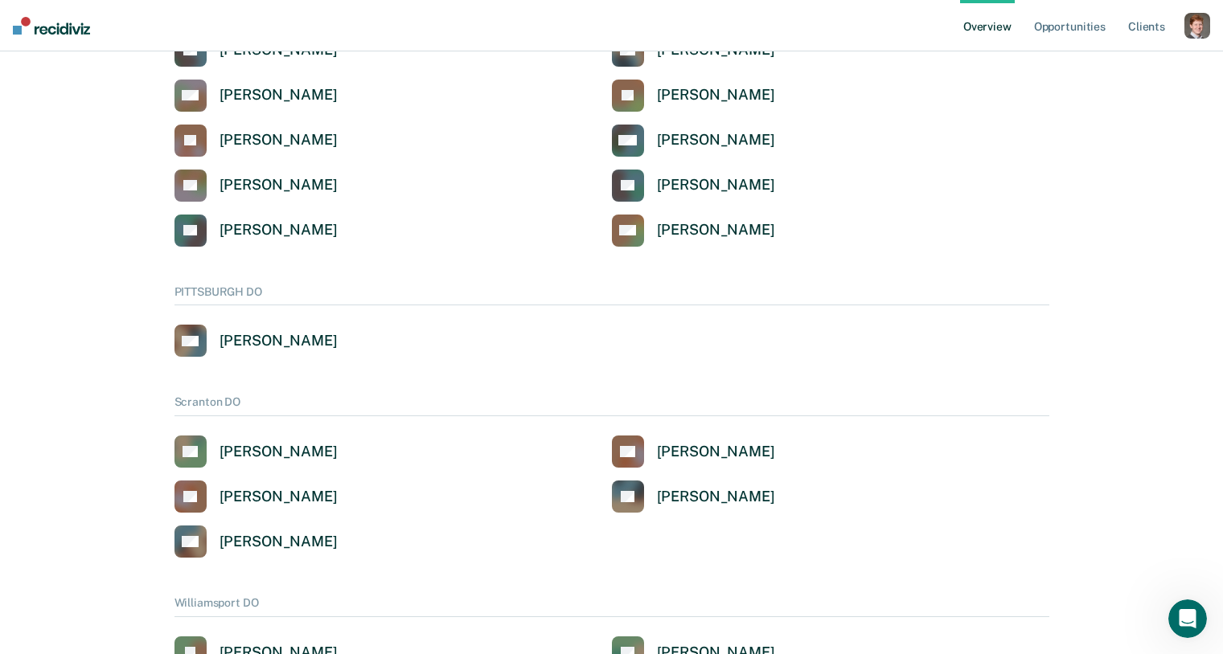
scroll to position [2878, 0]
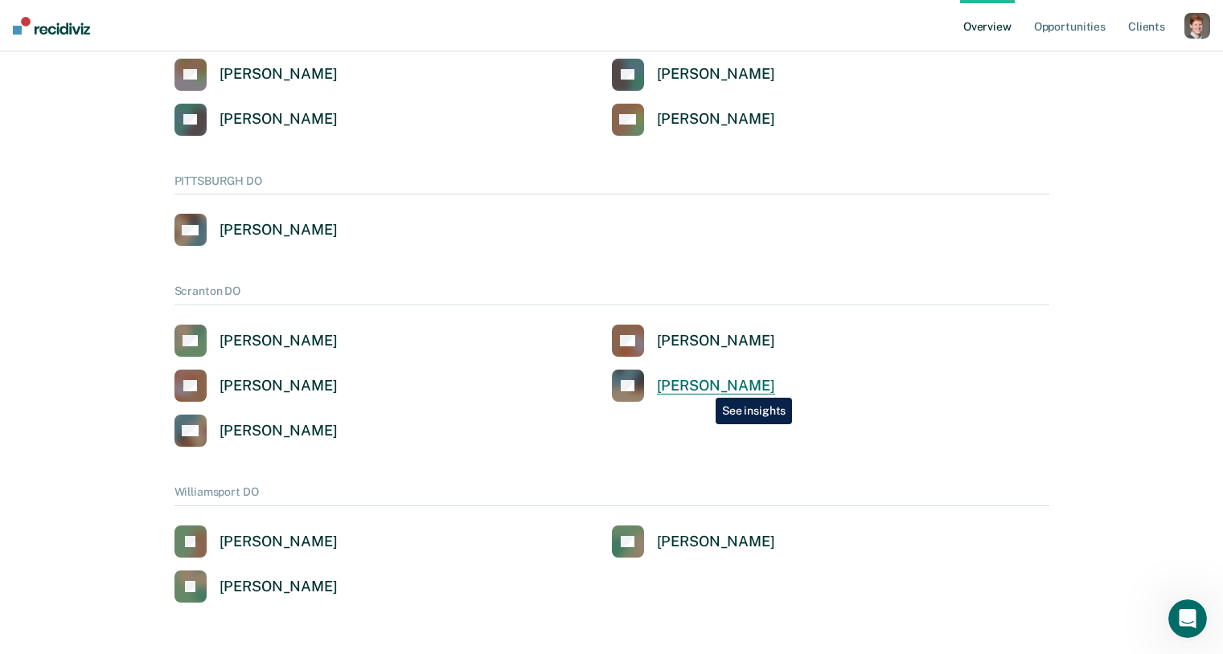
click at [703, 386] on div "Paul Serock" at bounding box center [716, 386] width 118 height 18
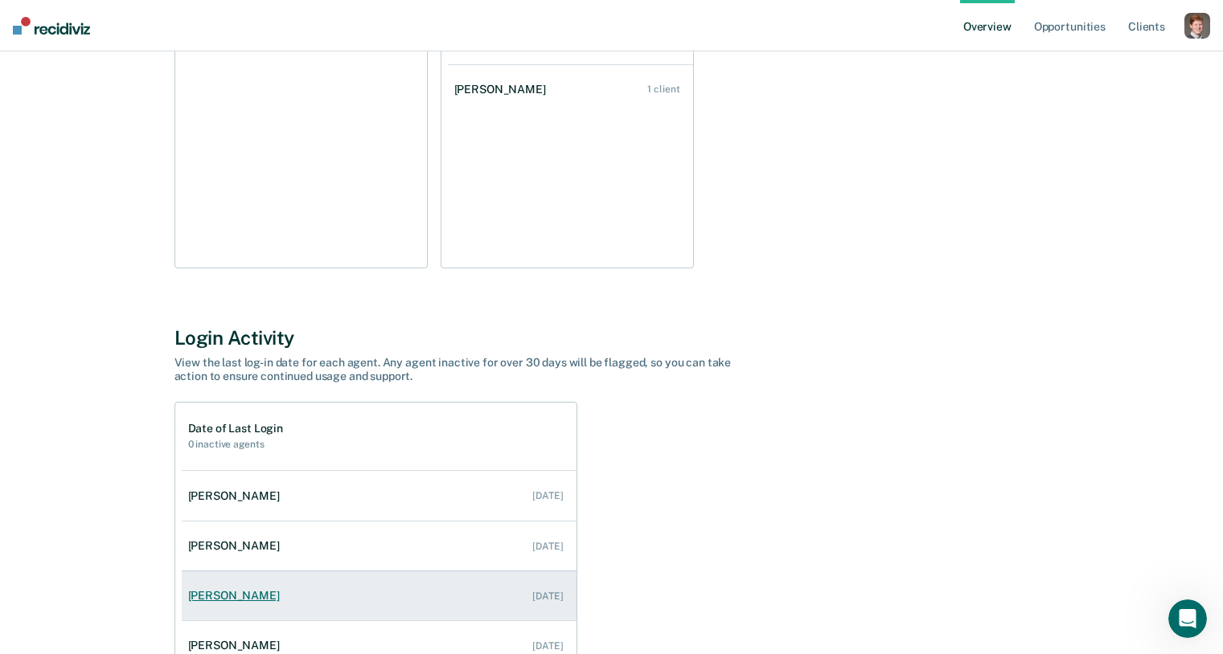
scroll to position [473, 0]
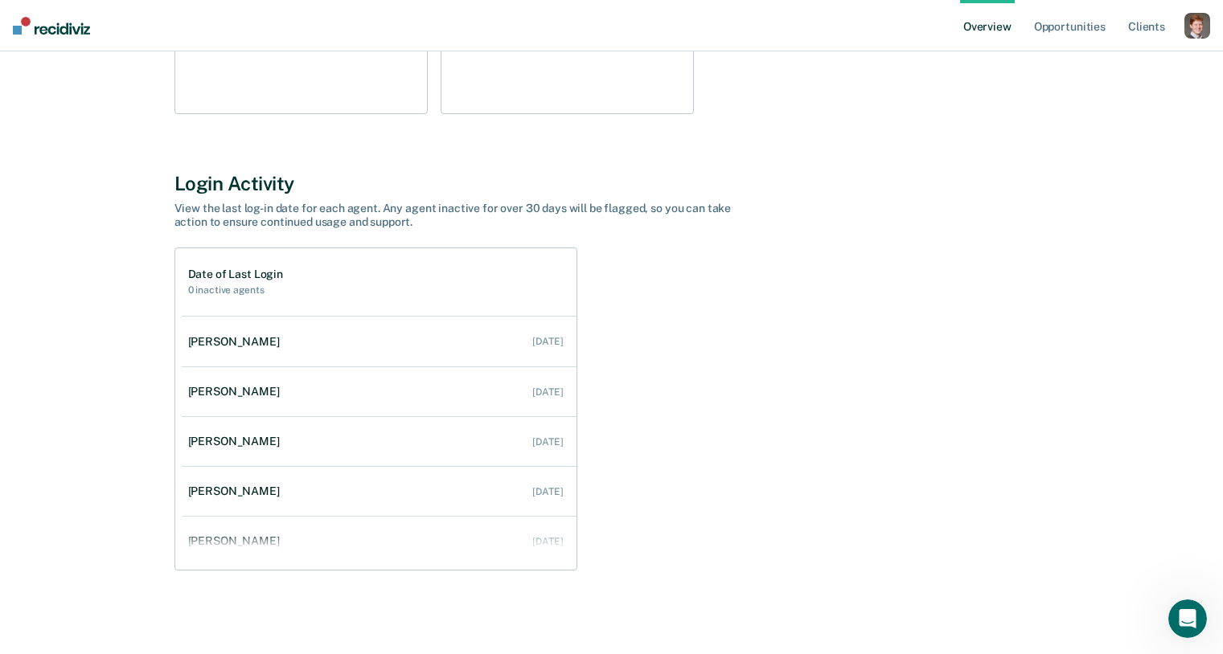
click at [1190, 20] on div "button" at bounding box center [1197, 26] width 26 height 26
click at [1105, 68] on link "Profile" at bounding box center [1132, 65] width 129 height 14
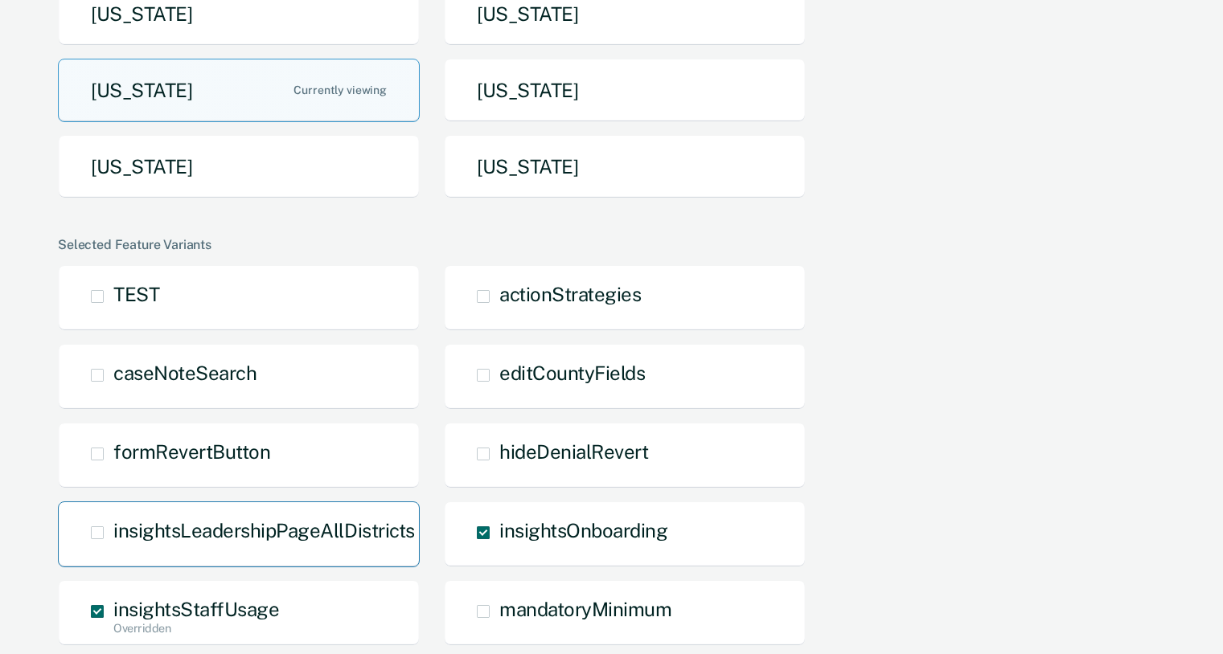
scroll to position [500, 0]
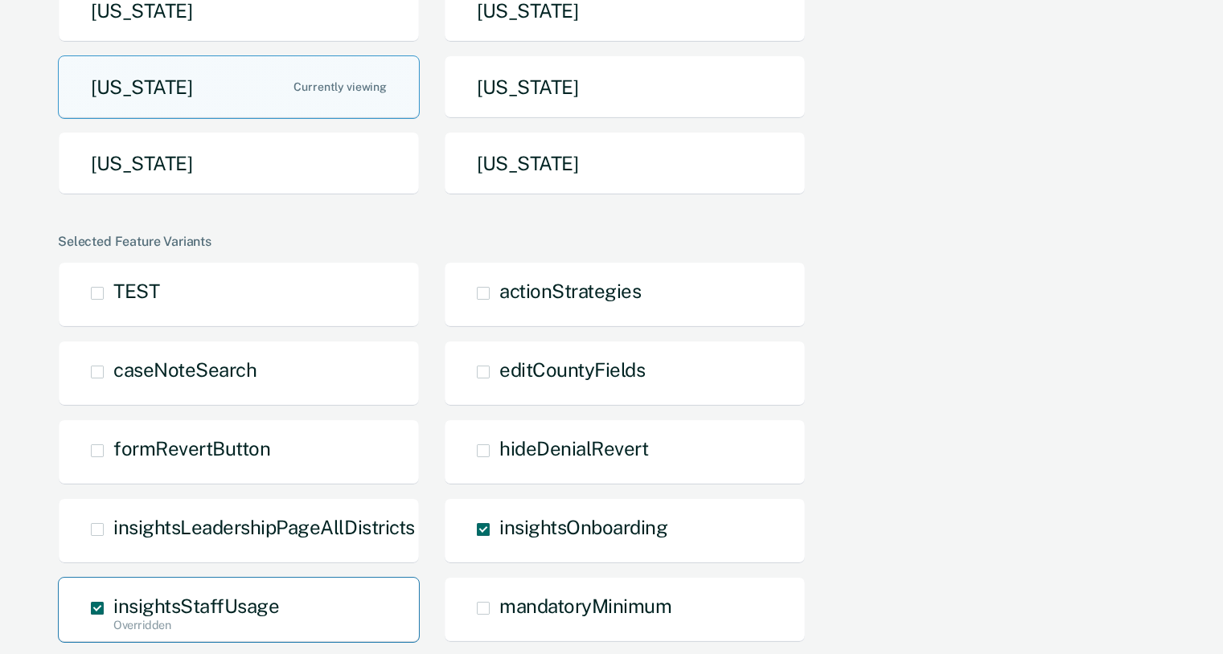
click at [98, 606] on span at bounding box center [97, 608] width 13 height 13
click at [113, 634] on input "insightsStaffUsage Overridden" at bounding box center [113, 634] width 0 height 0
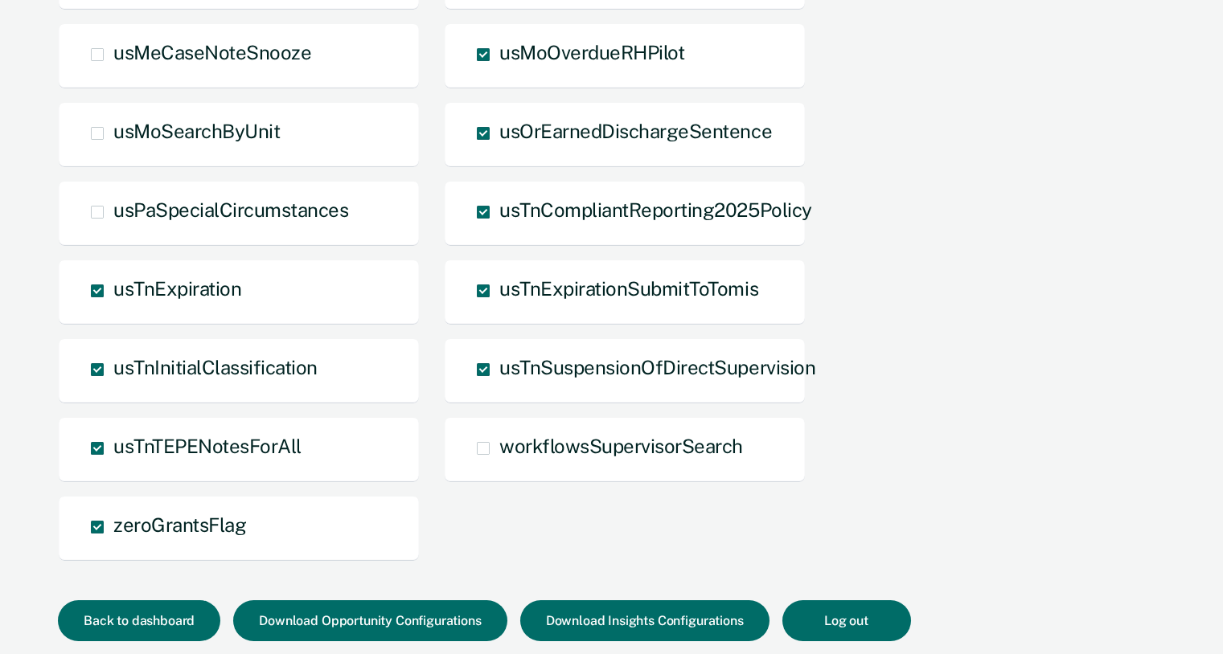
scroll to position [1815, 0]
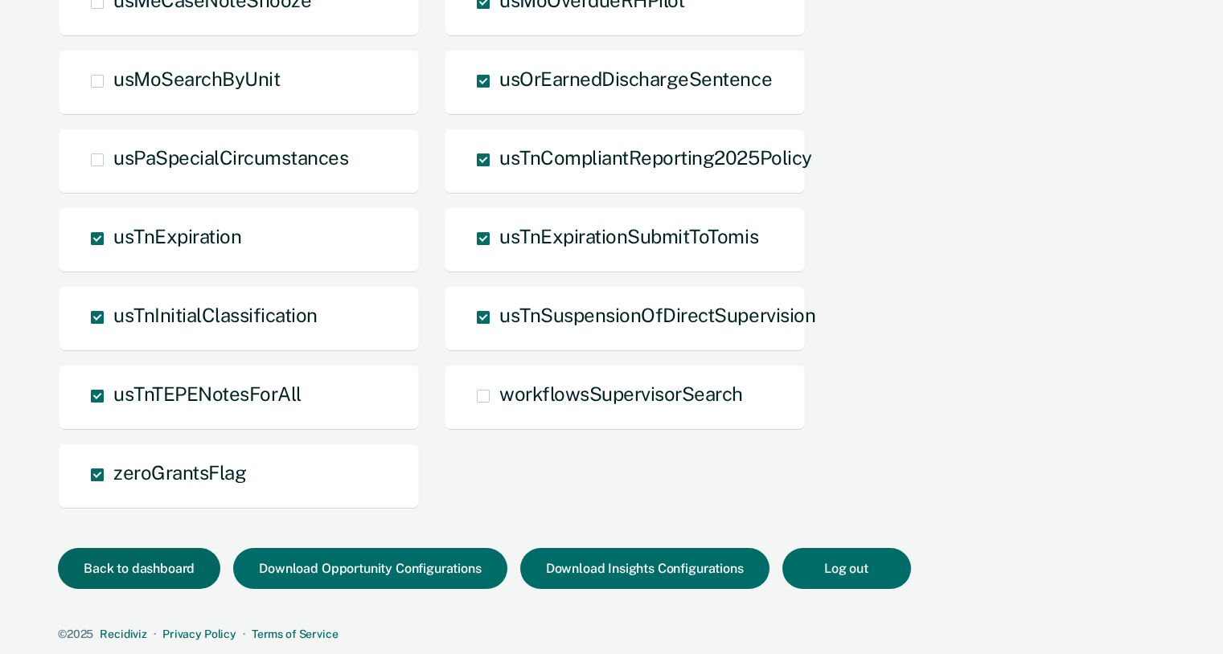
click at [146, 565] on button "Back to dashboard" at bounding box center [139, 568] width 162 height 41
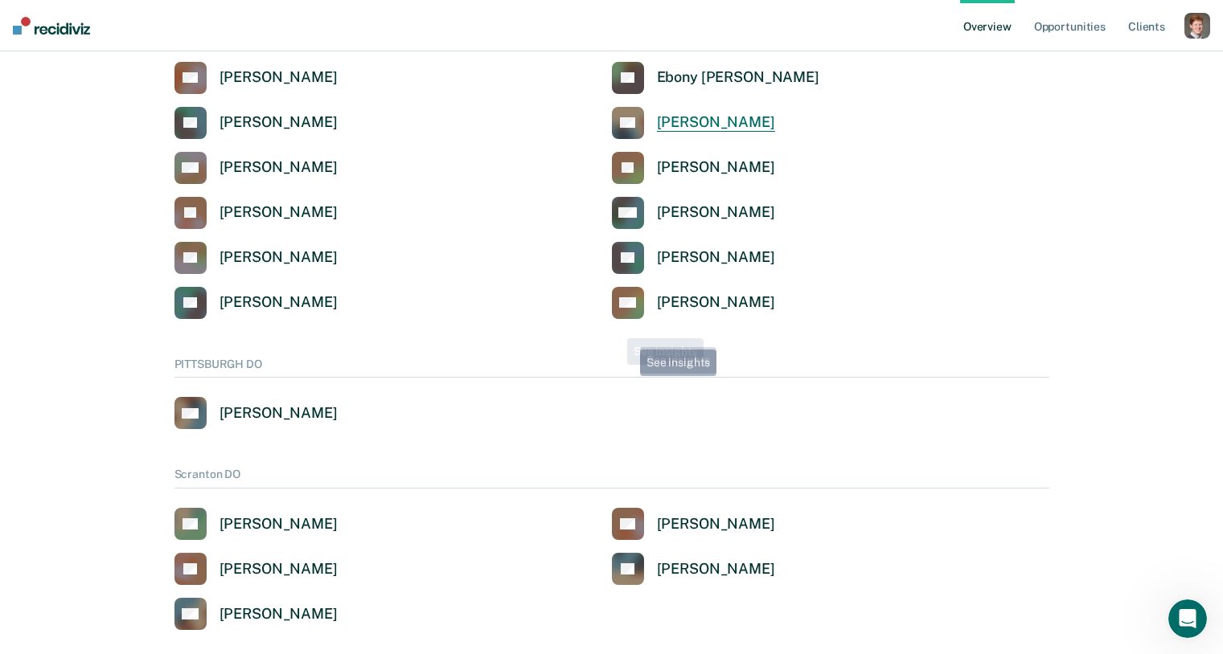
scroll to position [2878, 0]
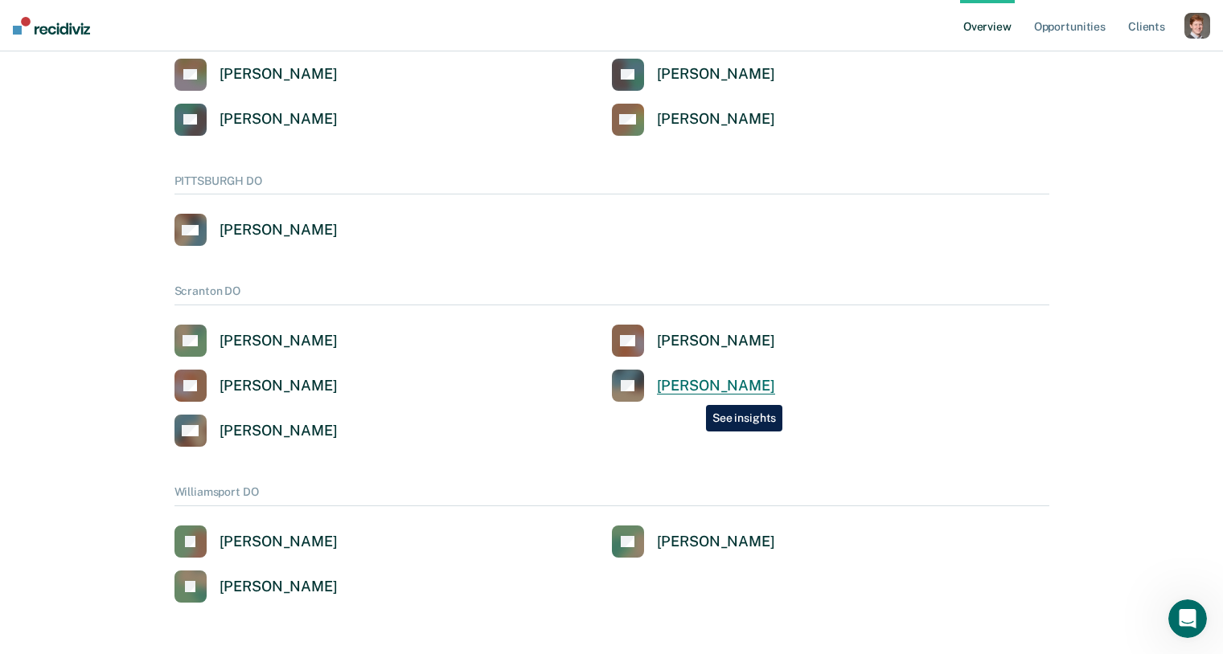
click at [694, 393] on div "Paul Serock" at bounding box center [716, 386] width 118 height 18
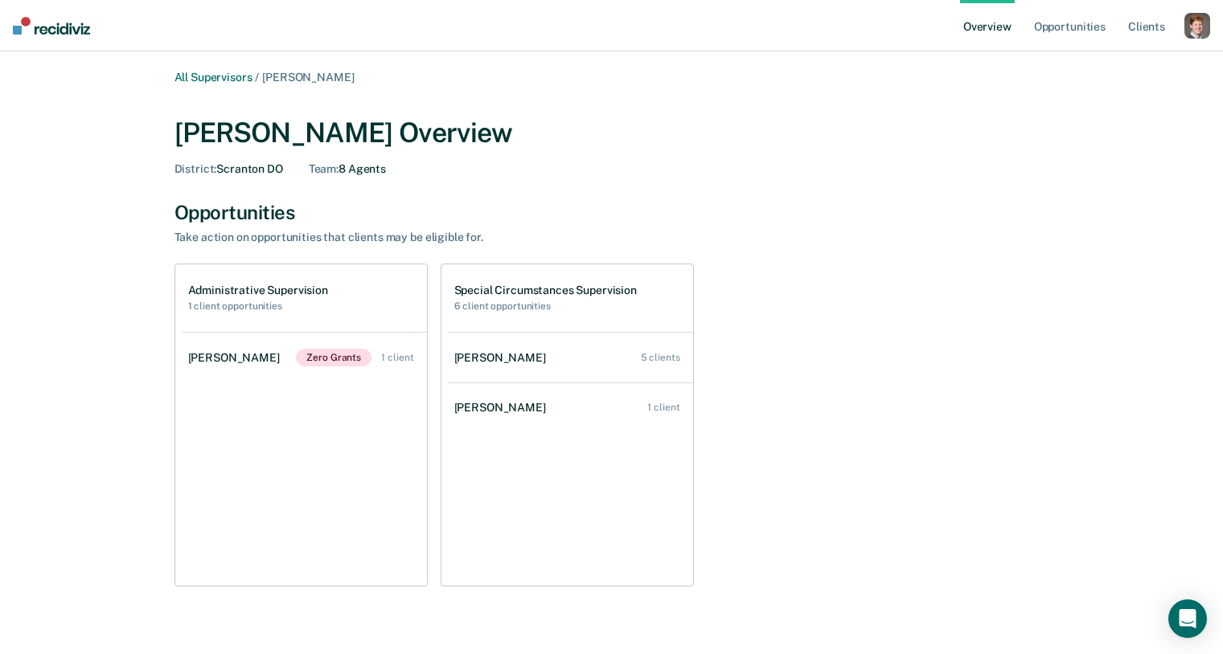
click at [1189, 35] on div "button" at bounding box center [1197, 26] width 26 height 26
click at [831, 89] on div "All Supervisors / Paul Serock Paul Serock Overview District : Scranton DO Team …" at bounding box center [611, 351] width 965 height 561
click at [1192, 25] on div "button" at bounding box center [1197, 26] width 26 height 26
click at [1096, 64] on link "Profile" at bounding box center [1132, 65] width 129 height 14
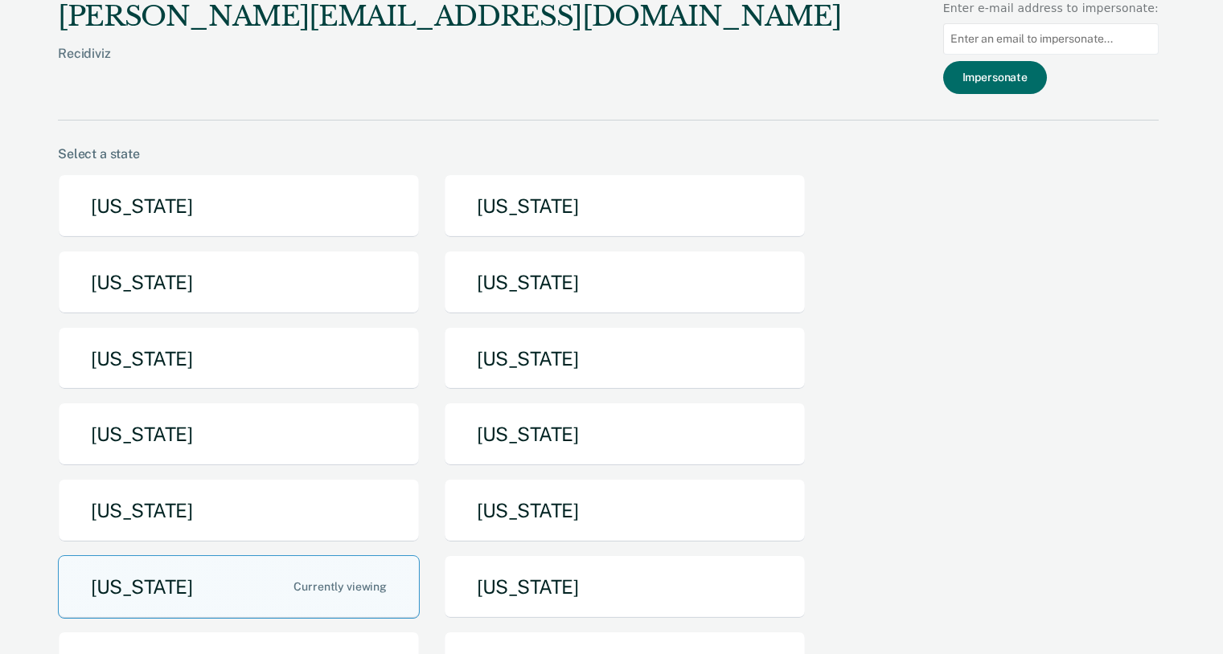
click at [1020, 45] on input at bounding box center [1050, 38] width 215 height 31
click at [1067, 33] on input "pserock" at bounding box center [1050, 38] width 215 height 31
paste input "@pa.gov"
type input "pserock@pa.gov"
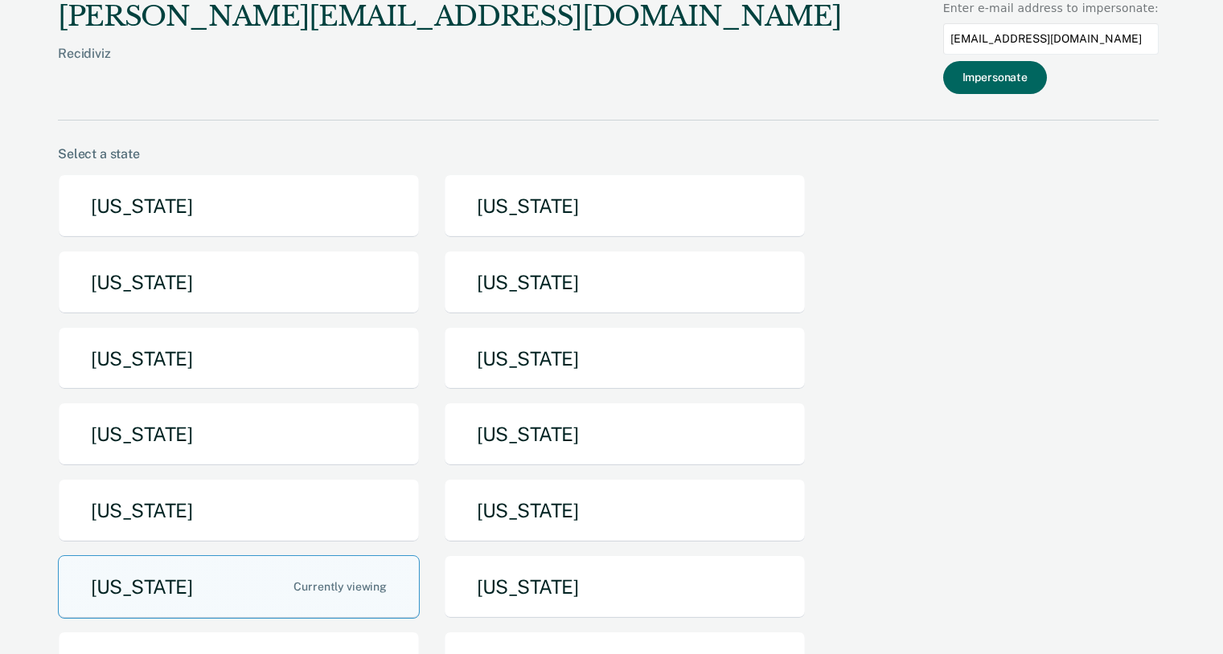
click at [1017, 78] on button "Impersonate" at bounding box center [995, 77] width 104 height 33
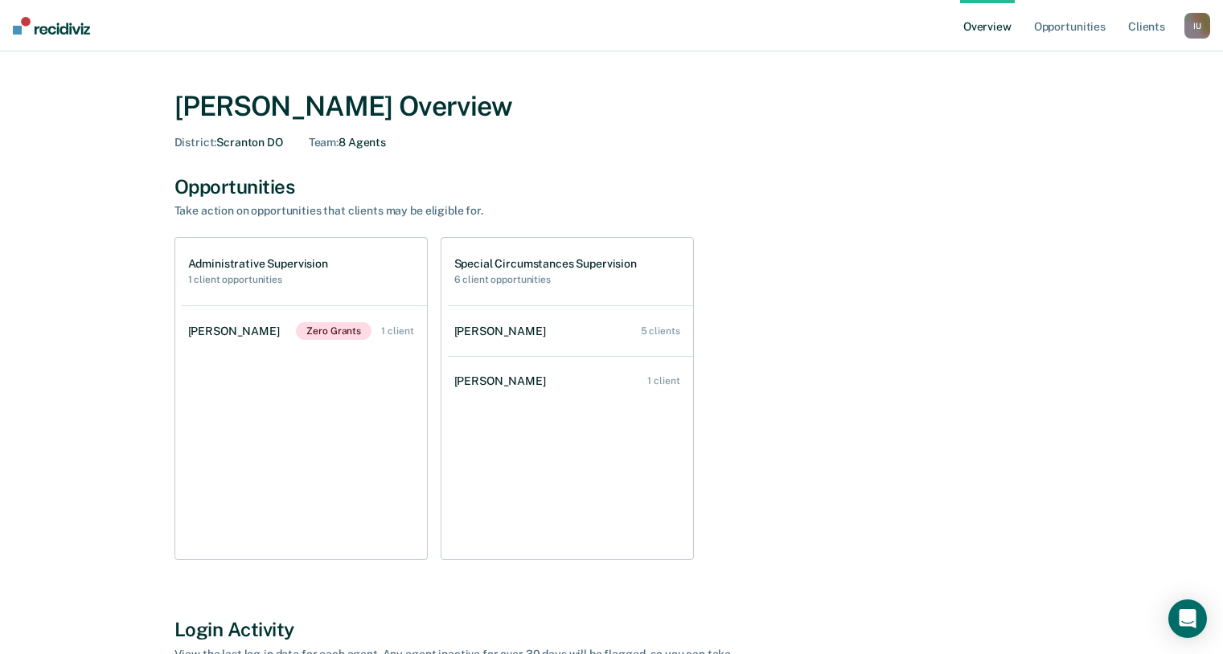
click at [1200, 25] on div "I U" at bounding box center [1197, 26] width 26 height 26
click at [1202, 22] on div "I U" at bounding box center [1197, 26] width 26 height 26
click at [1193, 27] on div "I U" at bounding box center [1197, 26] width 26 height 26
click at [1108, 60] on link "Profile" at bounding box center [1132, 65] width 129 height 14
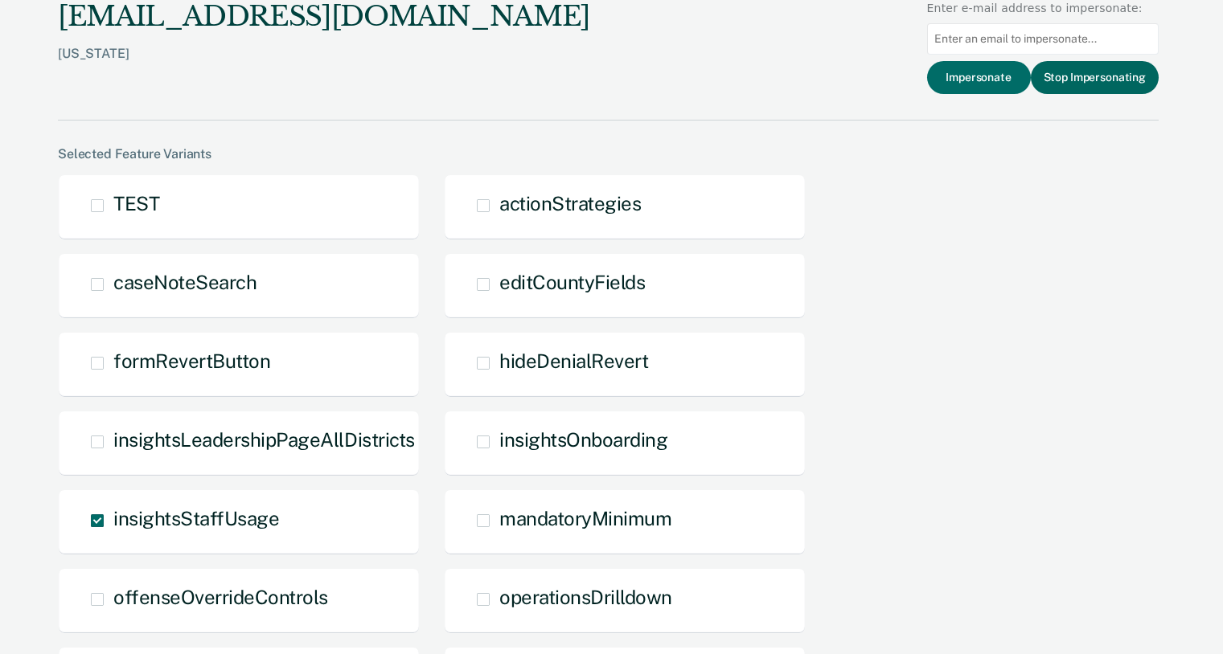
click at [1074, 77] on button "Stop Impersonating" at bounding box center [1095, 77] width 128 height 33
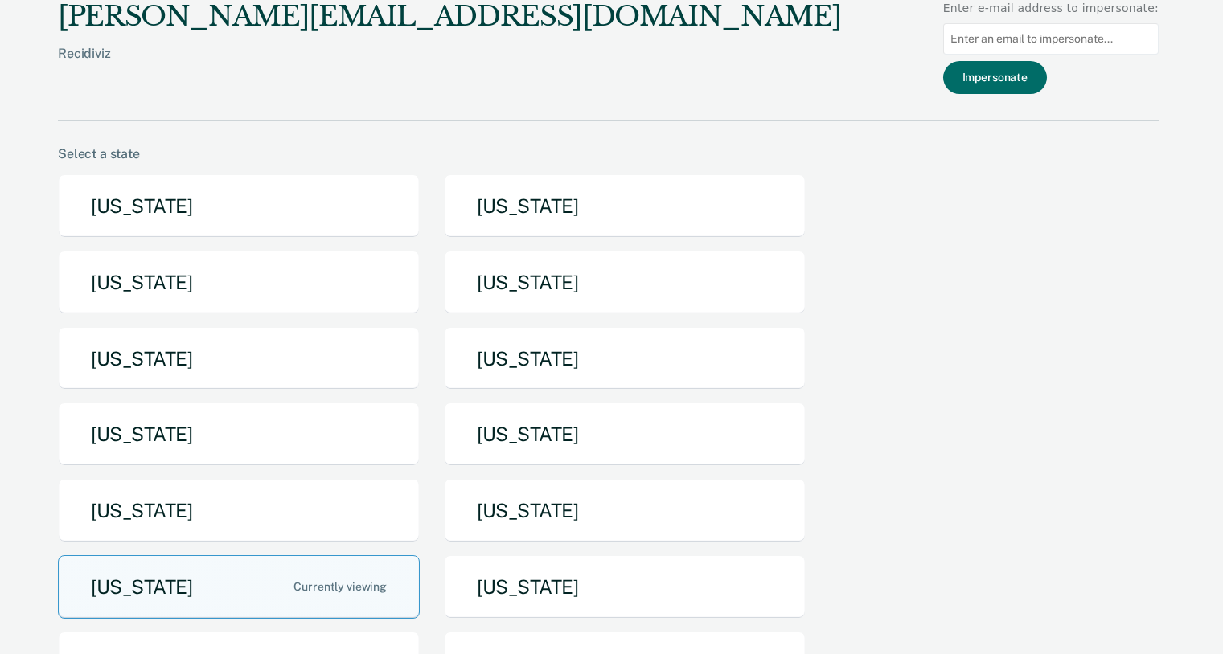
click at [1065, 36] on input at bounding box center [1050, 38] width 215 height 31
type input "[EMAIL_ADDRESS][DOMAIN_NAME]"
click at [1002, 83] on button "Impersonate" at bounding box center [995, 77] width 104 height 33
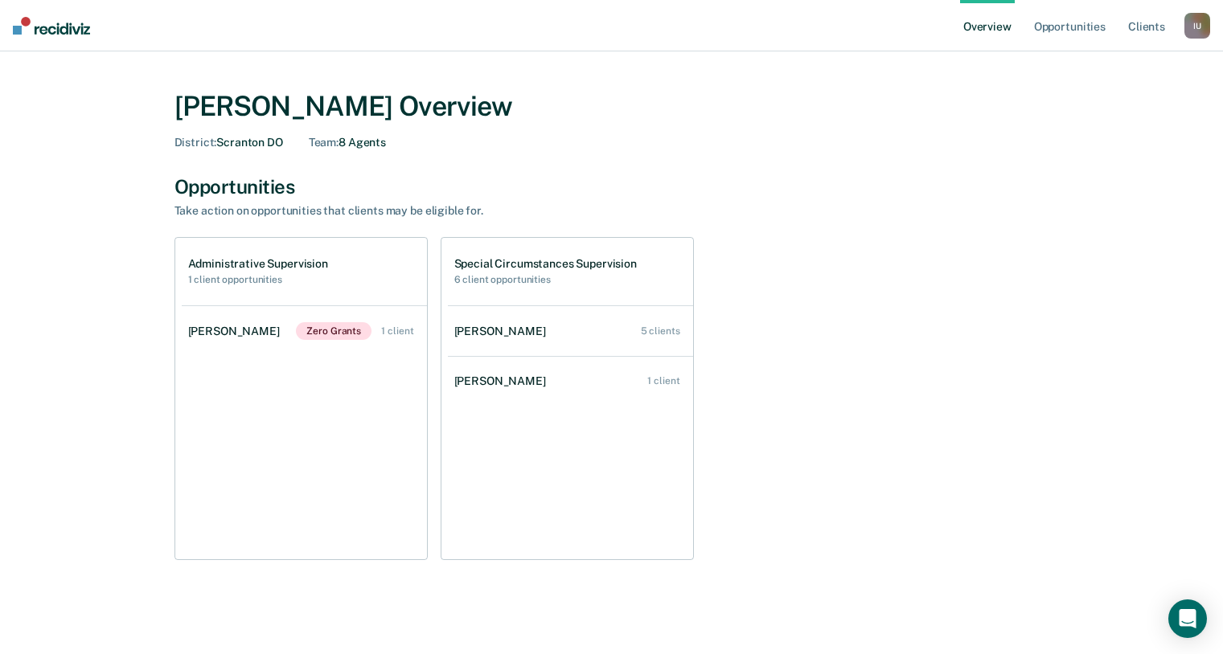
click at [1196, 26] on div "I U" at bounding box center [1197, 26] width 26 height 26
click at [1117, 69] on link "Profile" at bounding box center [1132, 65] width 129 height 14
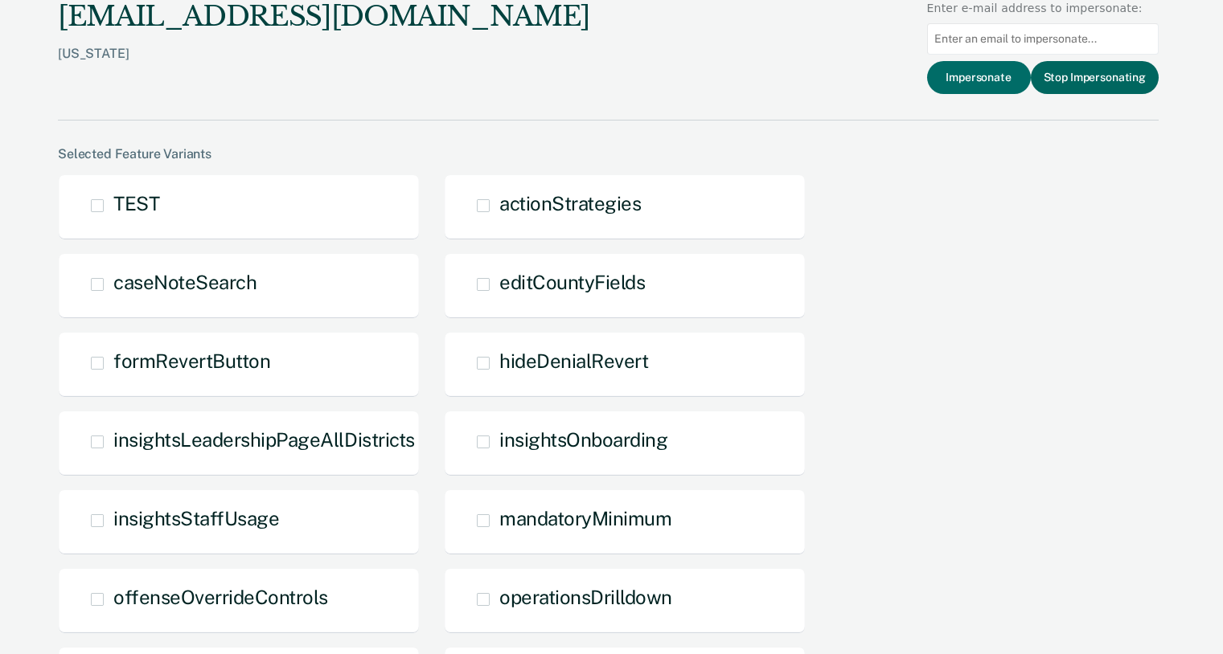
click at [1078, 86] on button "Stop Impersonating" at bounding box center [1095, 77] width 128 height 33
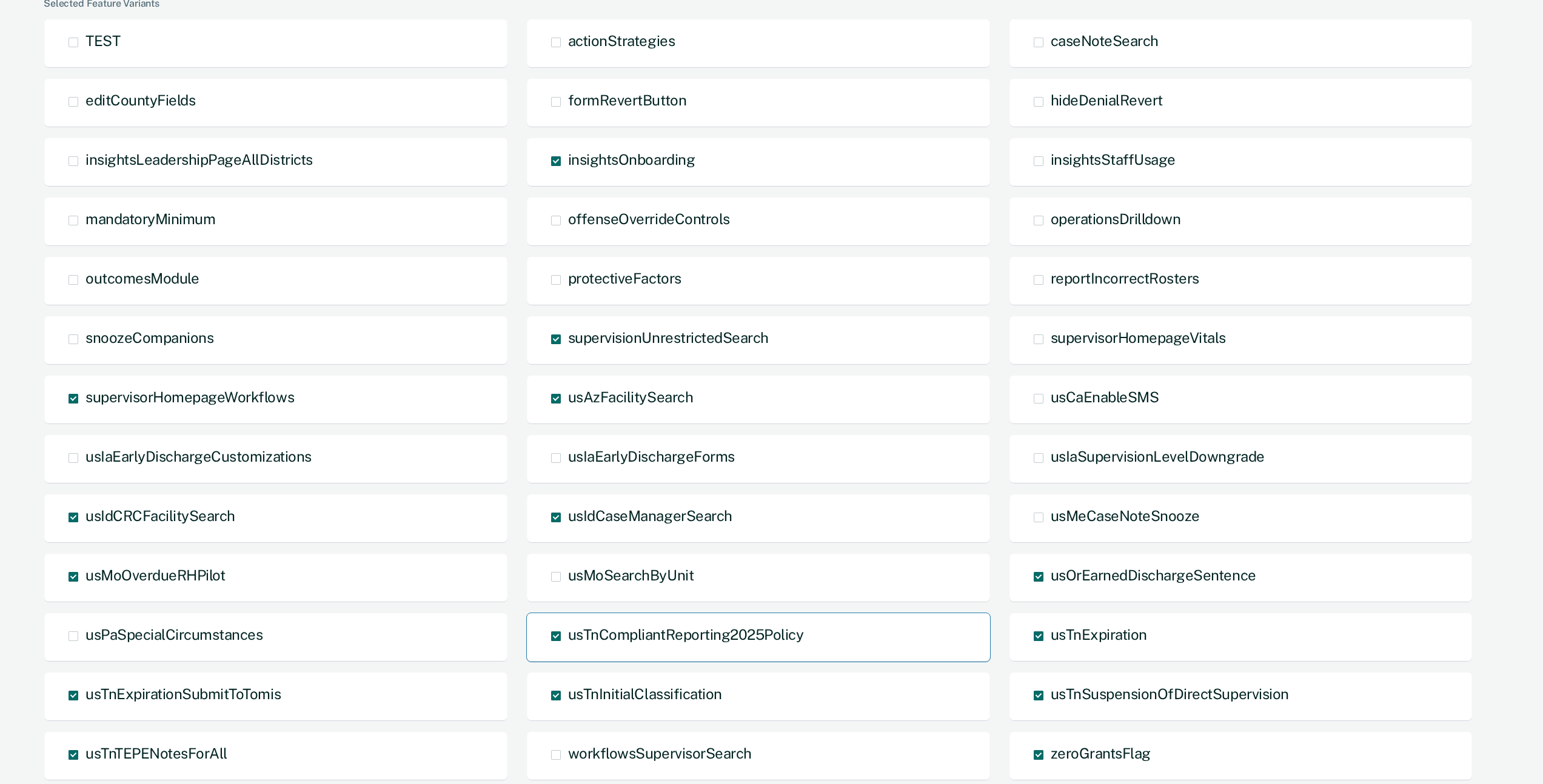
scroll to position [547, 0]
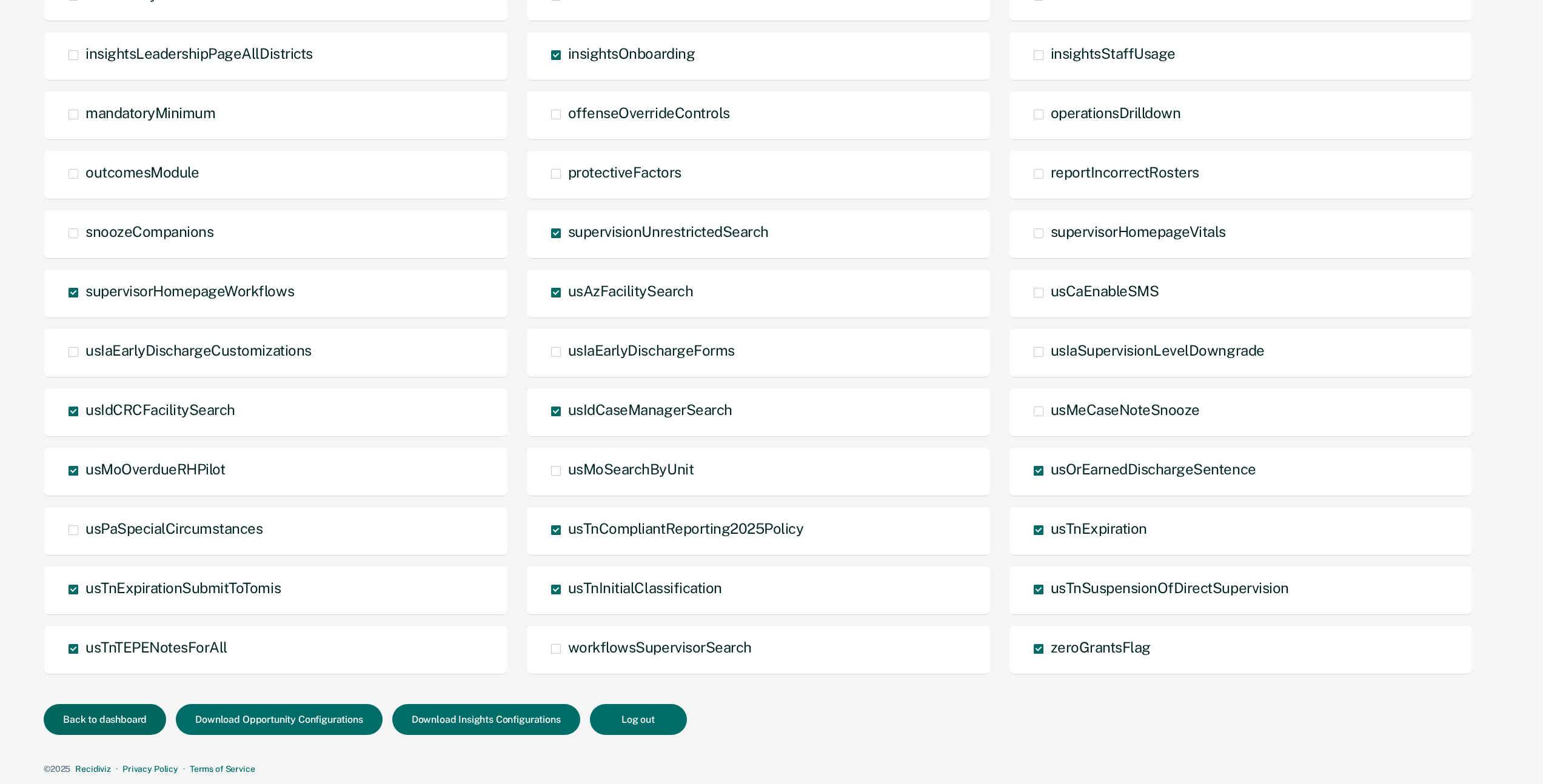
click at [136, 493] on button "Back to dashboard" at bounding box center [105, 719] width 122 height 31
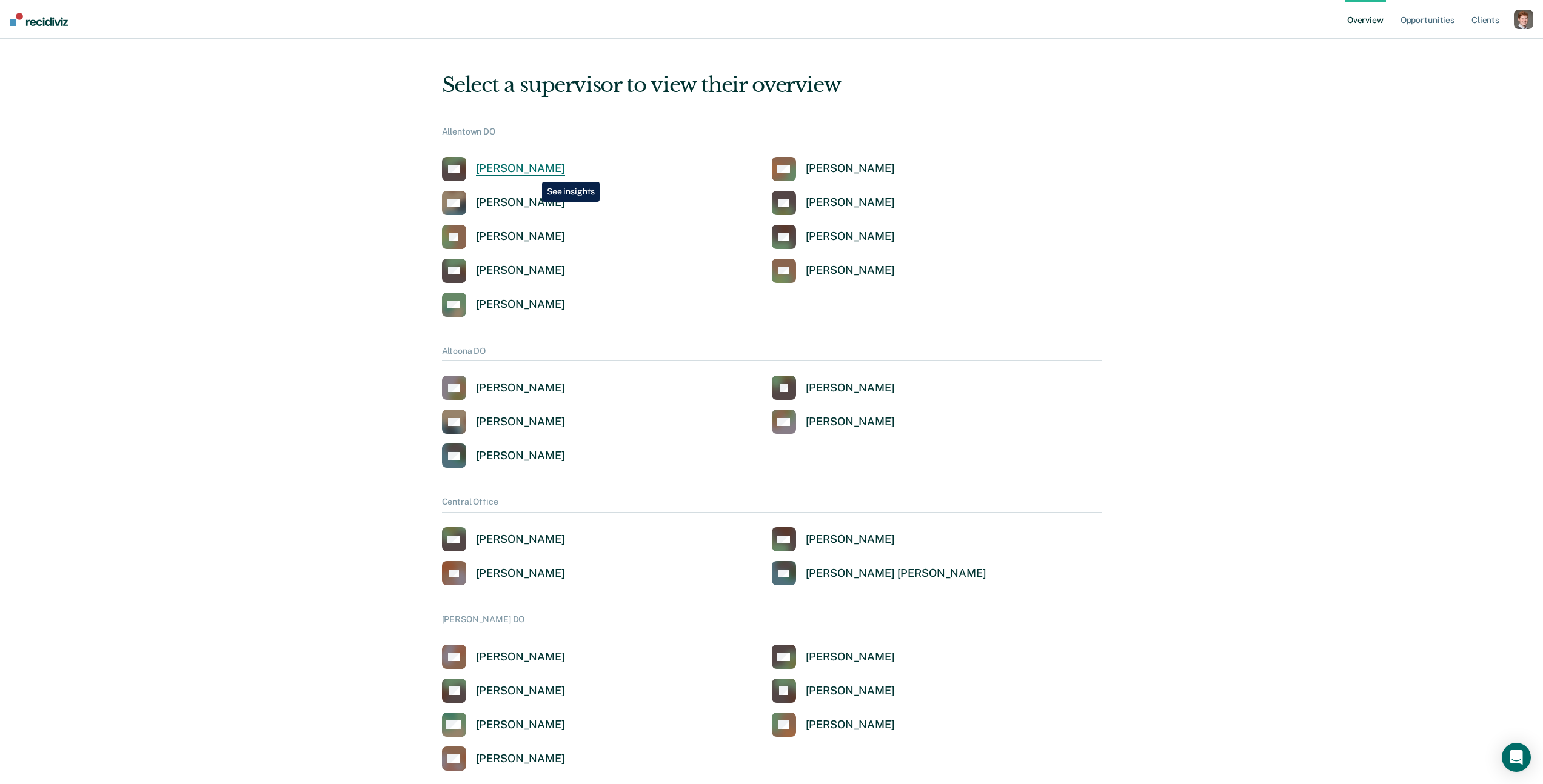
click at [533, 173] on div "[PERSON_NAME]" at bounding box center [520, 169] width 89 height 14
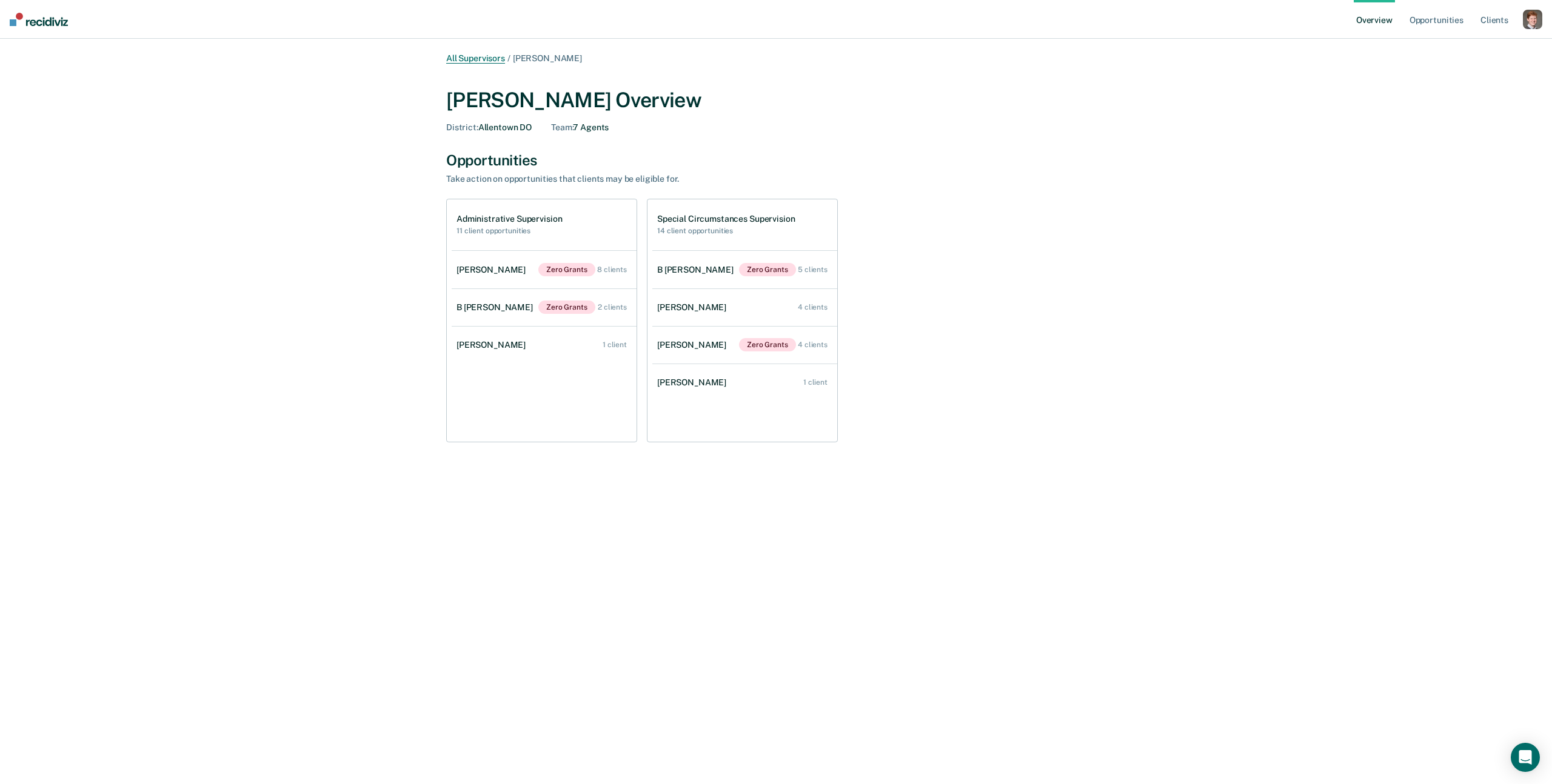
click at [475, 60] on link "All Supervisors" at bounding box center [476, 59] width 59 height 11
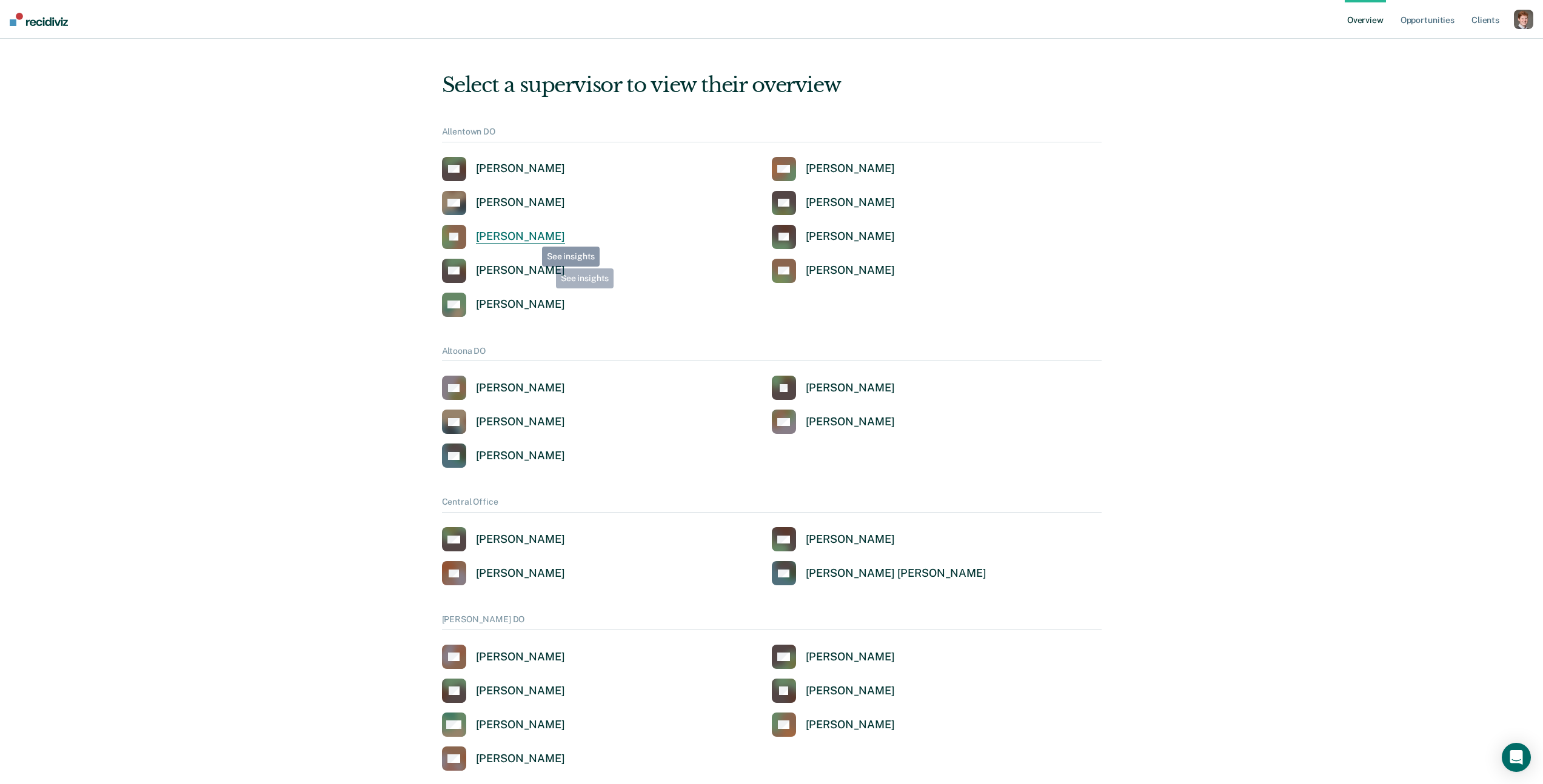
click at [530, 234] on div "Leshia Evans" at bounding box center [520, 237] width 89 height 14
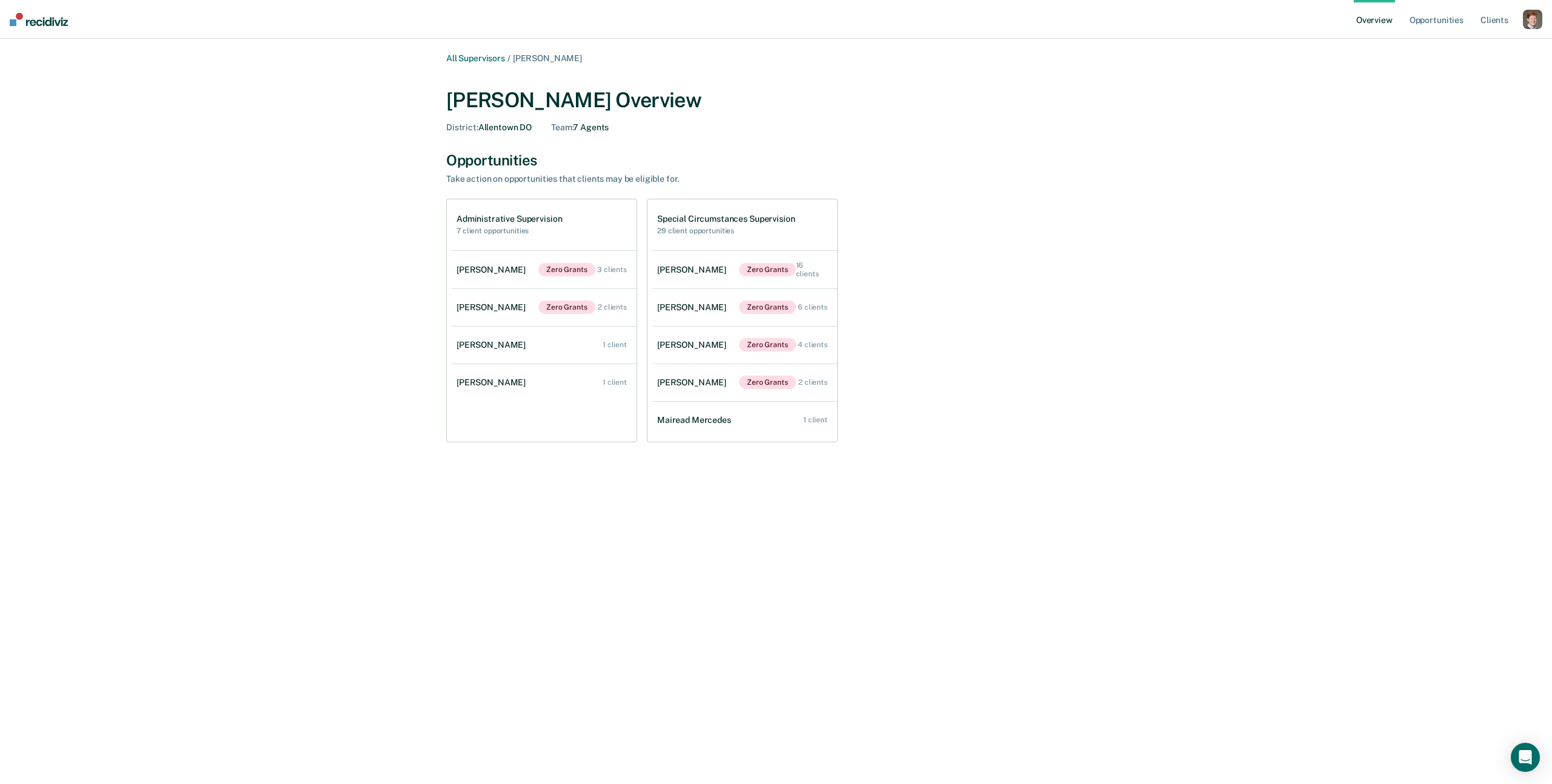
click at [931, 17] on nav "Overview Opportunities Client s Profile How it works Log Out" at bounding box center [776, 19] width 1552 height 38
click at [931, 18] on div "button" at bounding box center [1532, 20] width 20 height 20
click at [931, 51] on link "Profile" at bounding box center [1483, 49] width 97 height 11
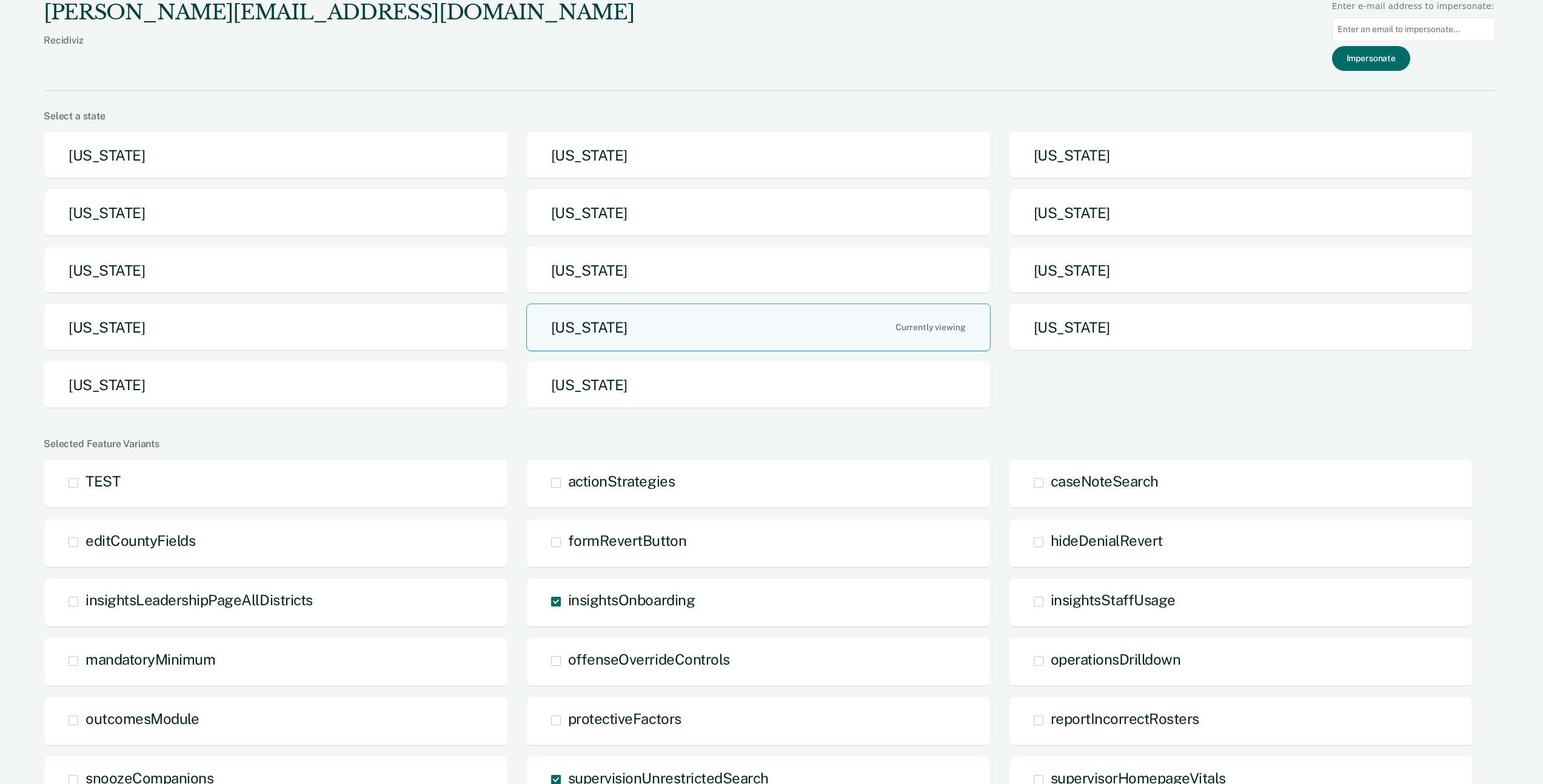
click at [931, 38] on input at bounding box center [1413, 29] width 162 height 23
paste input "lesevans@pa.gov"
type input "lesevans@pa.gov"
click at [931, 57] on button "Impersonate" at bounding box center [1371, 58] width 78 height 25
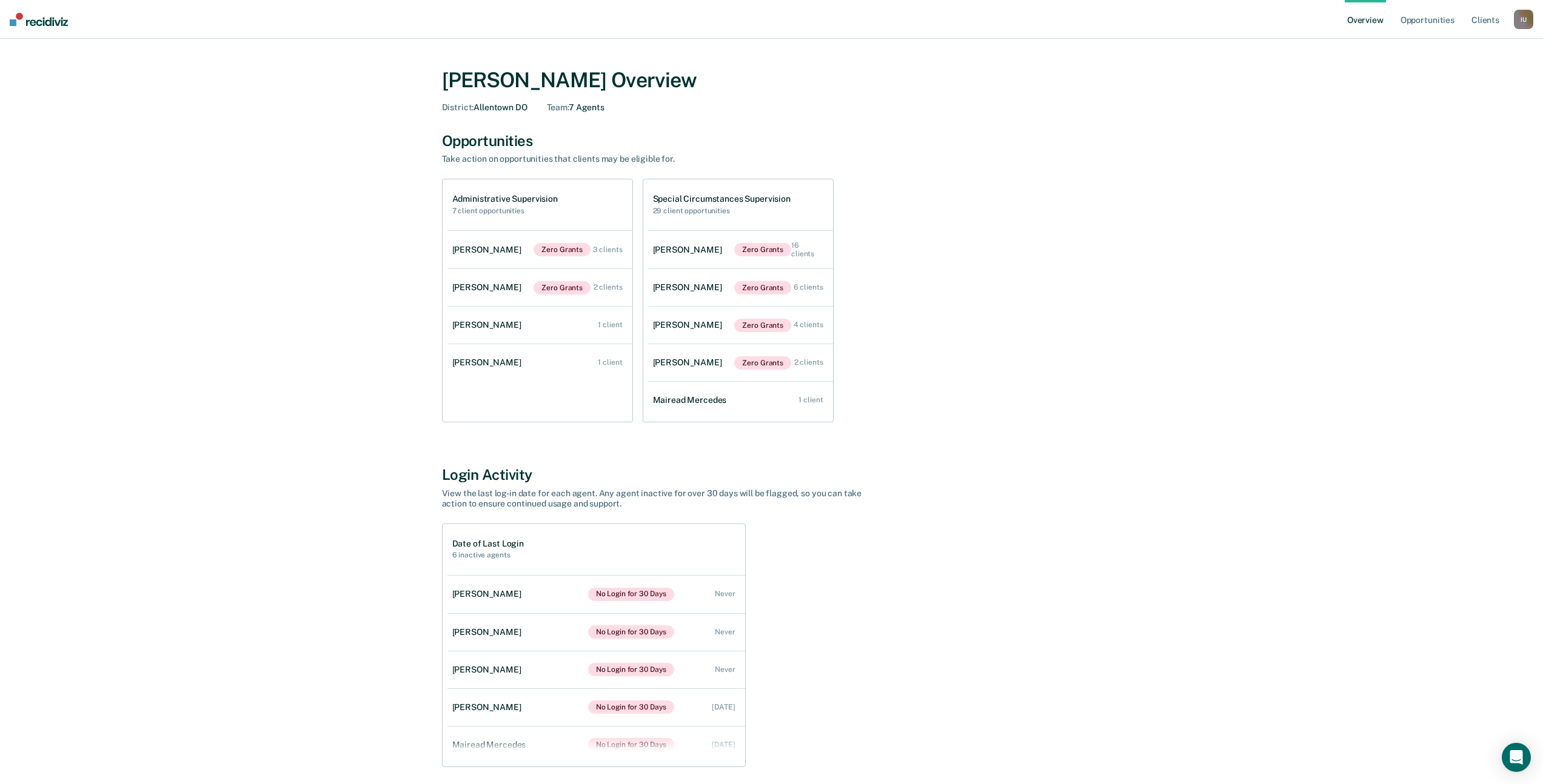
click at [931, 20] on div "I U" at bounding box center [1523, 20] width 20 height 20
click at [931, 47] on link "Profile" at bounding box center [1474, 49] width 97 height 11
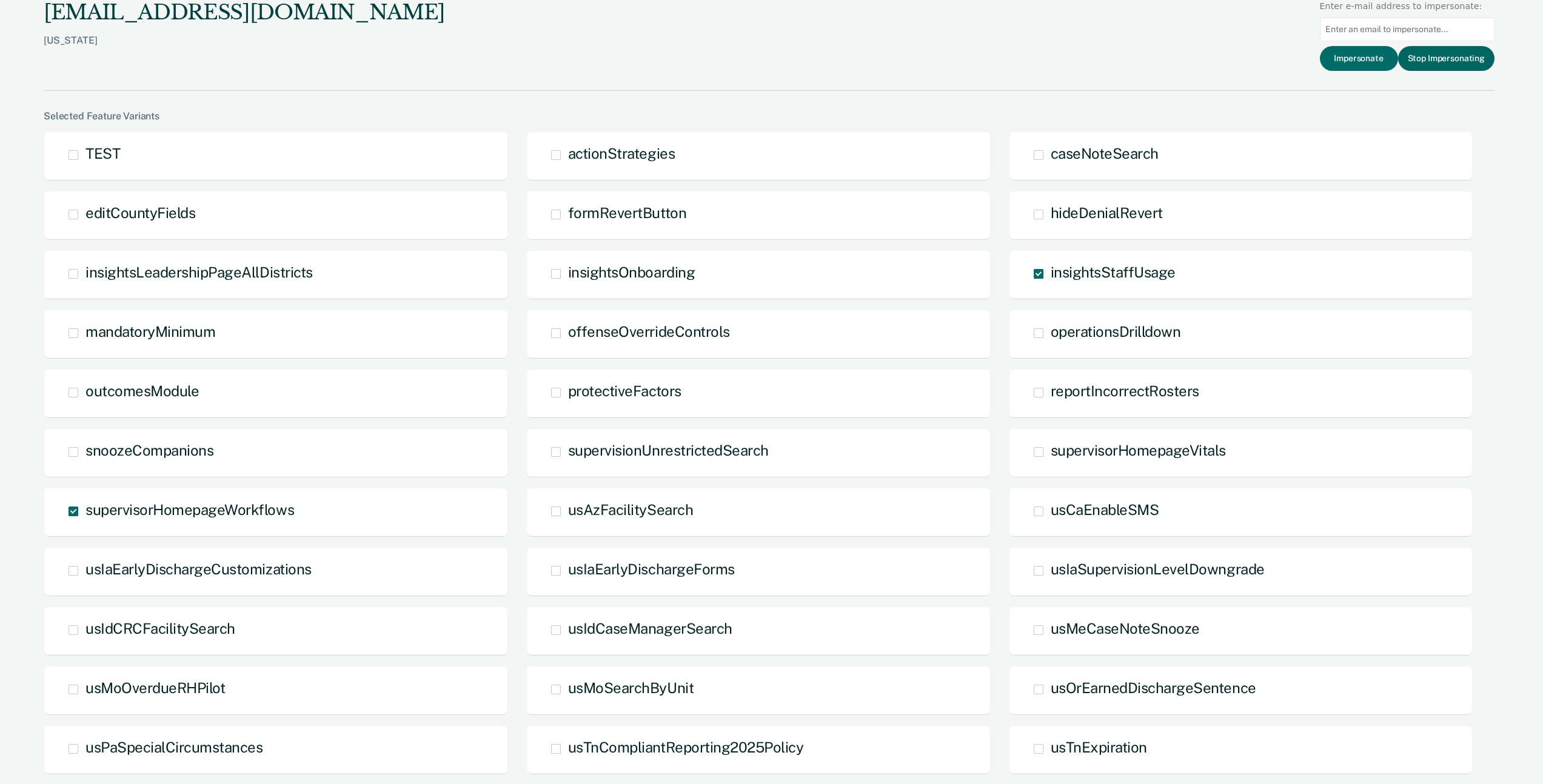
click at [931, 61] on button "Stop Impersonating" at bounding box center [1446, 58] width 97 height 25
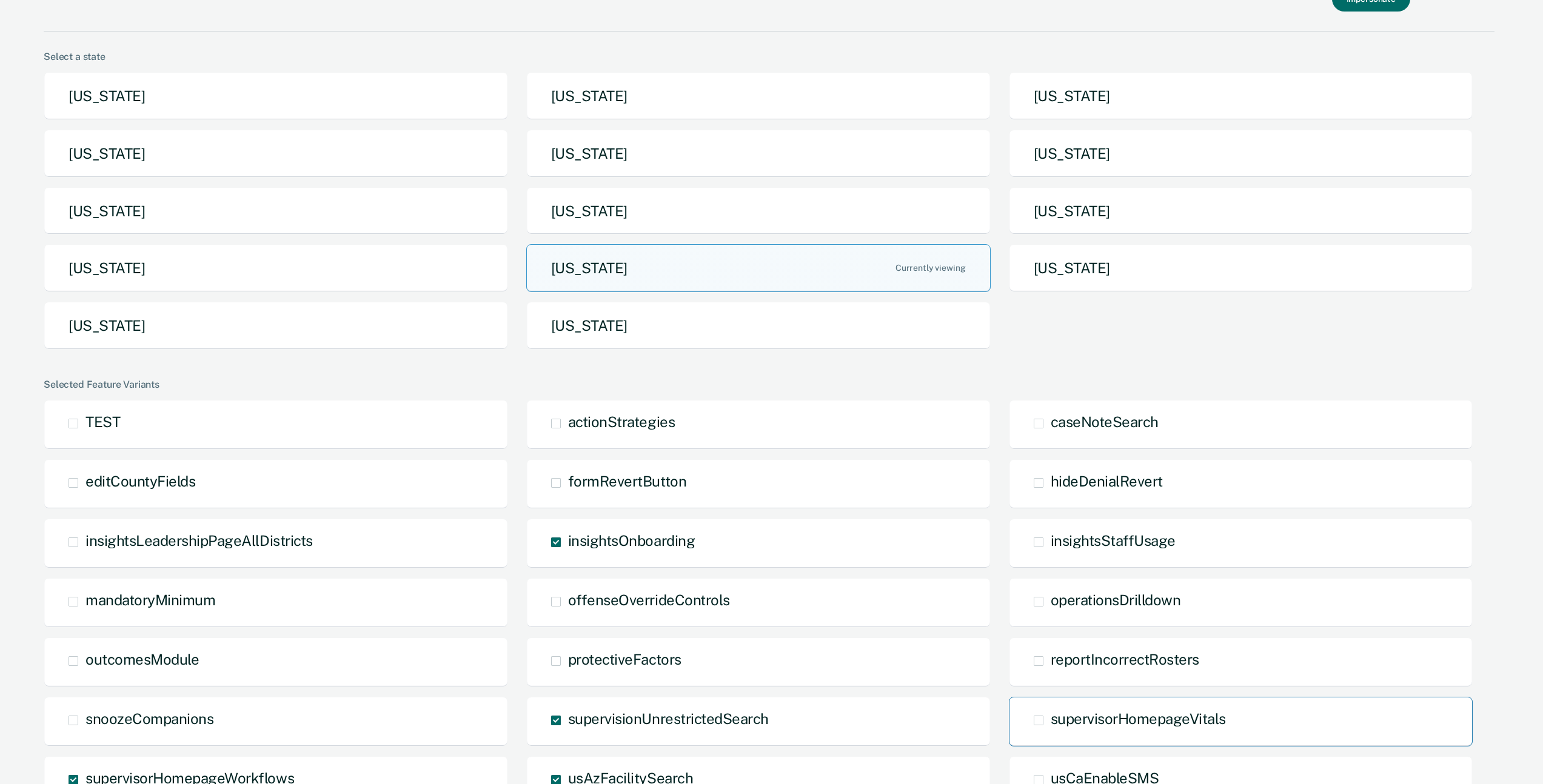
scroll to position [389, 0]
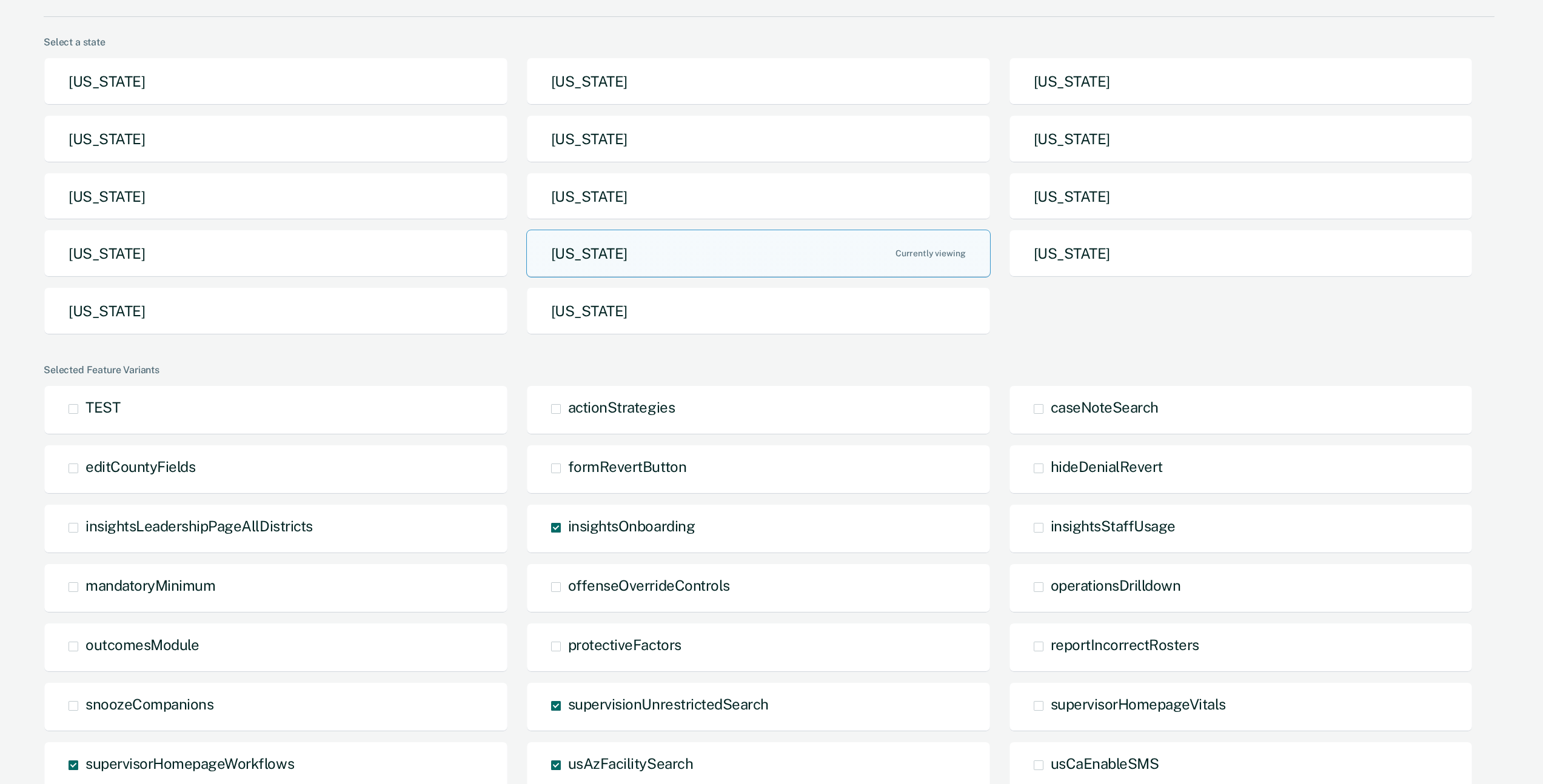
click at [1091, 291] on div "[US_STATE] [US_STATE] [US_STATE] [US_STATE] [US_STATE] [US_STATE] [US_STATE] [U…" at bounding box center [769, 201] width 1451 height 287
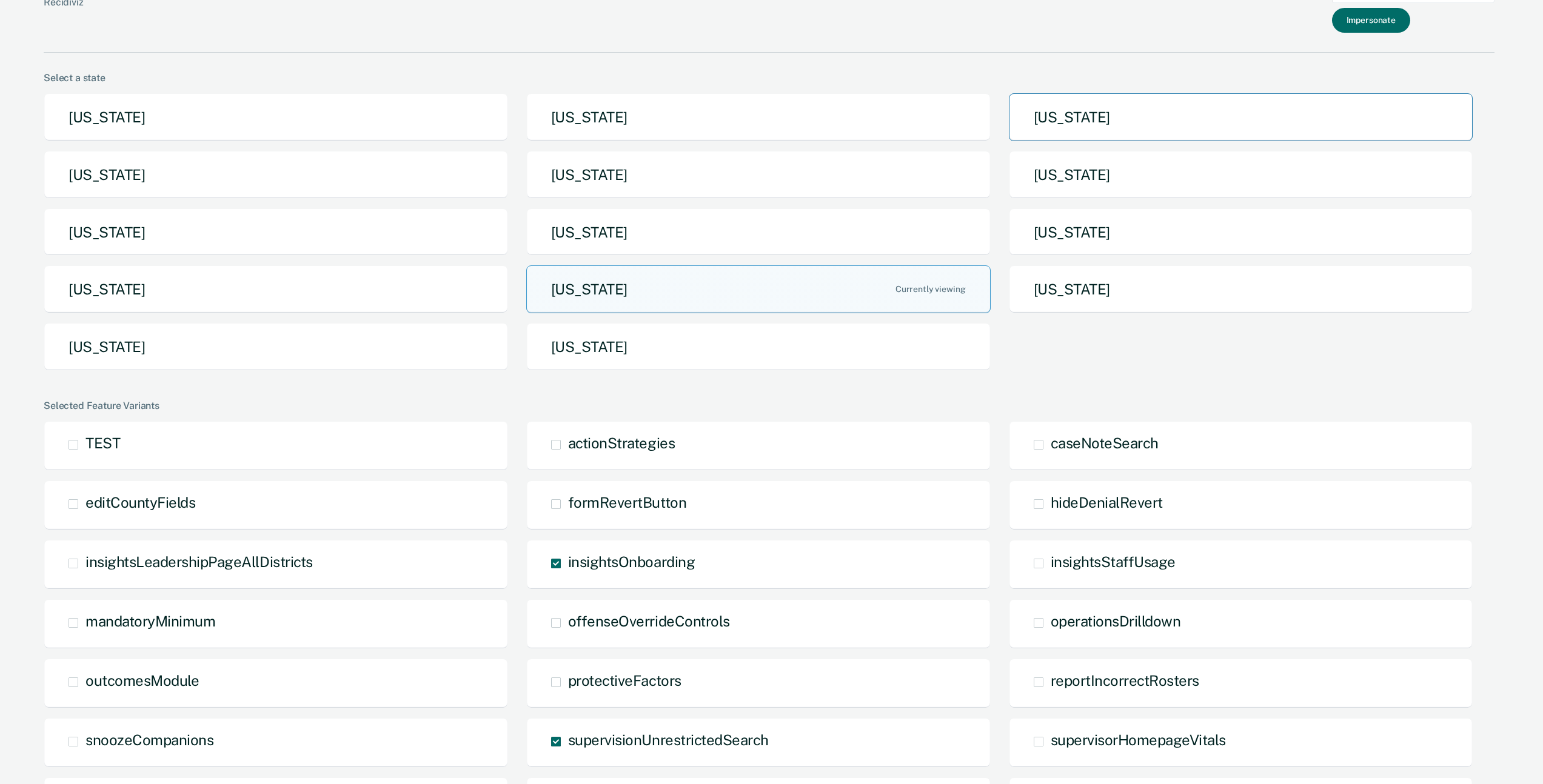
scroll to position [0, 0]
